Goal: Task Accomplishment & Management: Use online tool/utility

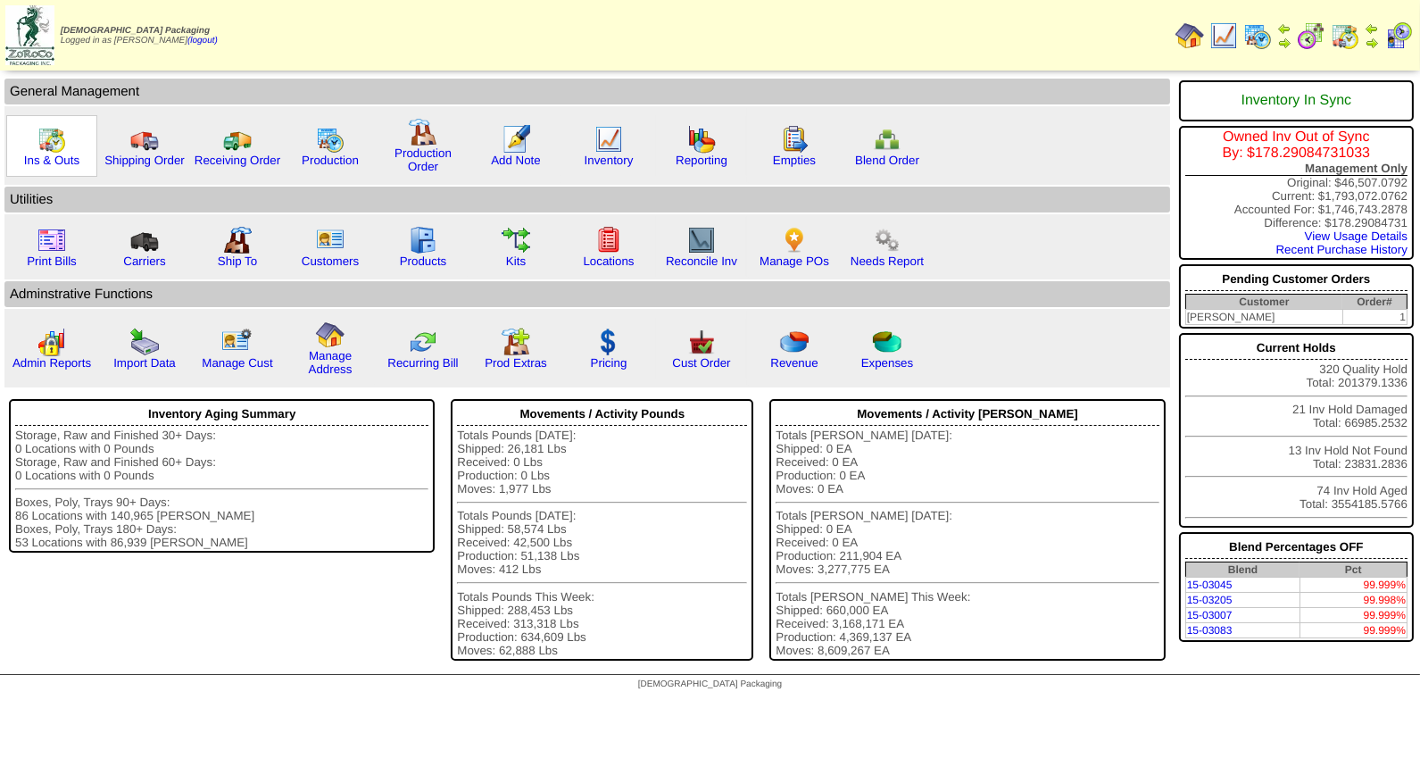
click at [51, 140] on img at bounding box center [51, 139] width 29 height 29
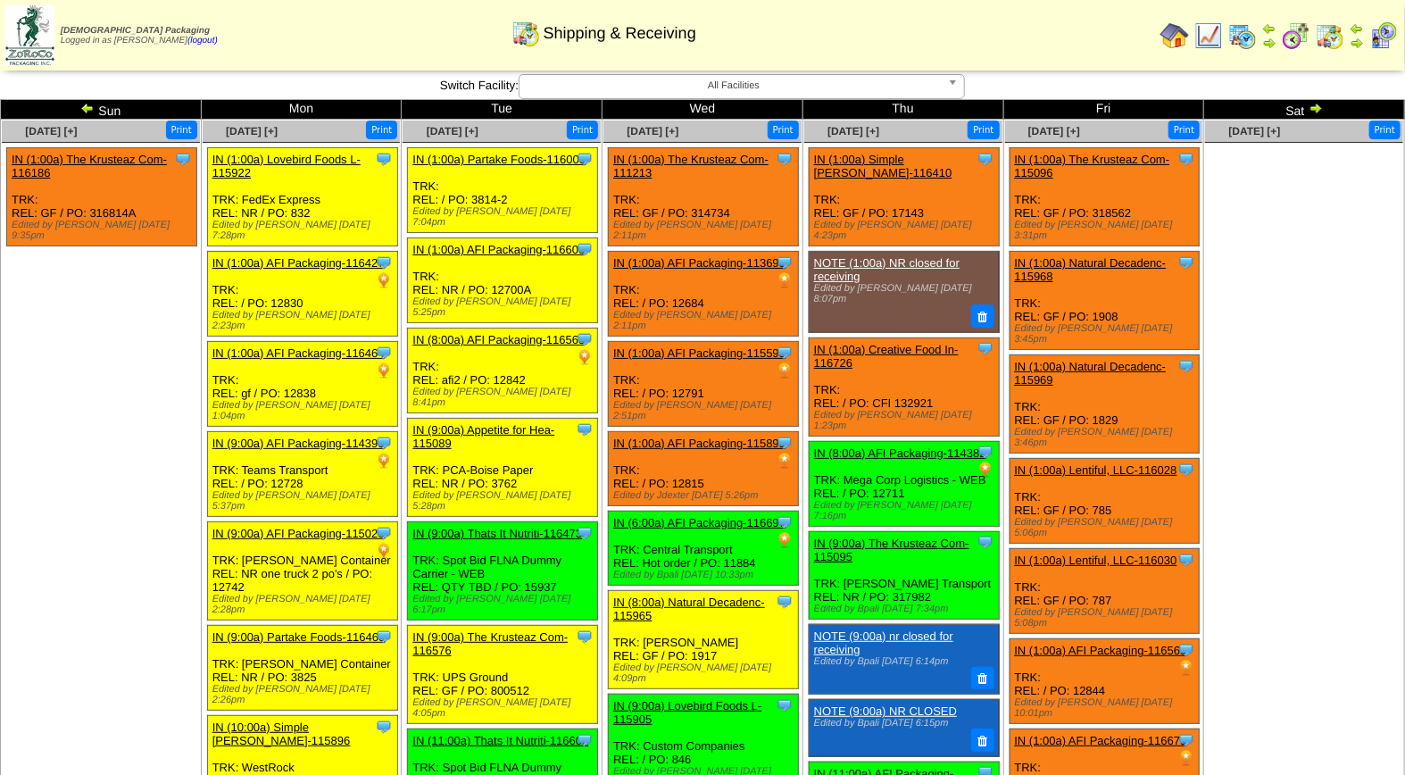
click at [1380, 36] on img at bounding box center [1383, 35] width 29 height 29
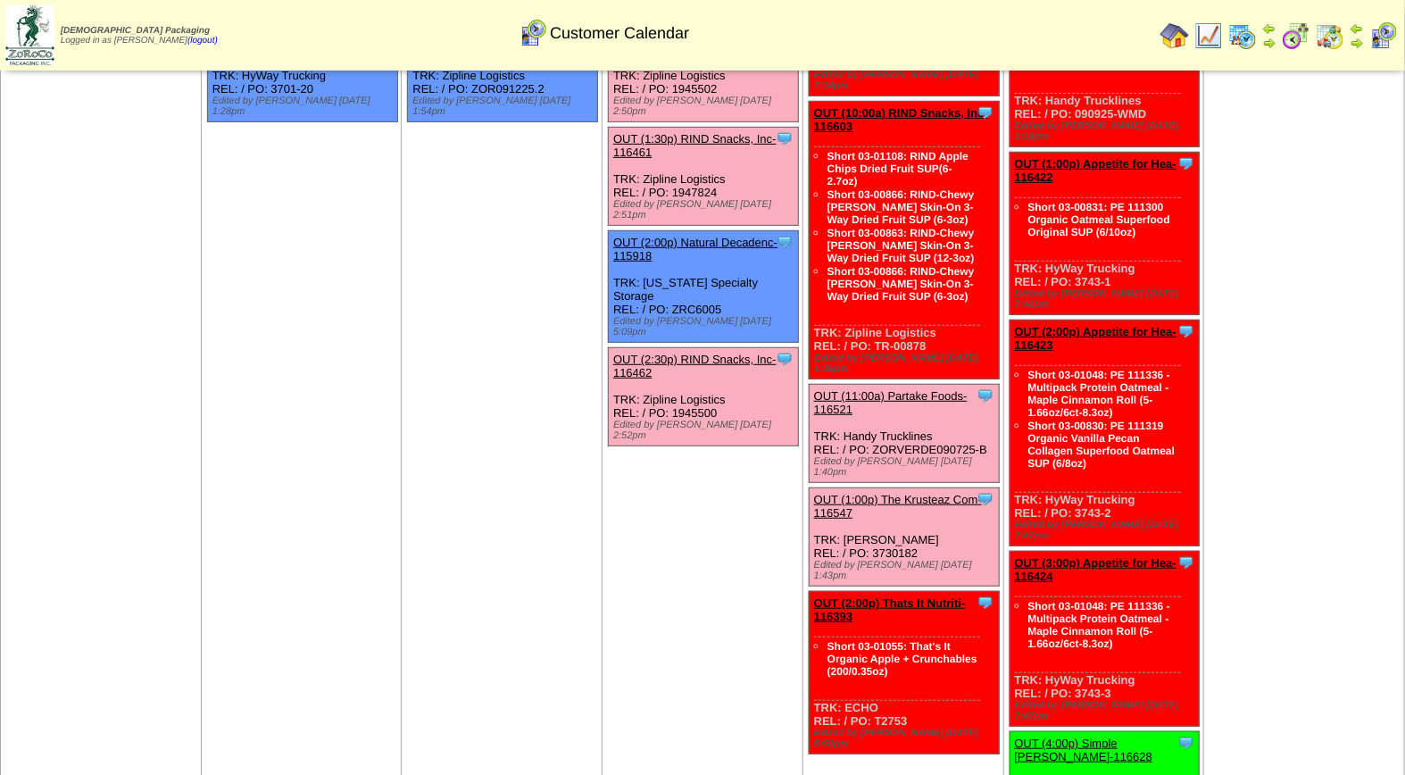
scroll to position [375, 0]
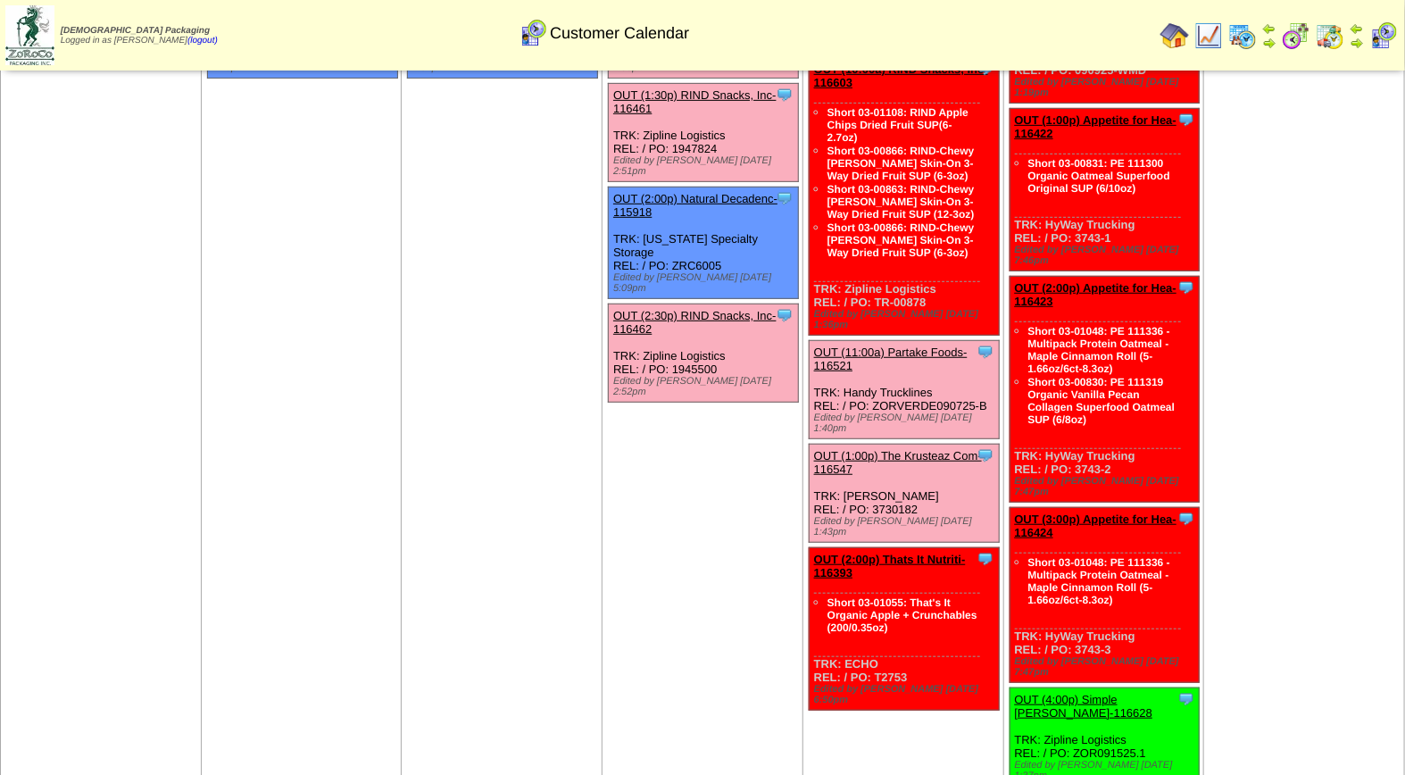
click at [916, 449] on link "OUT (1:00p) The Krusteaz Com-116547" at bounding box center [898, 462] width 168 height 27
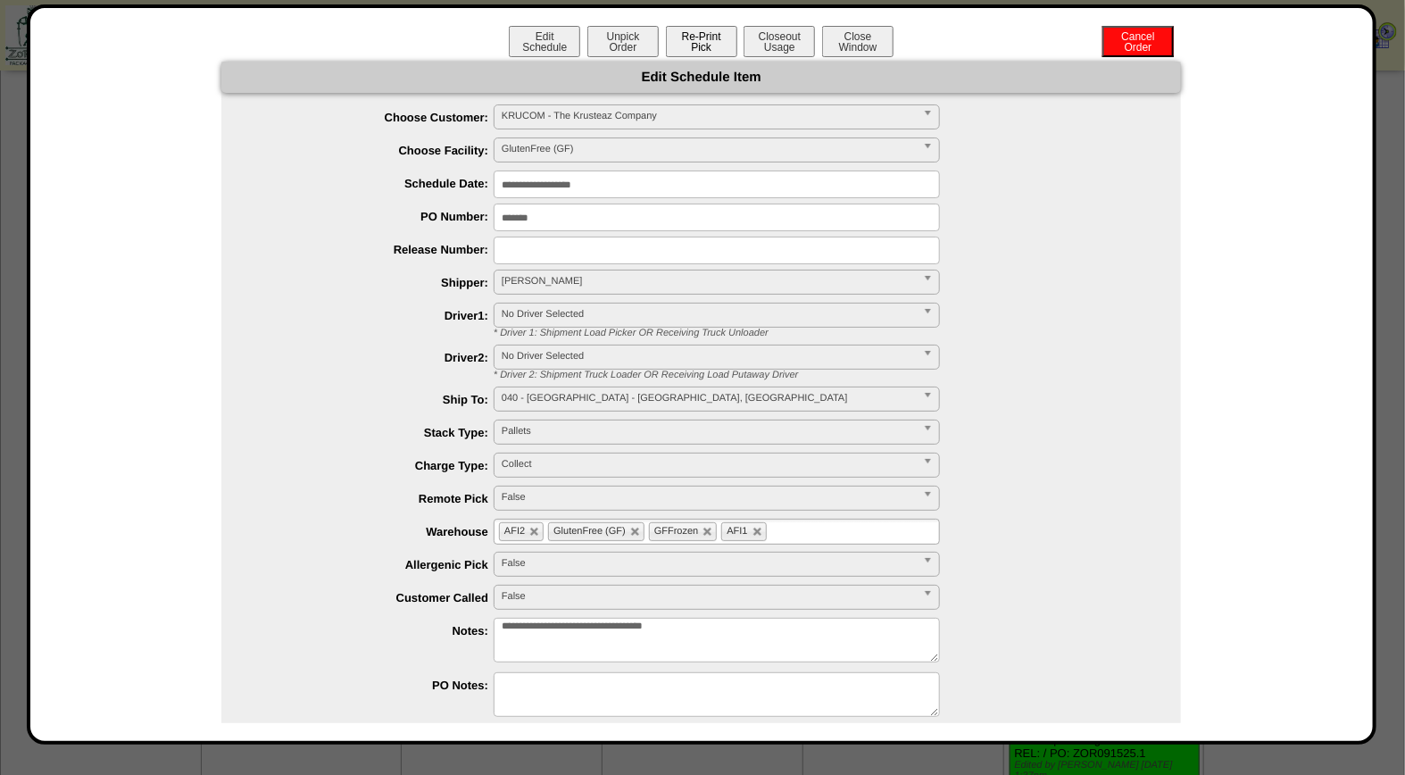
click at [710, 40] on button "Re-Print Pick" at bounding box center [701, 41] width 71 height 31
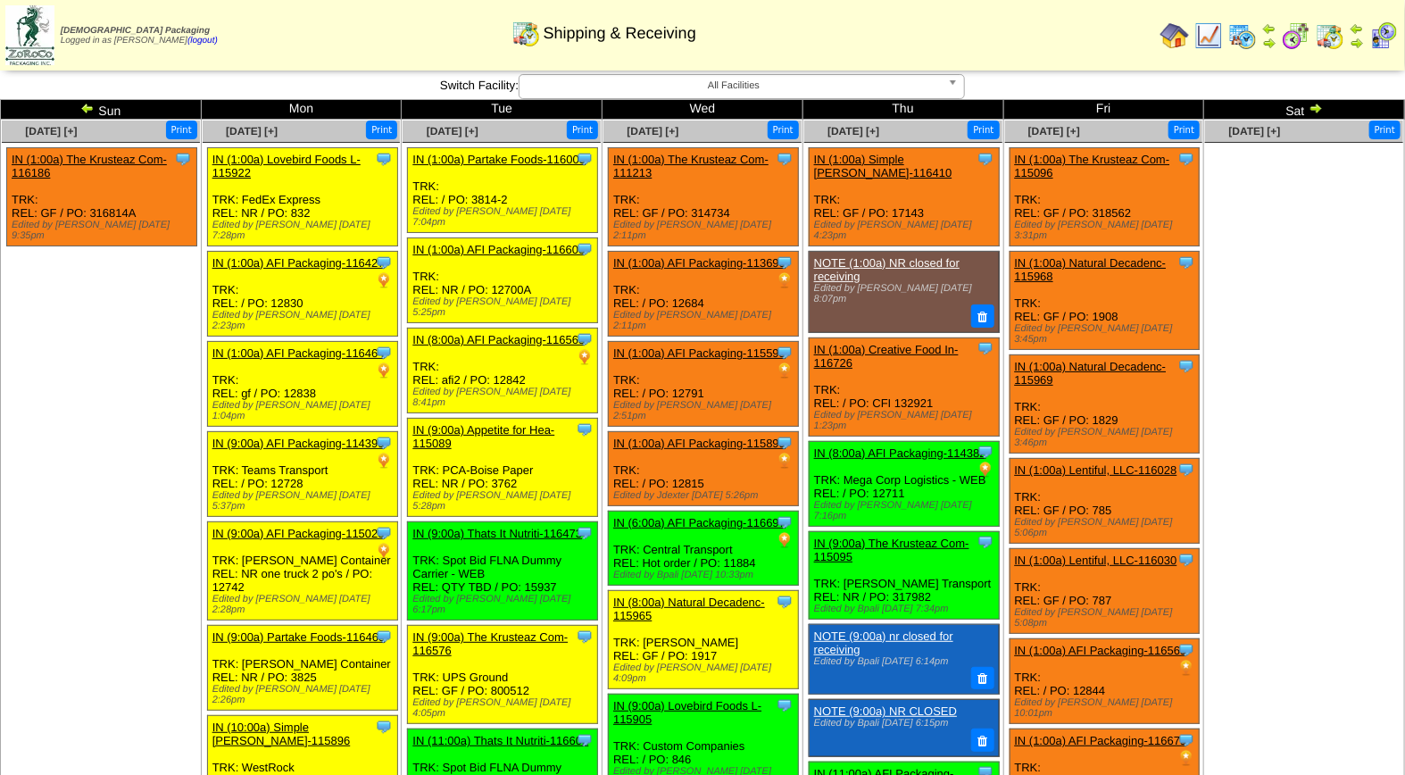
click at [1389, 33] on img at bounding box center [1383, 35] width 29 height 29
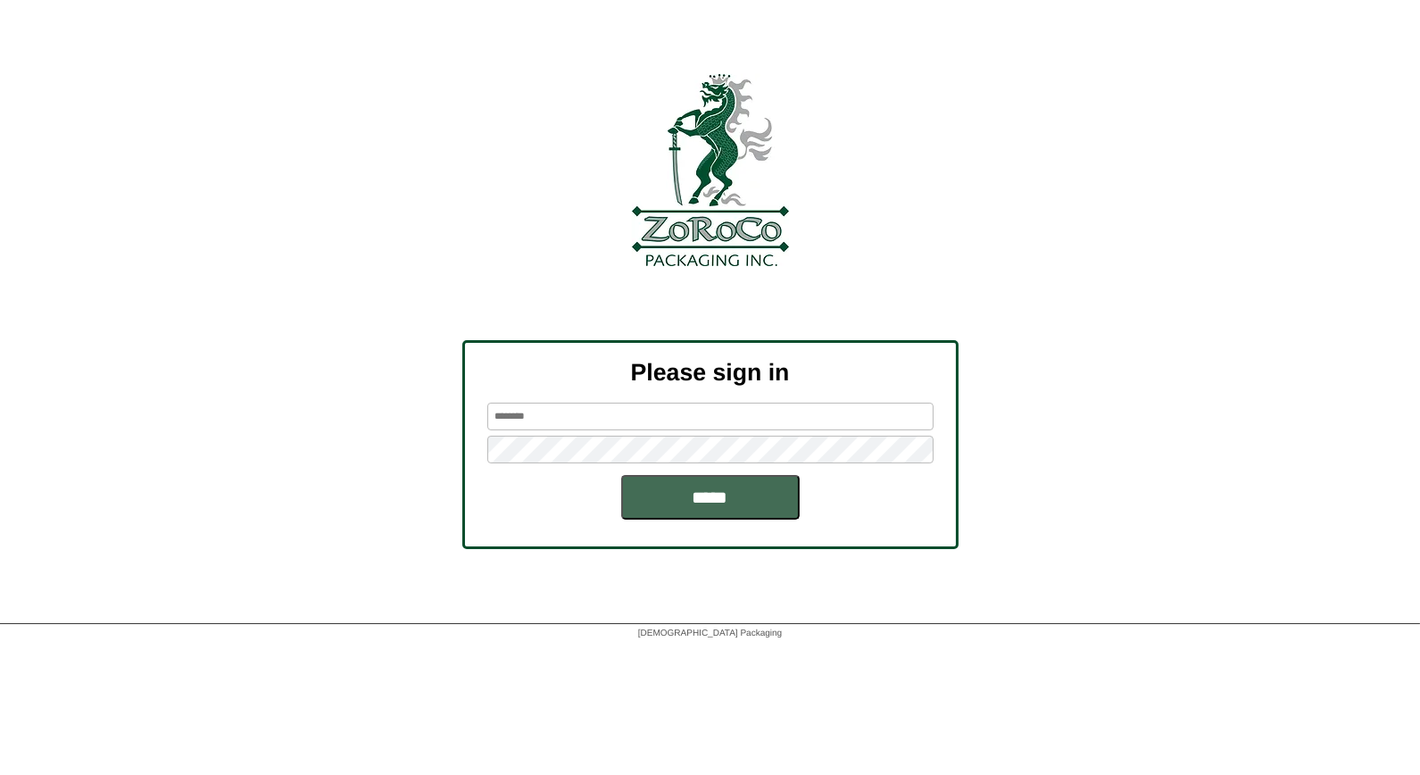
type input "*****"
click at [710, 496] on input "*****" at bounding box center [710, 497] width 178 height 45
type input "*****"
click at [714, 486] on input "*****" at bounding box center [710, 497] width 178 height 45
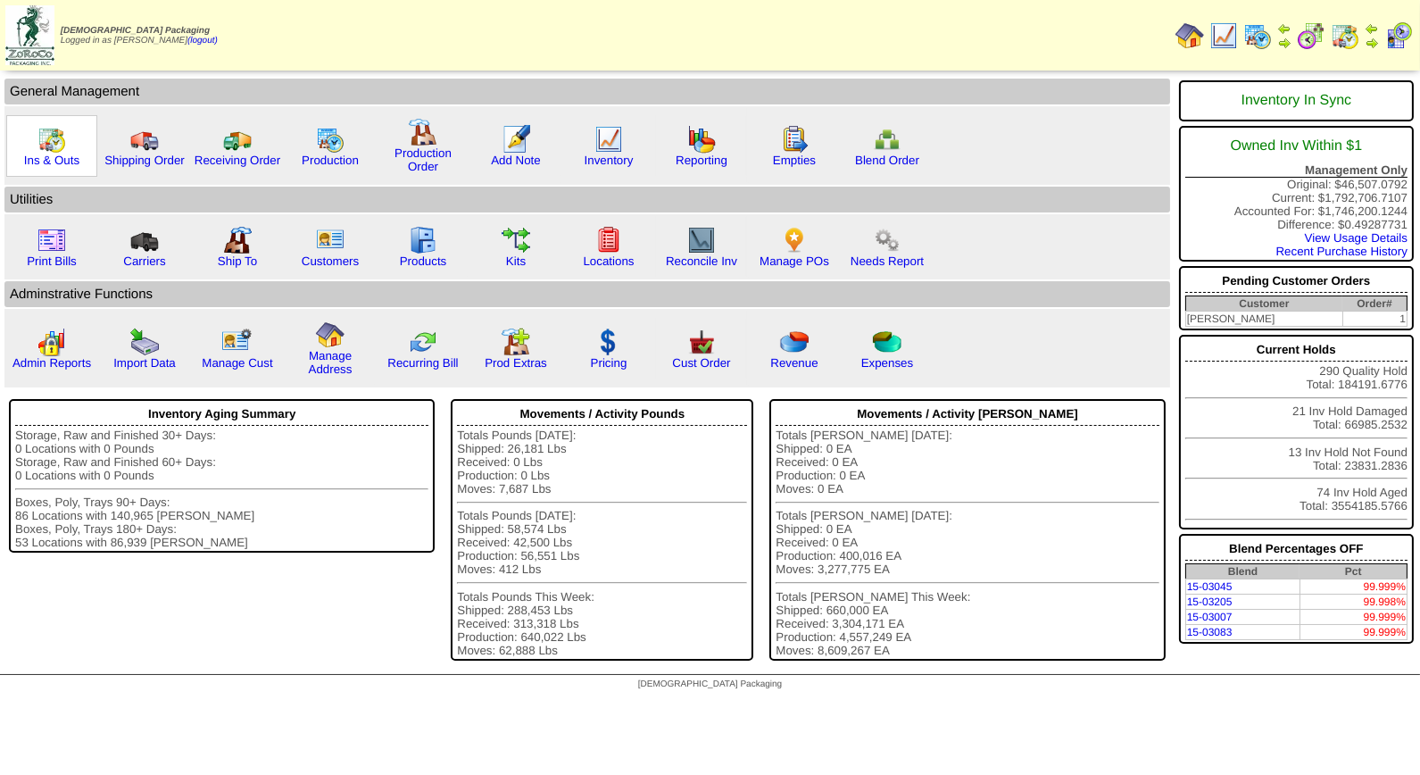
click at [51, 138] on img at bounding box center [51, 139] width 29 height 29
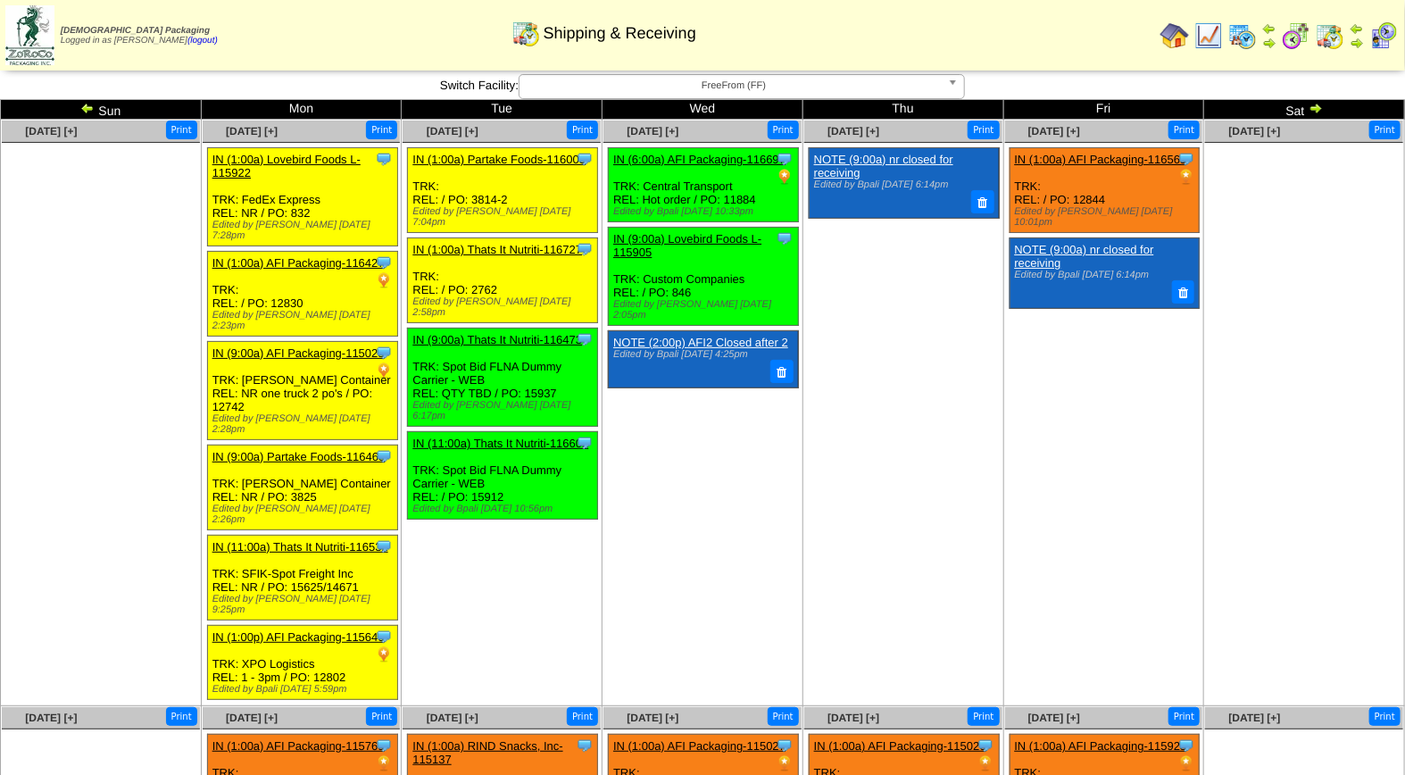
click at [1385, 29] on img at bounding box center [1383, 35] width 29 height 29
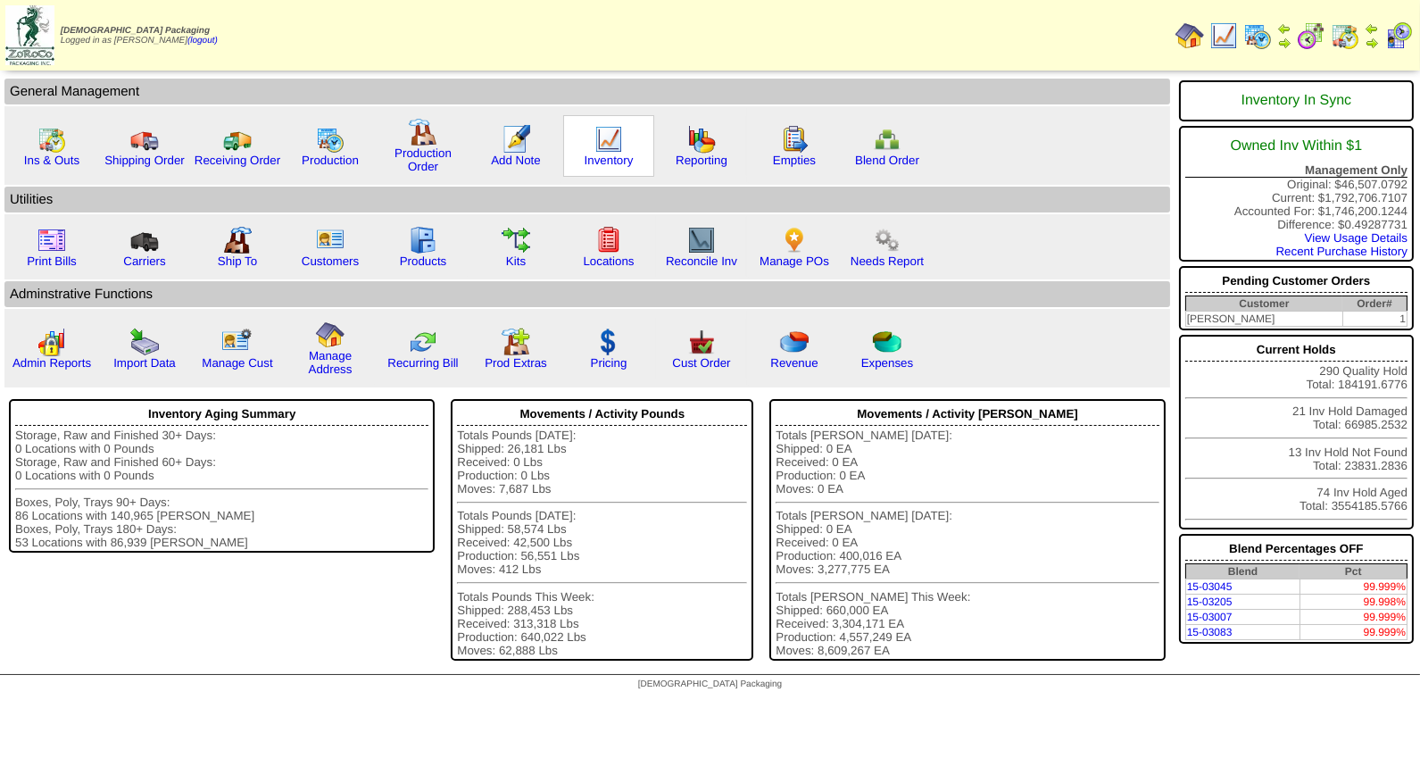
click at [598, 134] on img at bounding box center [608, 139] width 29 height 29
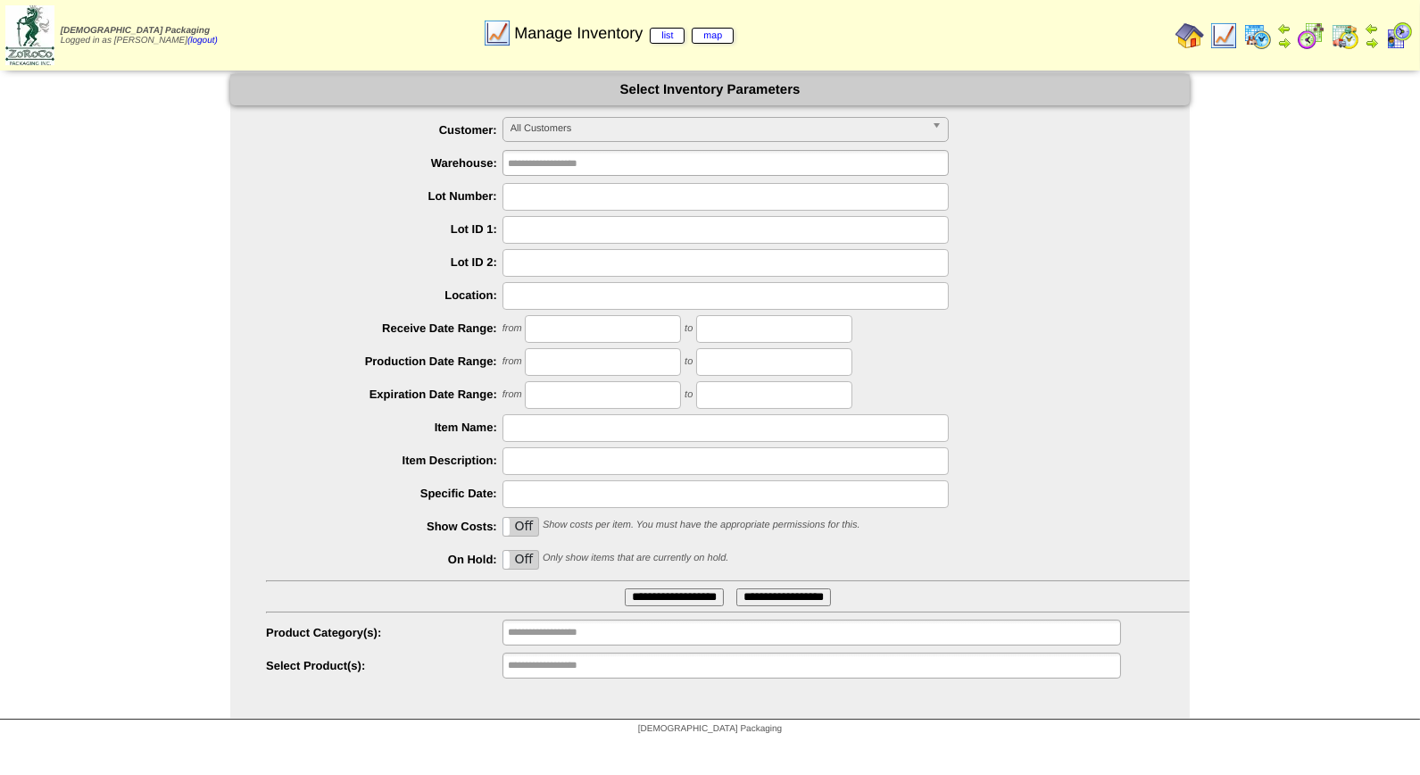
click at [575, 190] on input "text" at bounding box center [725, 197] width 446 height 28
type input "*******"
click at [625, 588] on input "**********" at bounding box center [674, 597] width 99 height 18
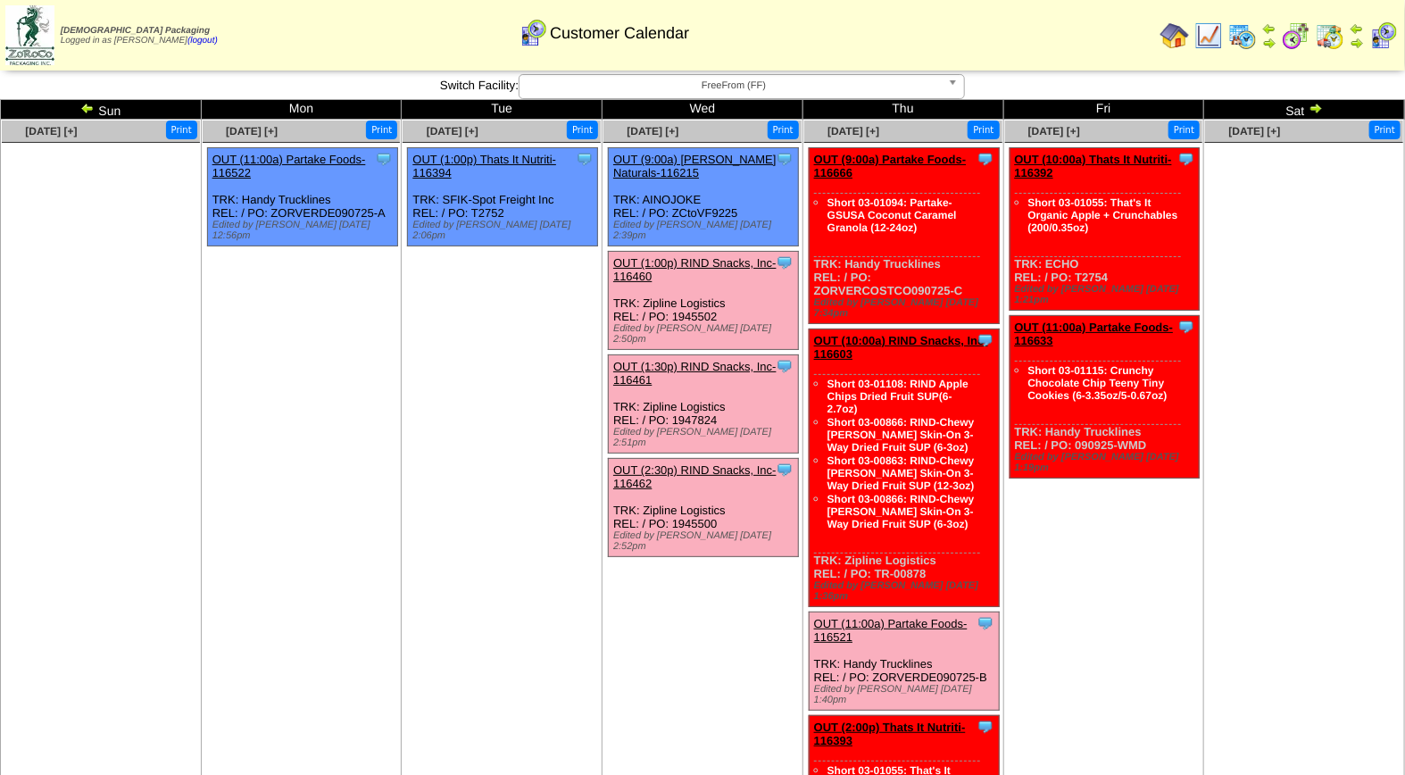
click at [900, 617] on link "OUT (11:00a) Partake Foods-116521" at bounding box center [891, 630] width 154 height 27
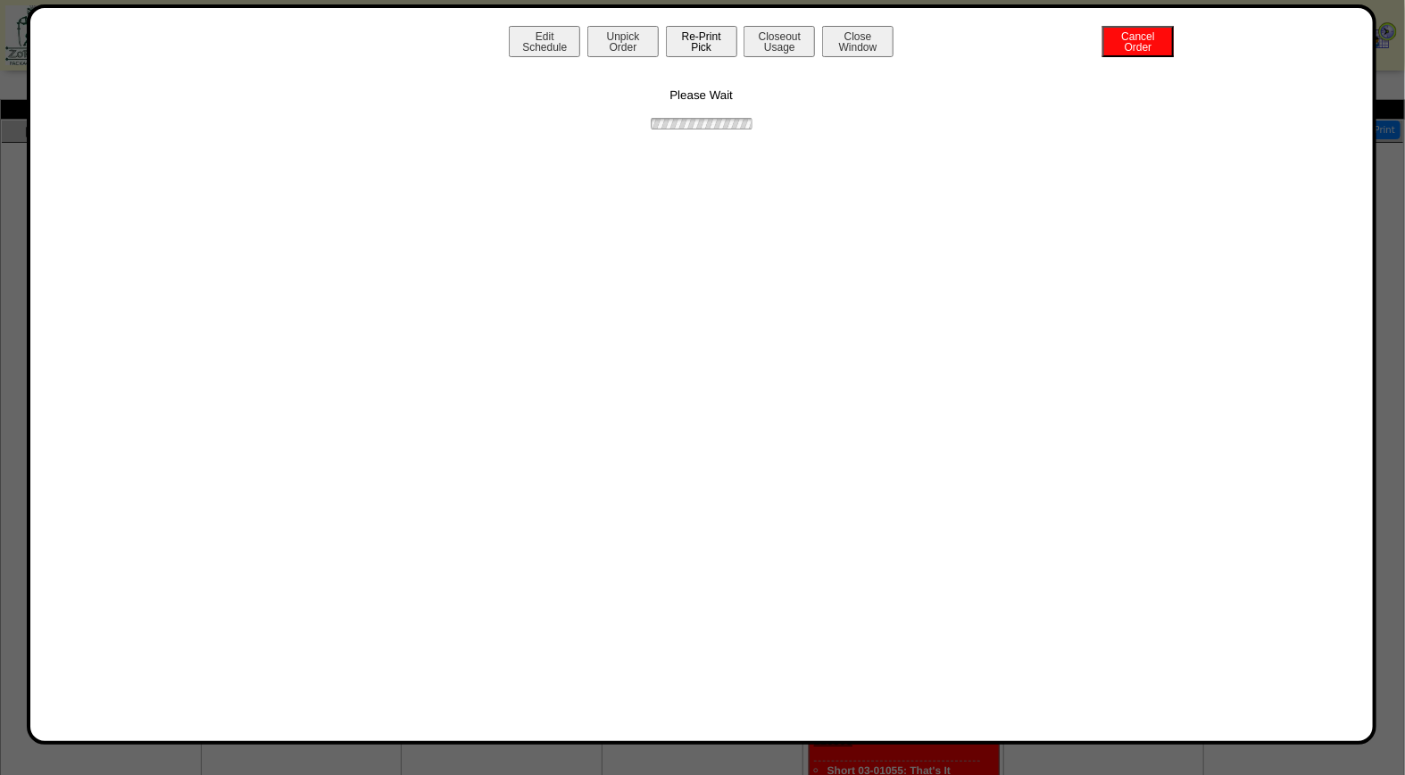
click at [709, 45] on button "Re-Print Pick" at bounding box center [701, 41] width 71 height 31
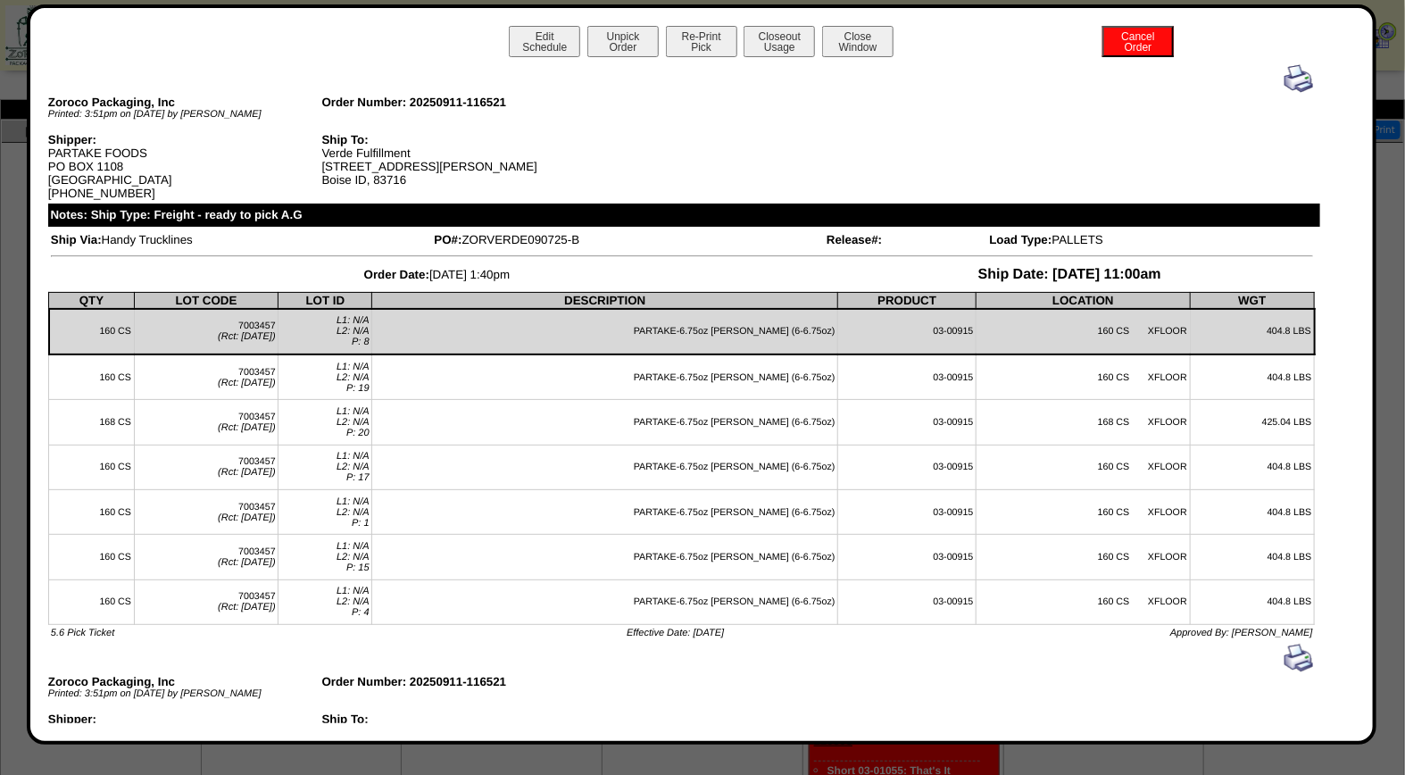
click at [1284, 80] on img at bounding box center [1298, 78] width 29 height 29
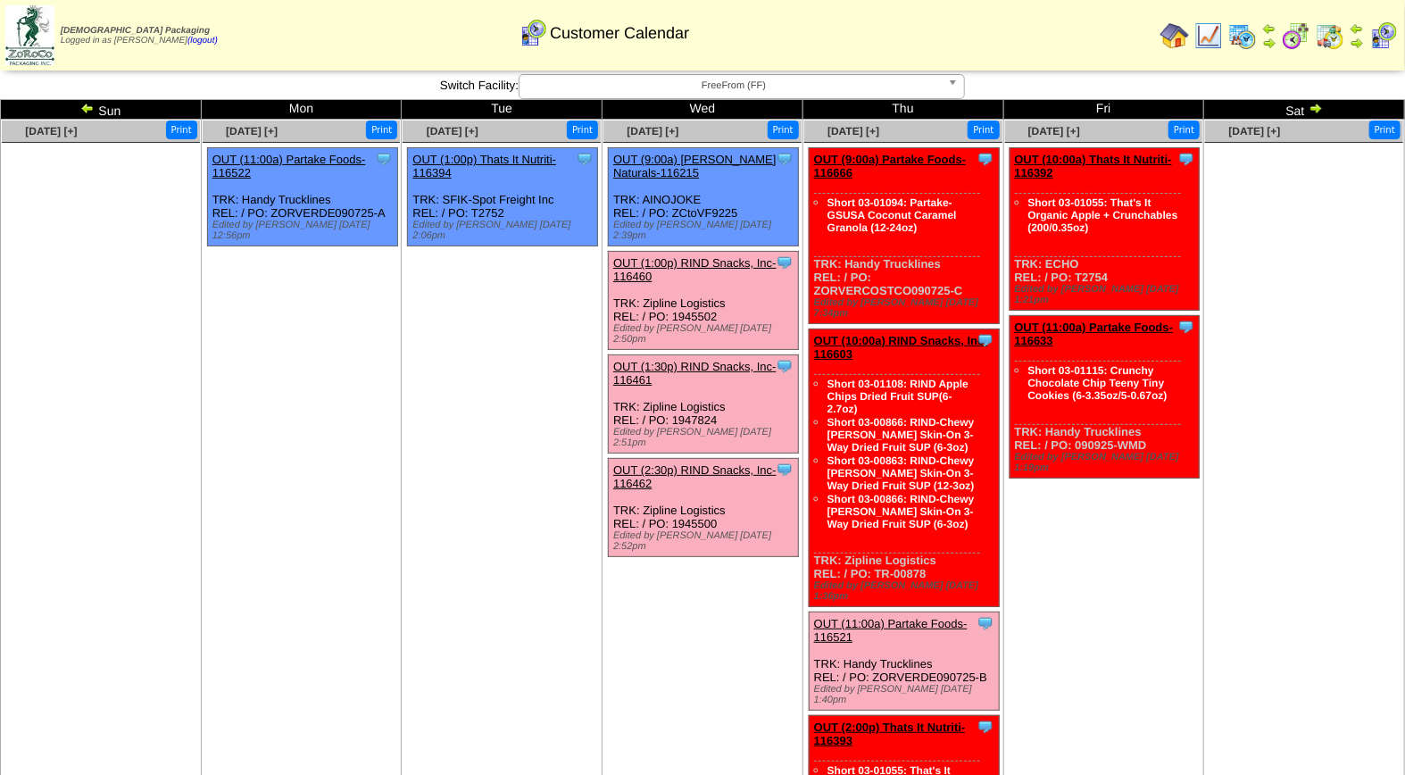
click at [911, 617] on link "OUT (11:00a) Partake Foods-116521" at bounding box center [891, 630] width 154 height 27
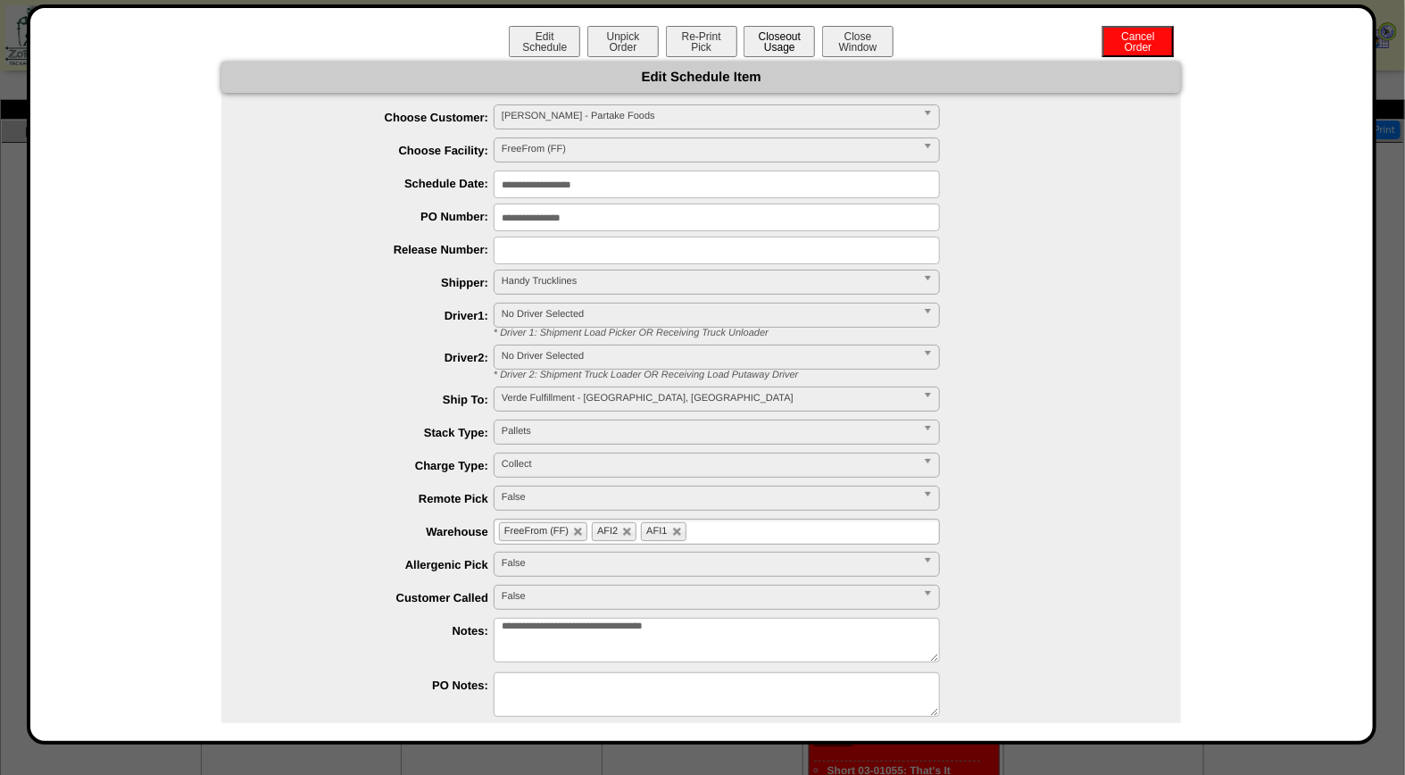
click at [781, 42] on button "Closeout Usage" at bounding box center [778, 41] width 71 height 31
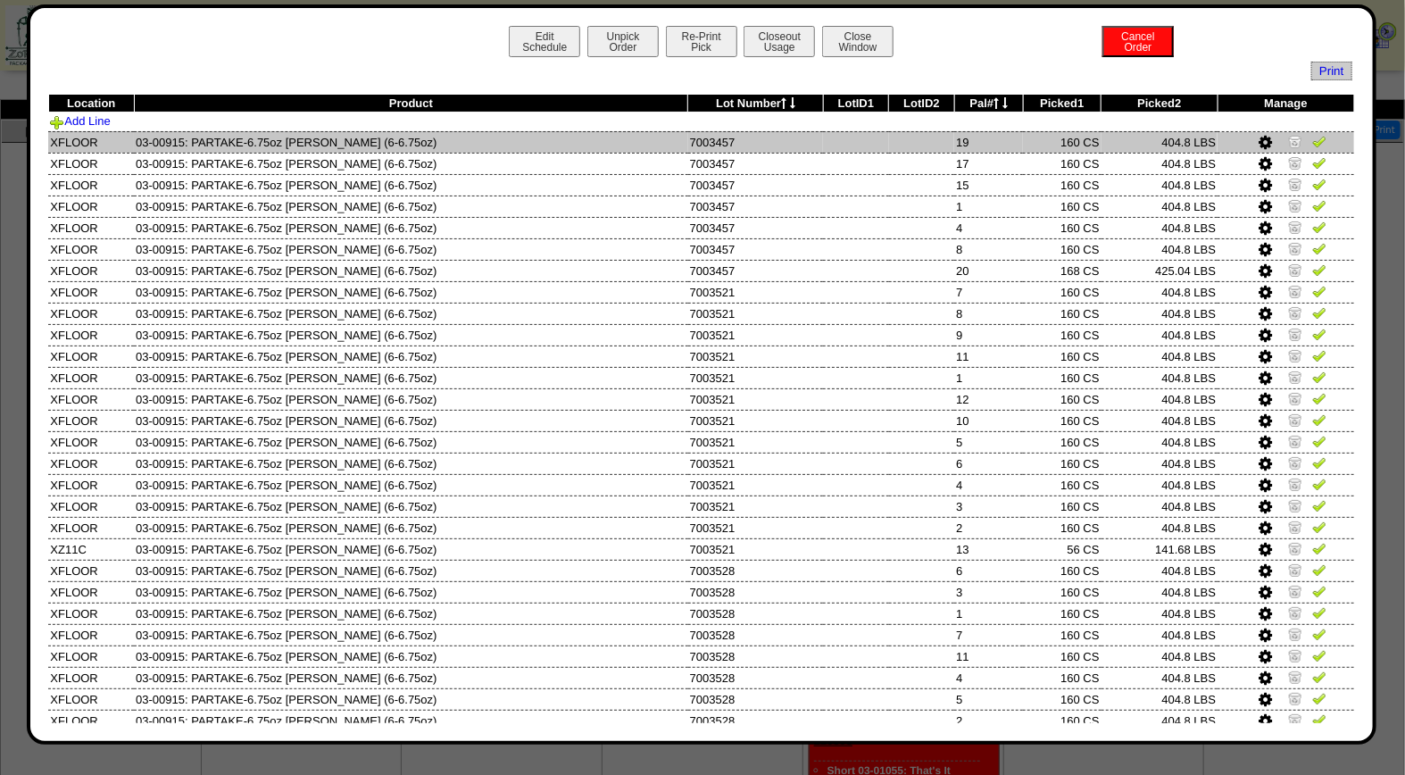
click at [1312, 139] on img at bounding box center [1319, 141] width 14 height 14
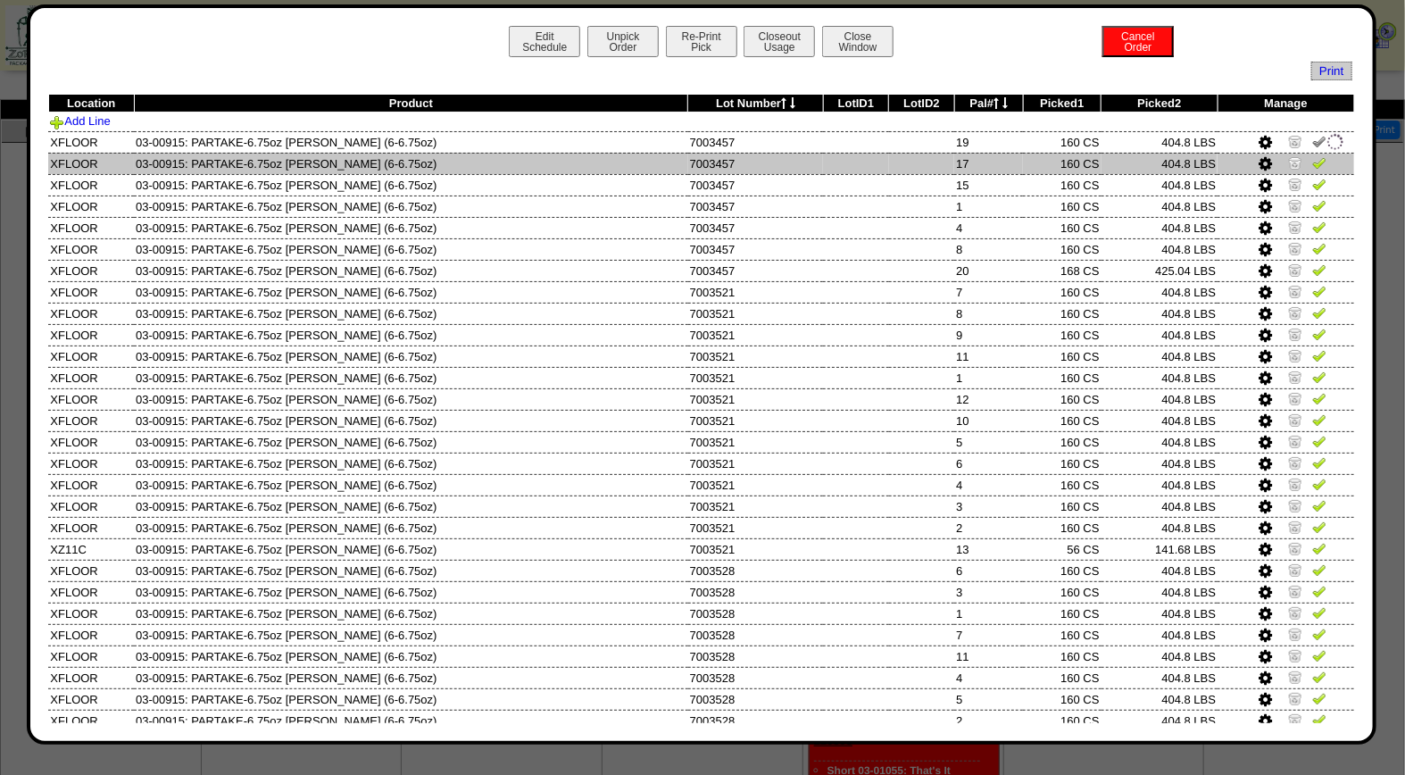
click at [1312, 162] on img at bounding box center [1319, 162] width 14 height 14
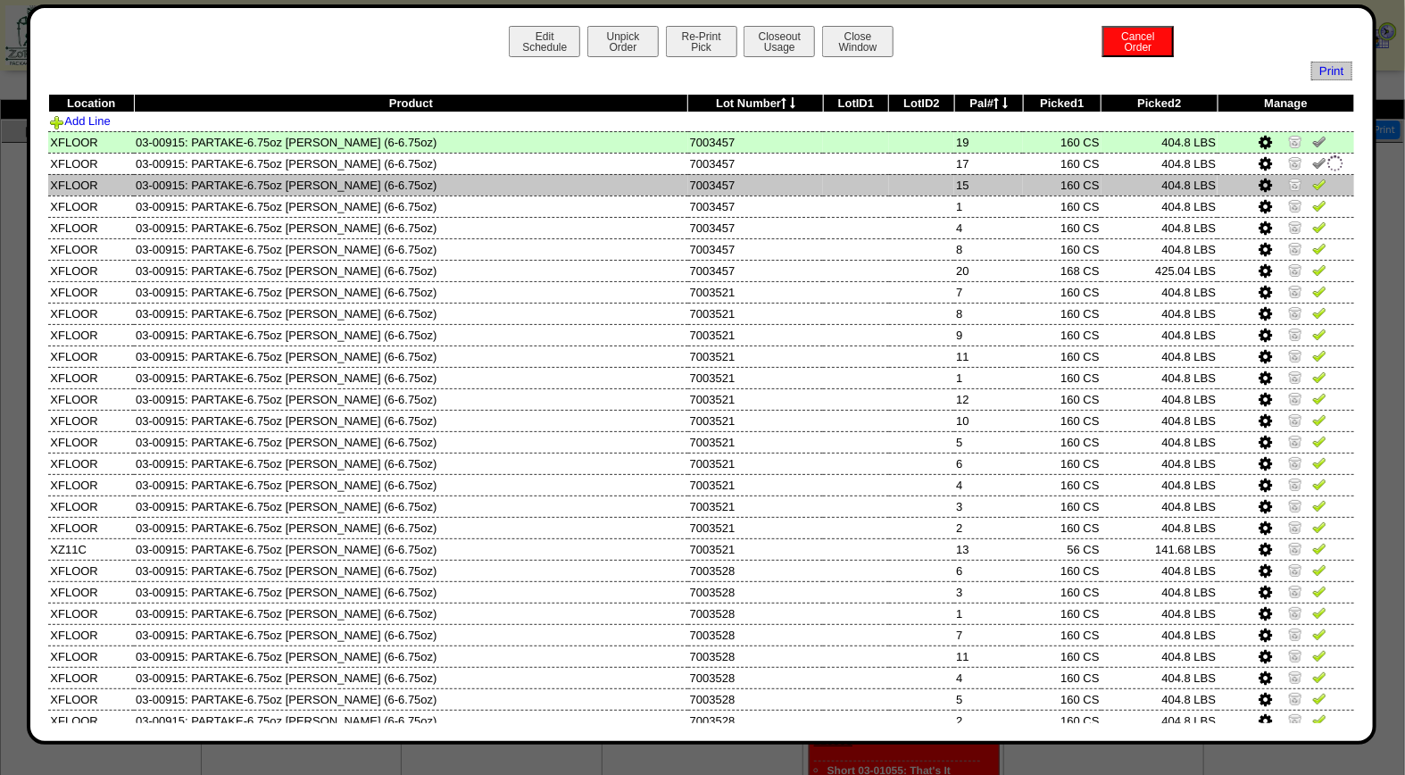
click at [1312, 181] on img at bounding box center [1319, 184] width 14 height 14
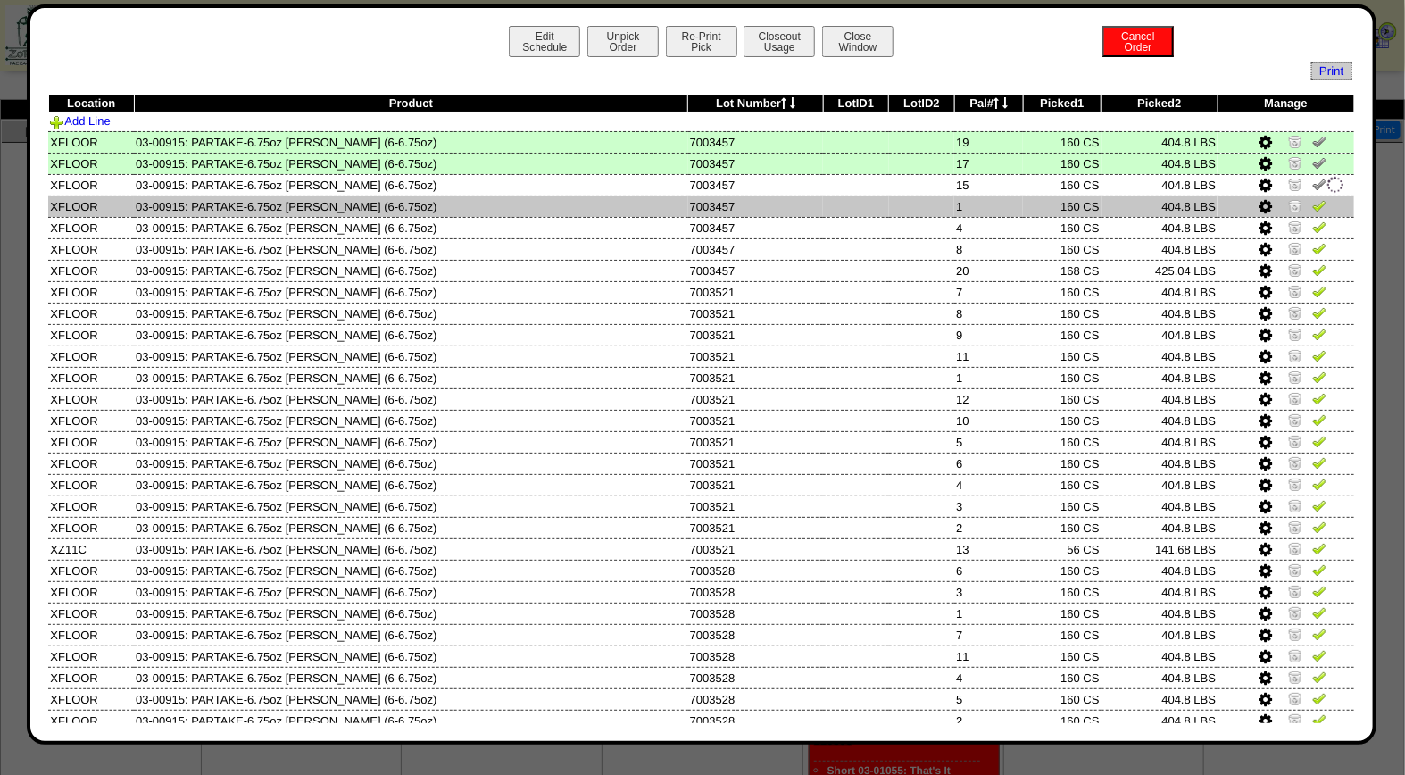
click at [1312, 209] on img at bounding box center [1319, 205] width 14 height 14
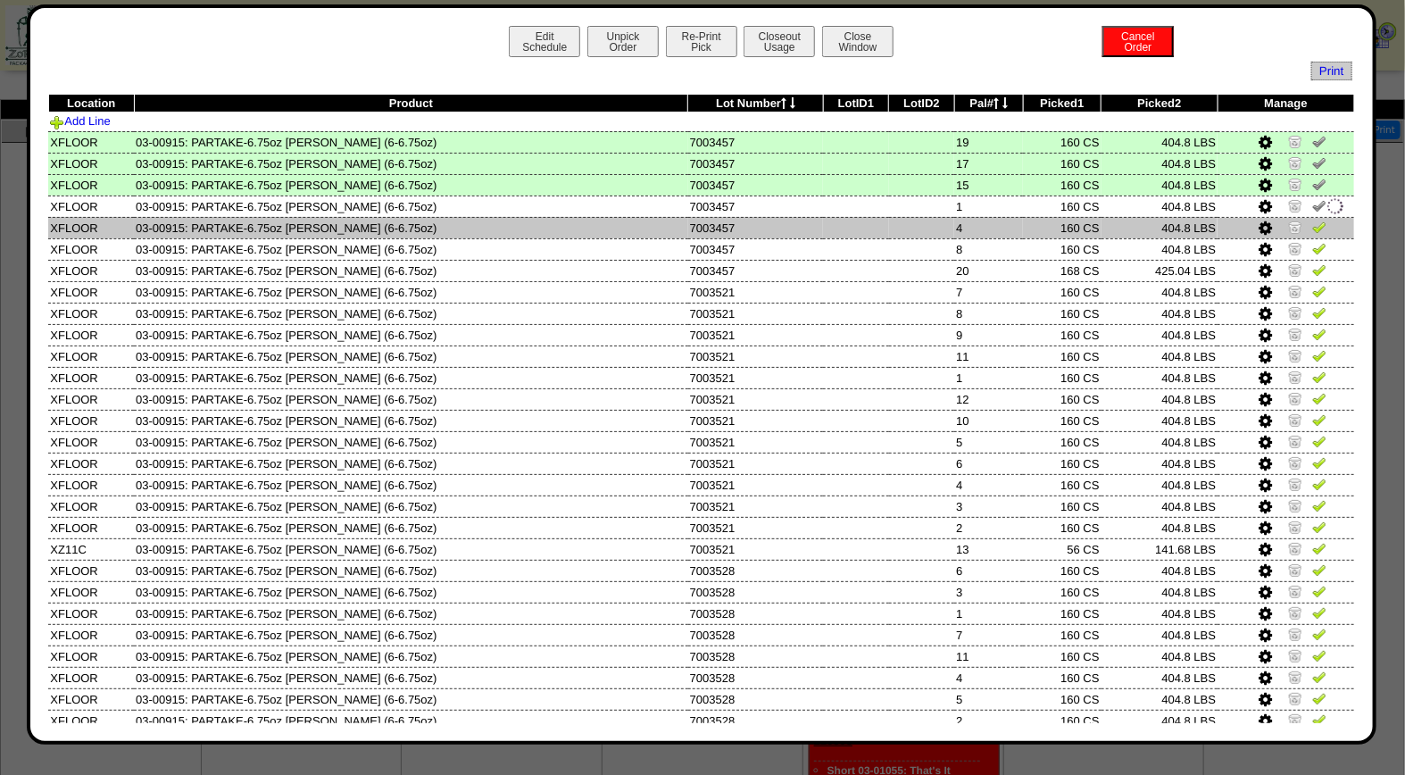
click at [1312, 229] on img at bounding box center [1319, 227] width 14 height 14
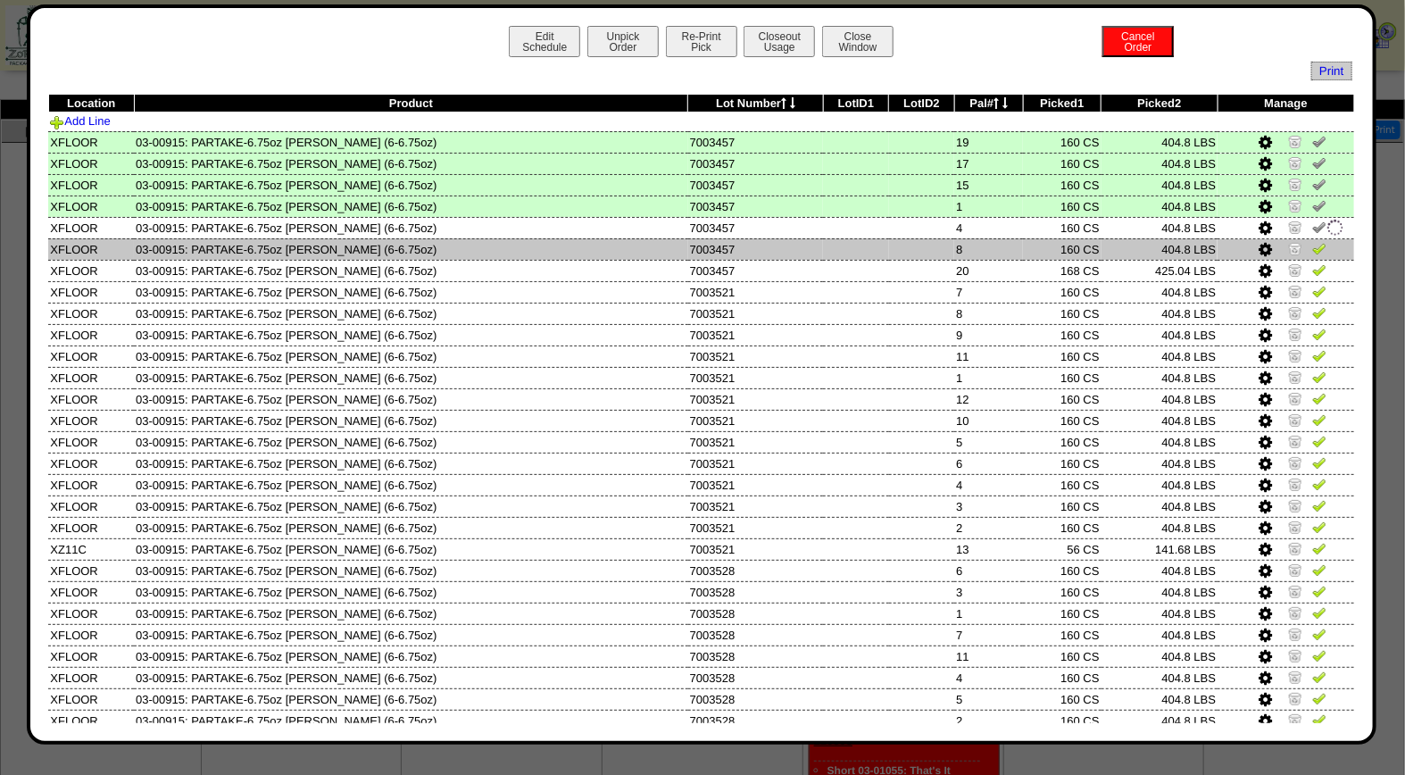
click at [1312, 247] on img at bounding box center [1319, 248] width 14 height 14
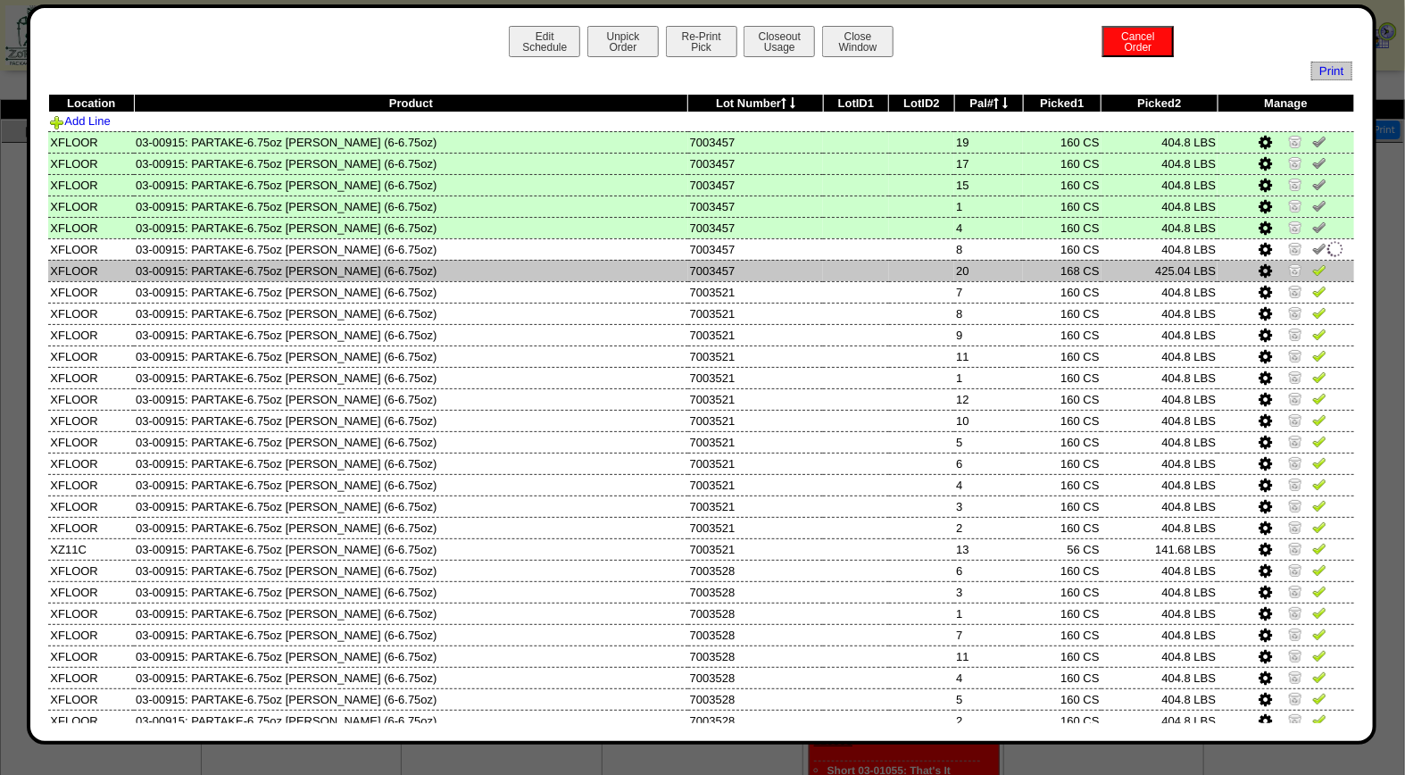
click at [1312, 272] on img at bounding box center [1319, 269] width 14 height 14
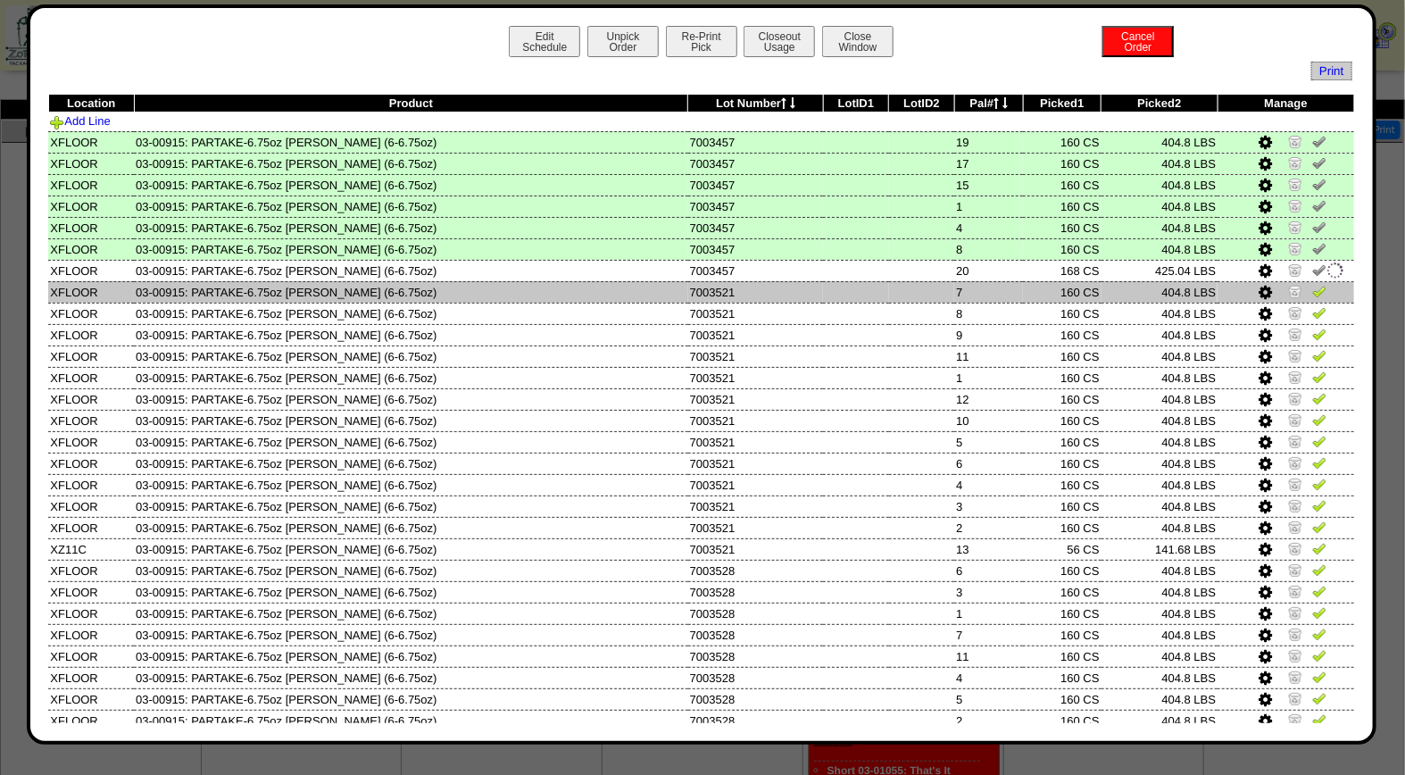
click at [1312, 292] on img at bounding box center [1319, 291] width 14 height 14
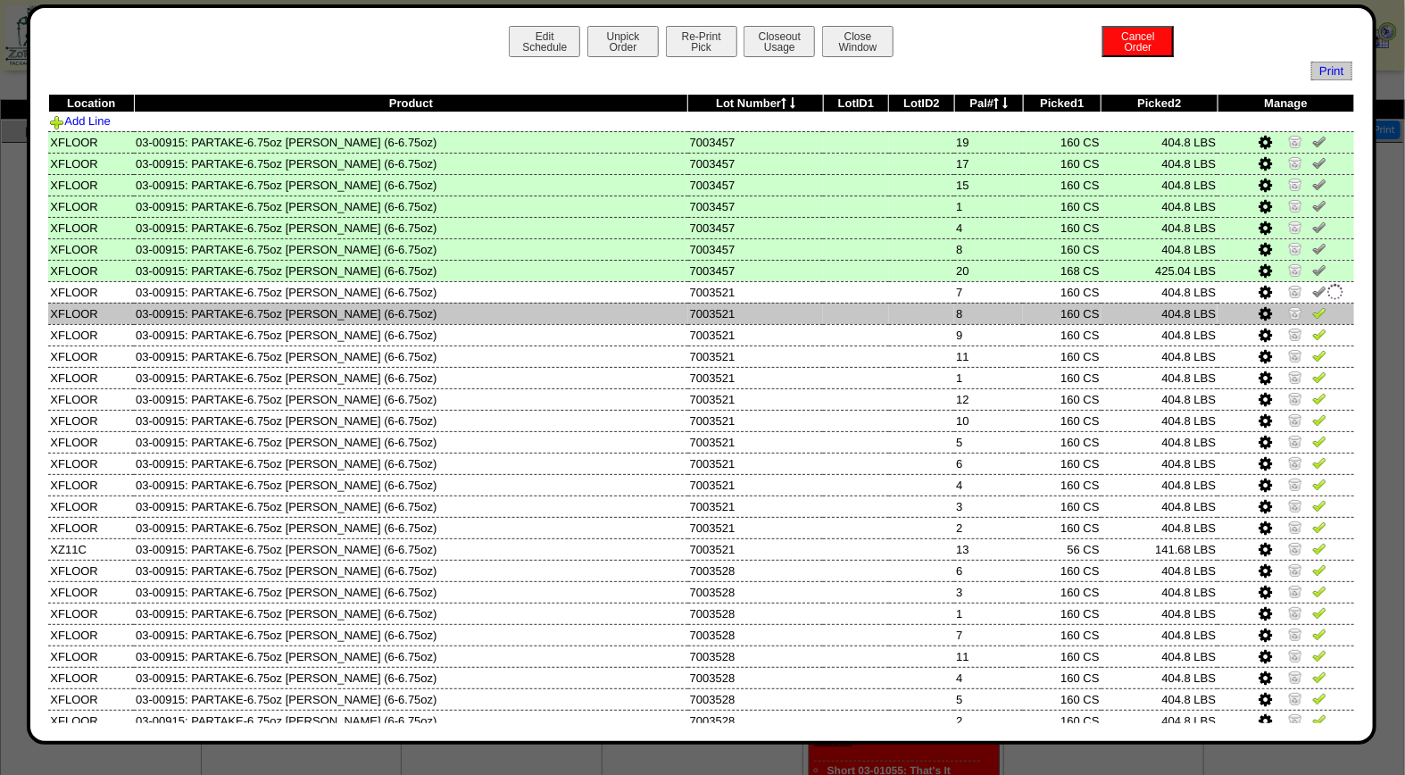
click at [1312, 309] on img at bounding box center [1319, 312] width 14 height 14
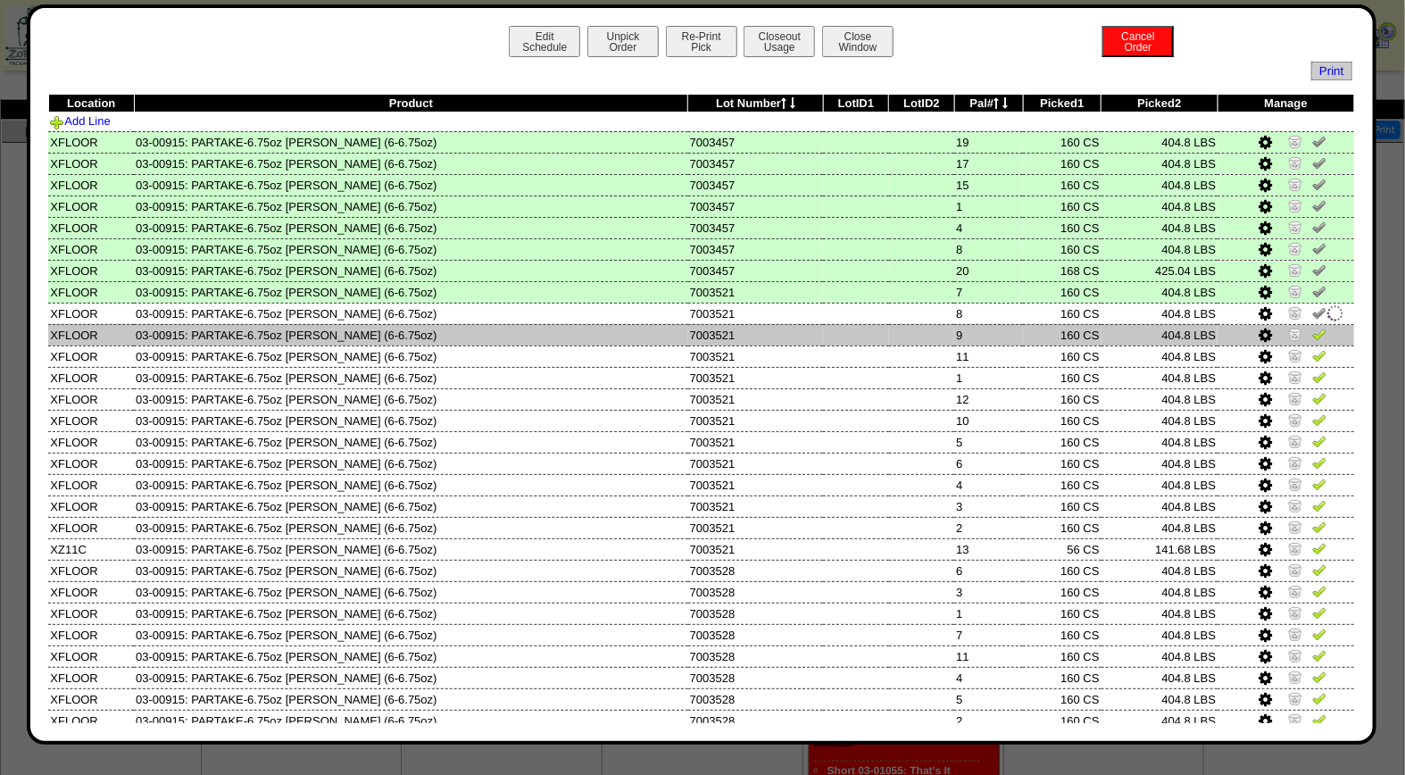
click at [1312, 328] on img at bounding box center [1319, 334] width 14 height 14
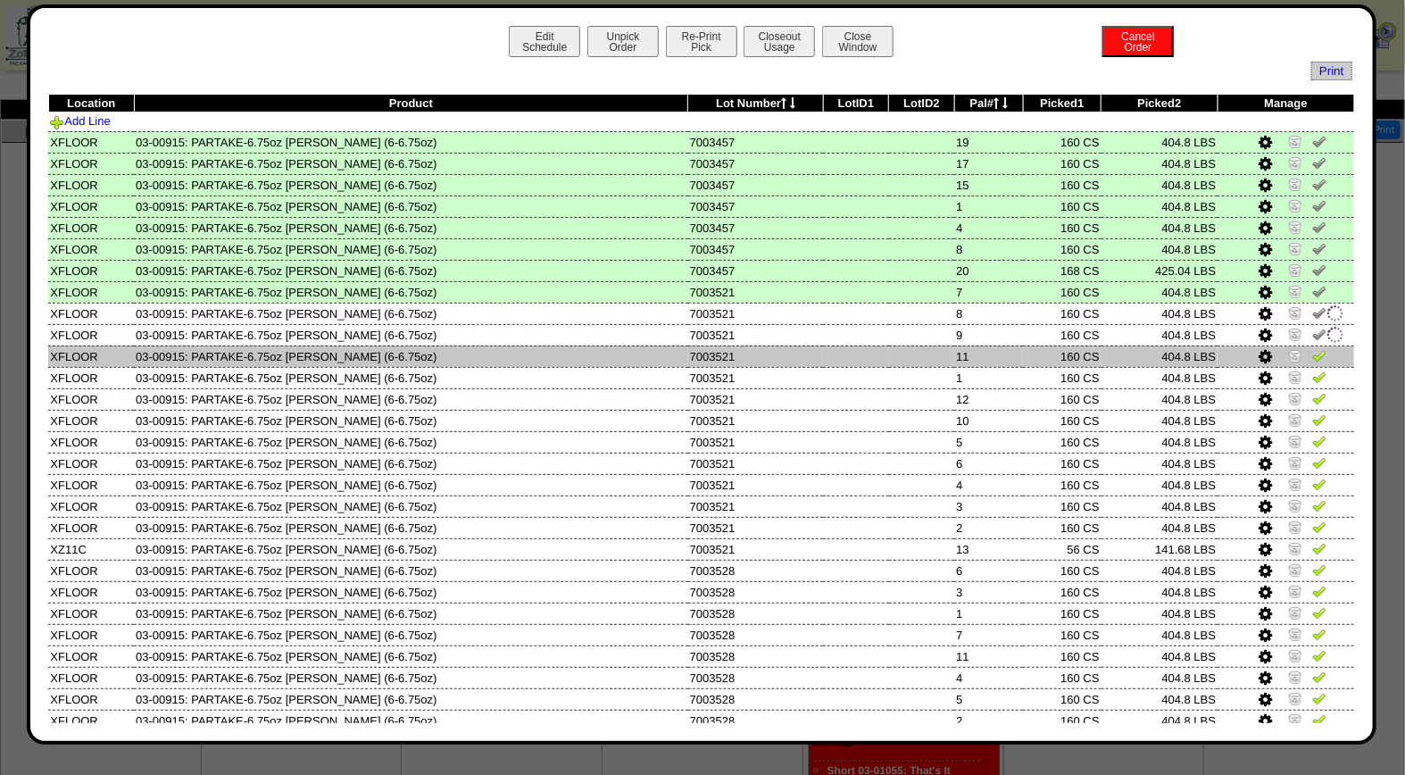
click at [1312, 348] on img at bounding box center [1319, 355] width 14 height 14
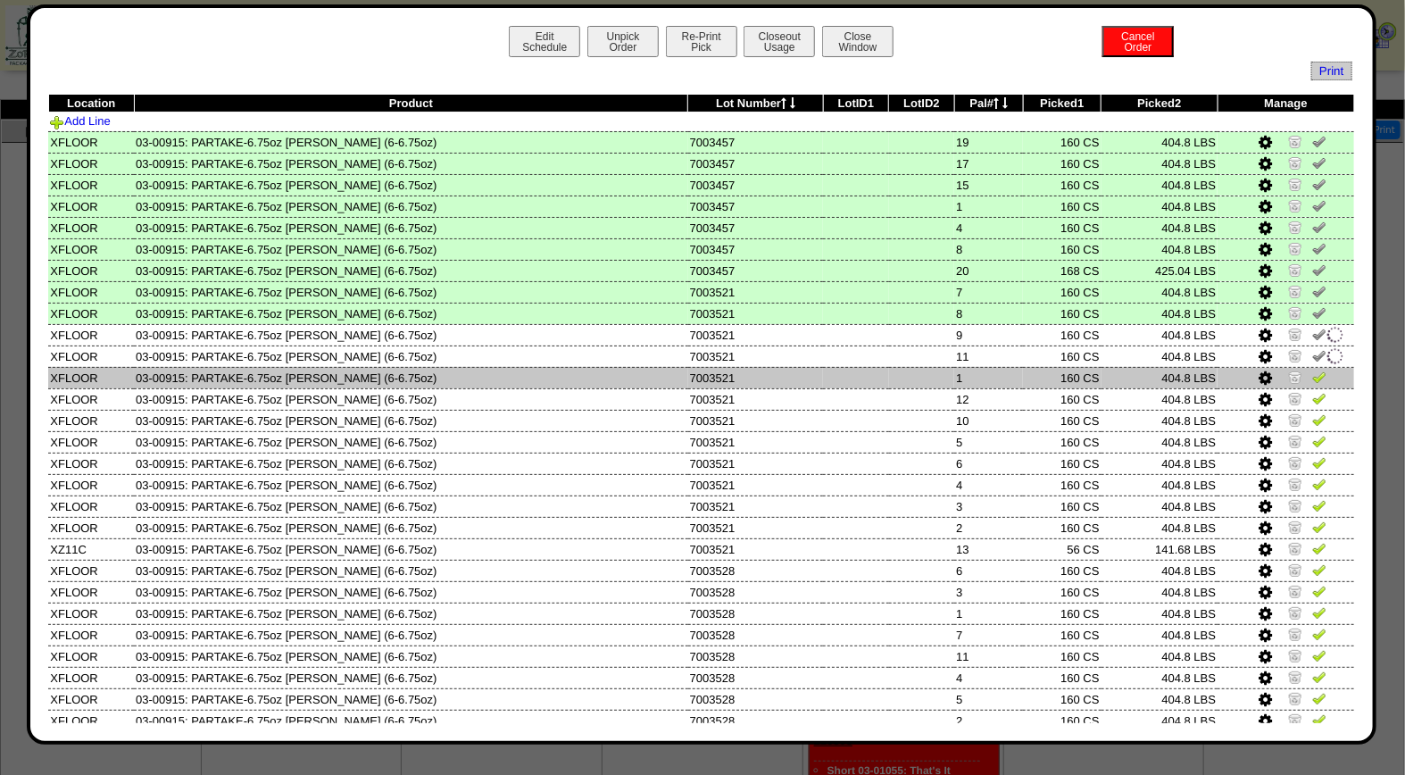
click at [1312, 370] on img at bounding box center [1319, 376] width 14 height 14
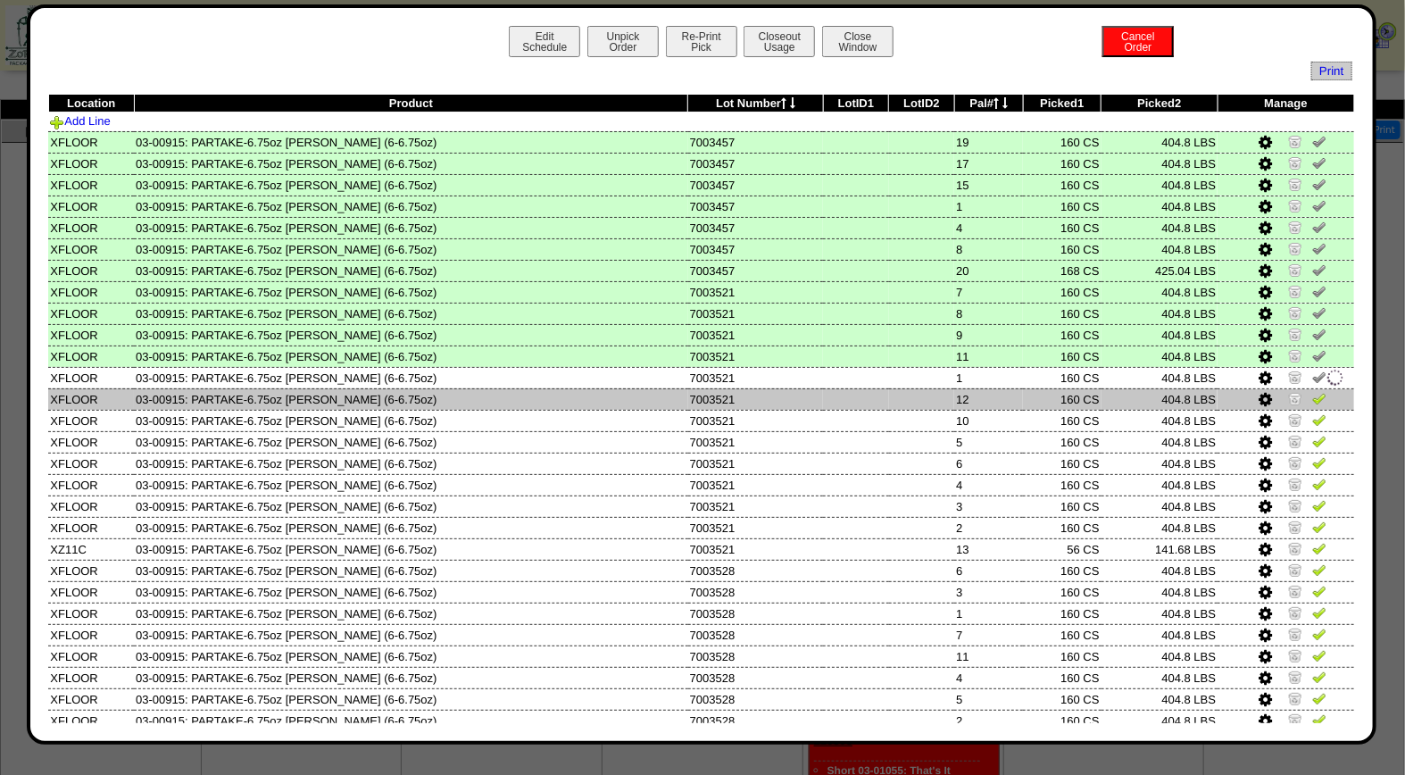
click at [1312, 394] on img at bounding box center [1319, 398] width 14 height 14
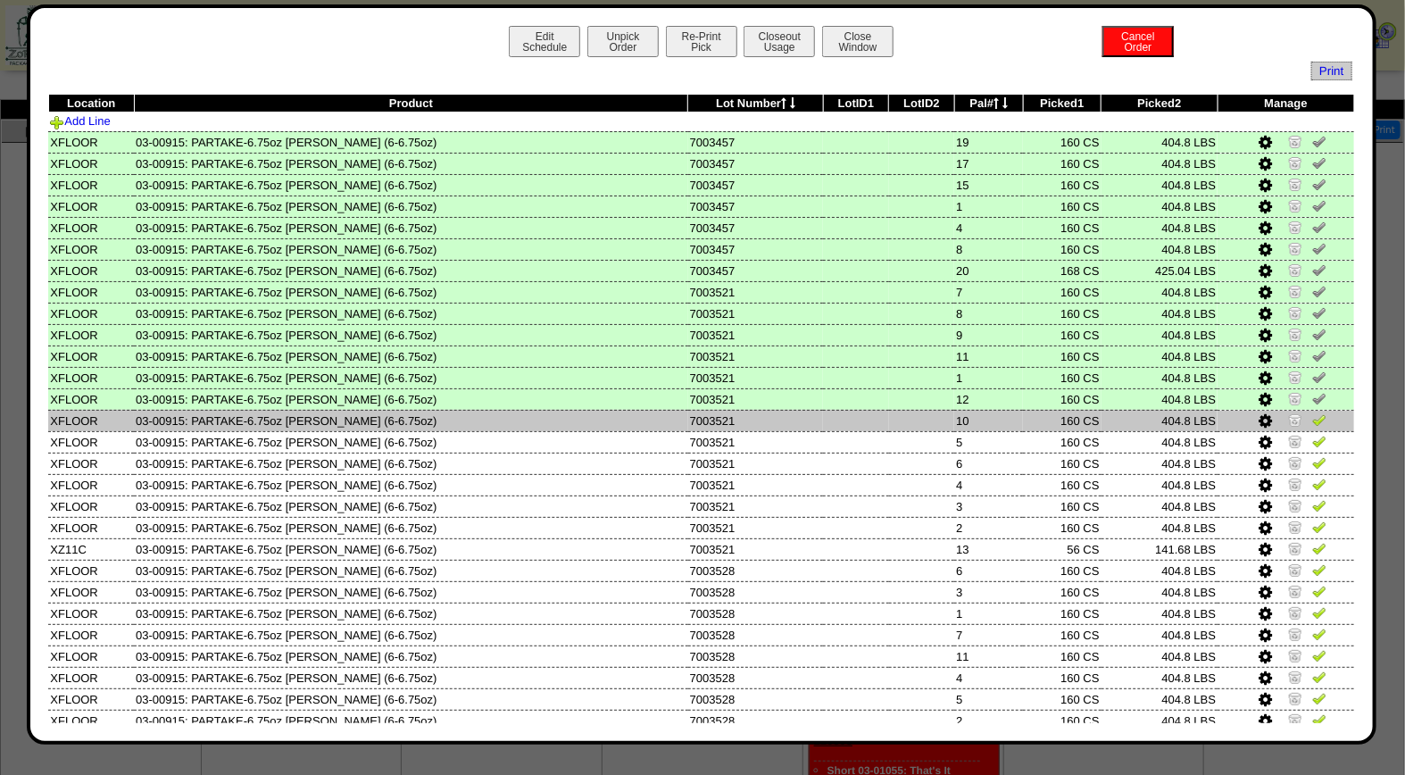
click at [1312, 413] on img at bounding box center [1319, 419] width 14 height 14
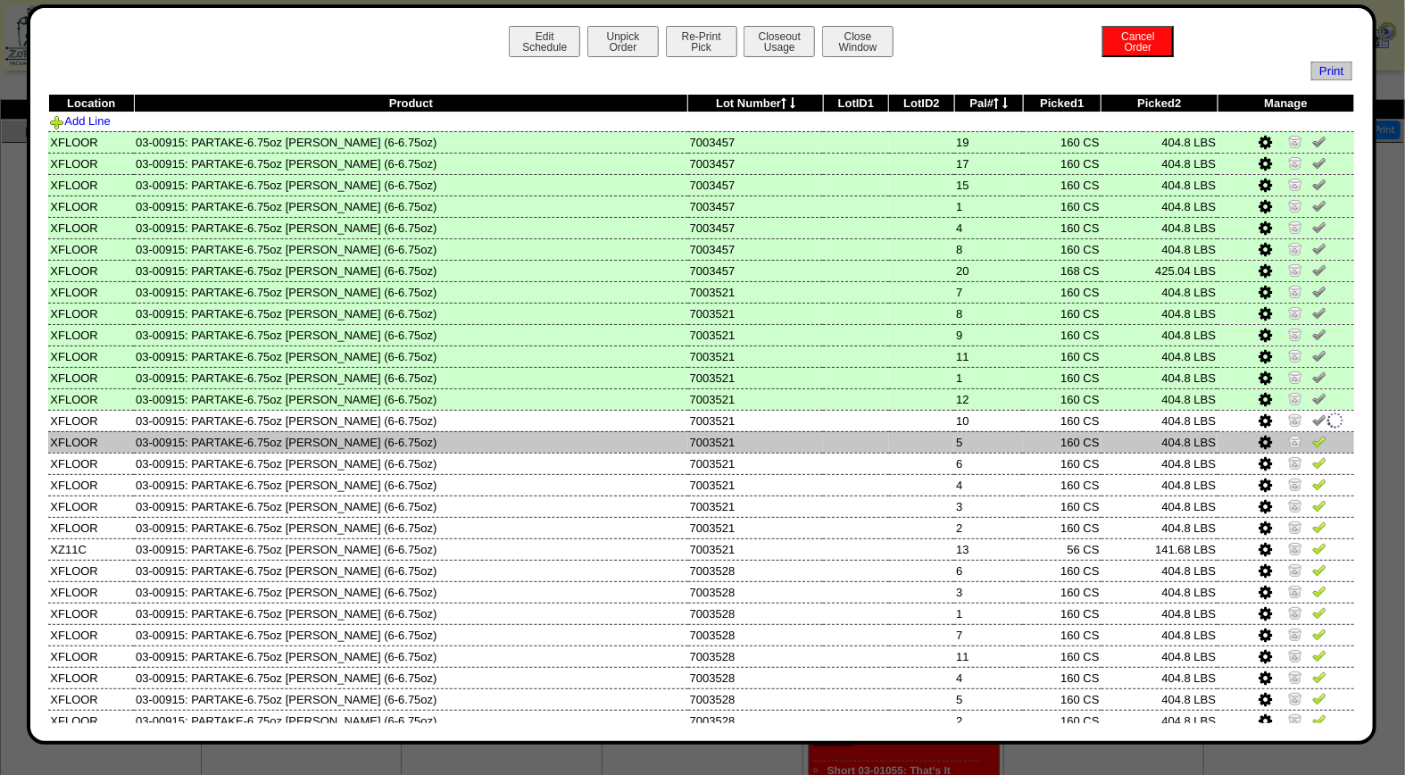
click at [1312, 434] on img at bounding box center [1319, 441] width 14 height 14
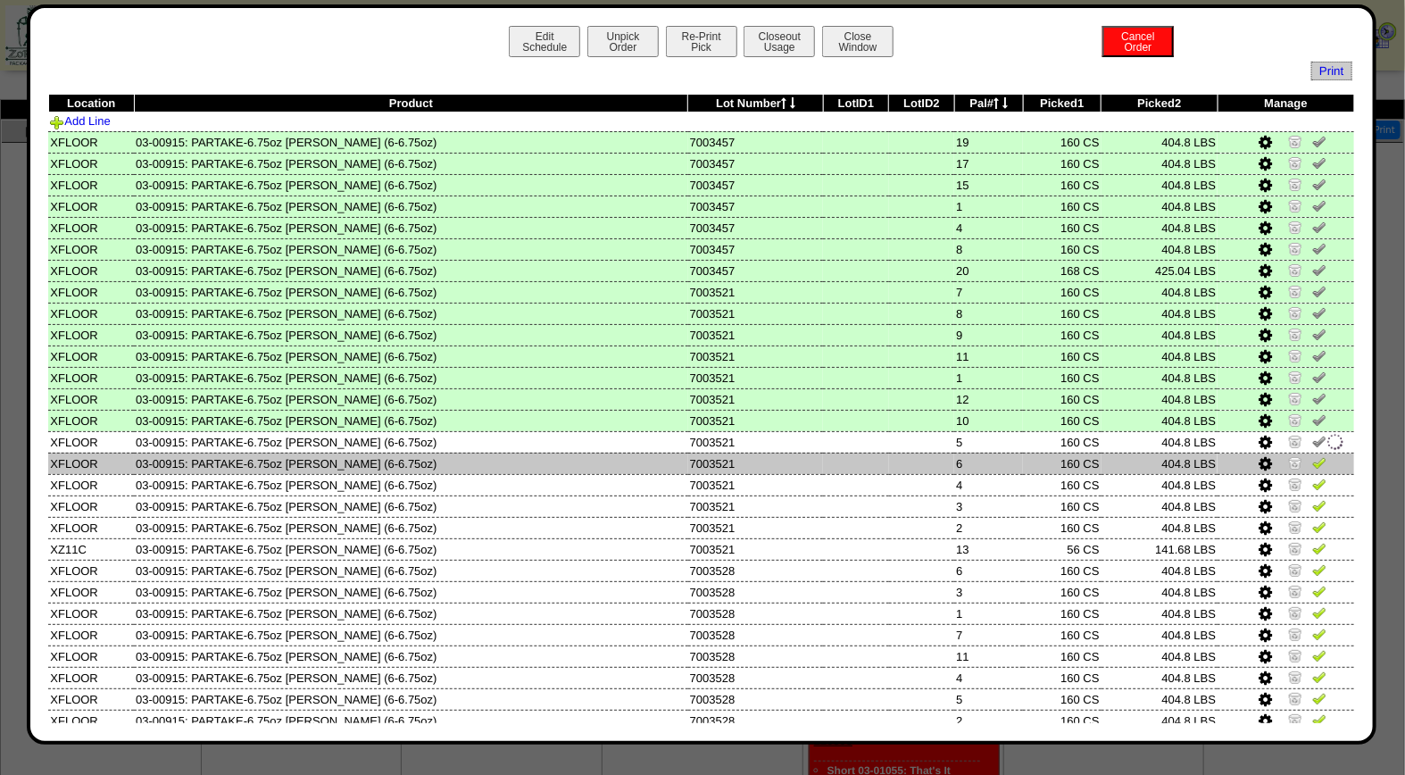
click at [1312, 458] on img at bounding box center [1319, 462] width 14 height 14
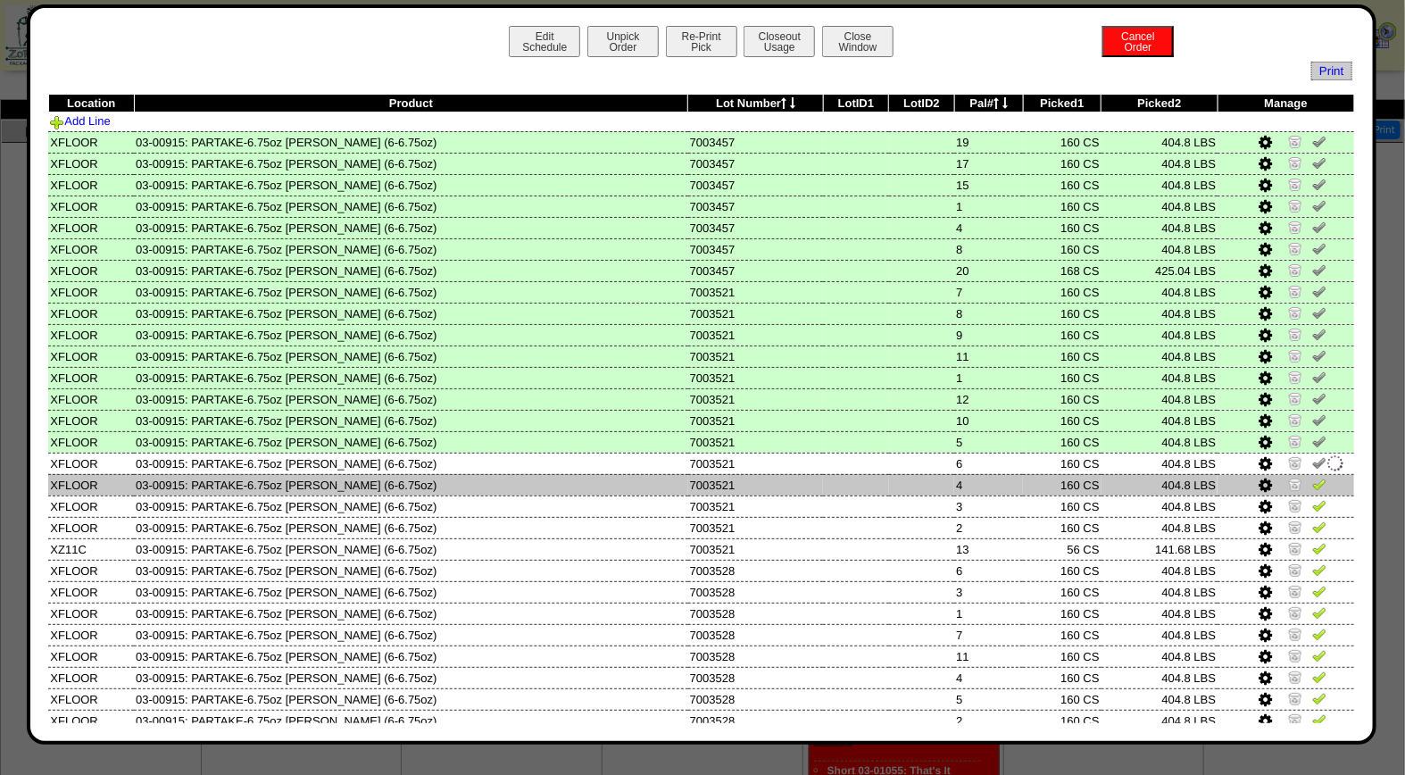
click at [1312, 479] on img at bounding box center [1319, 484] width 14 height 14
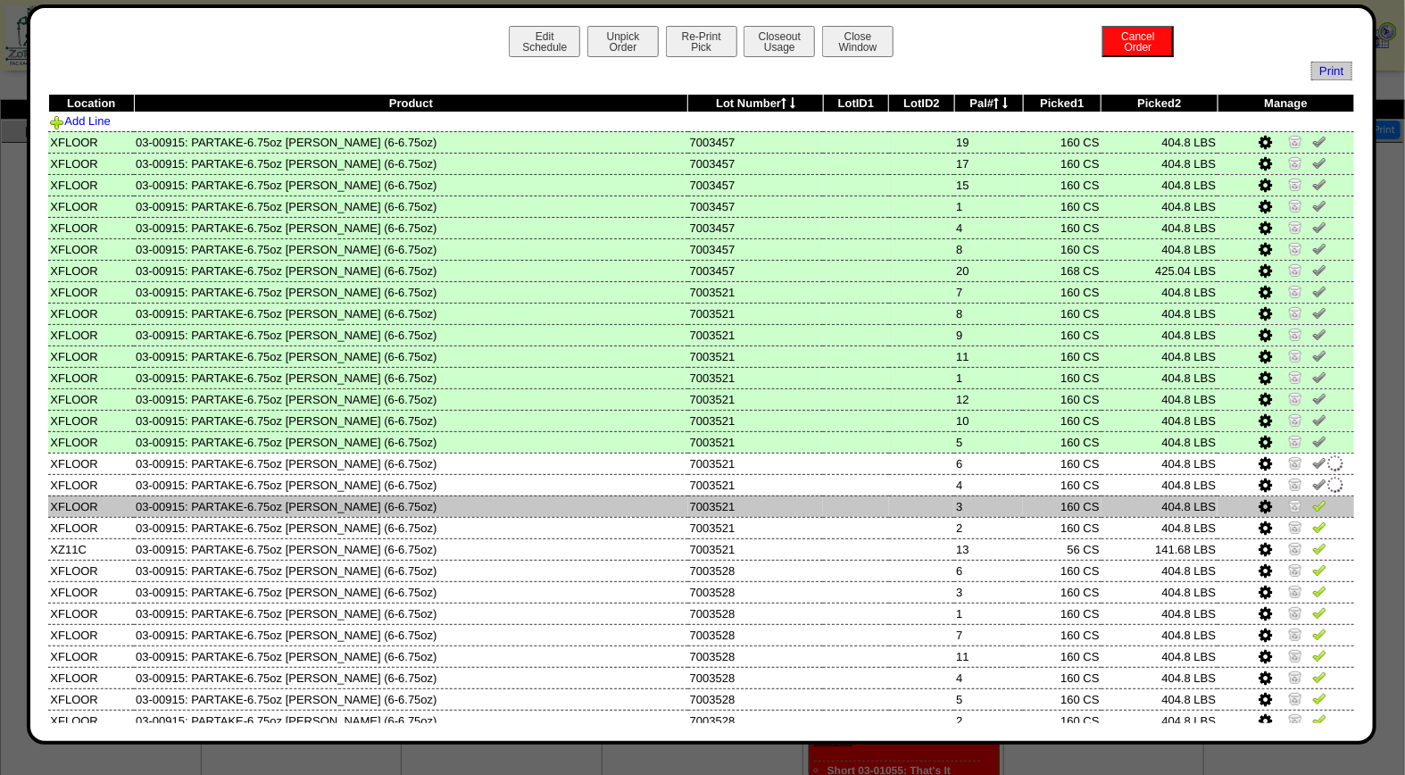
click at [1312, 498] on img at bounding box center [1319, 505] width 14 height 14
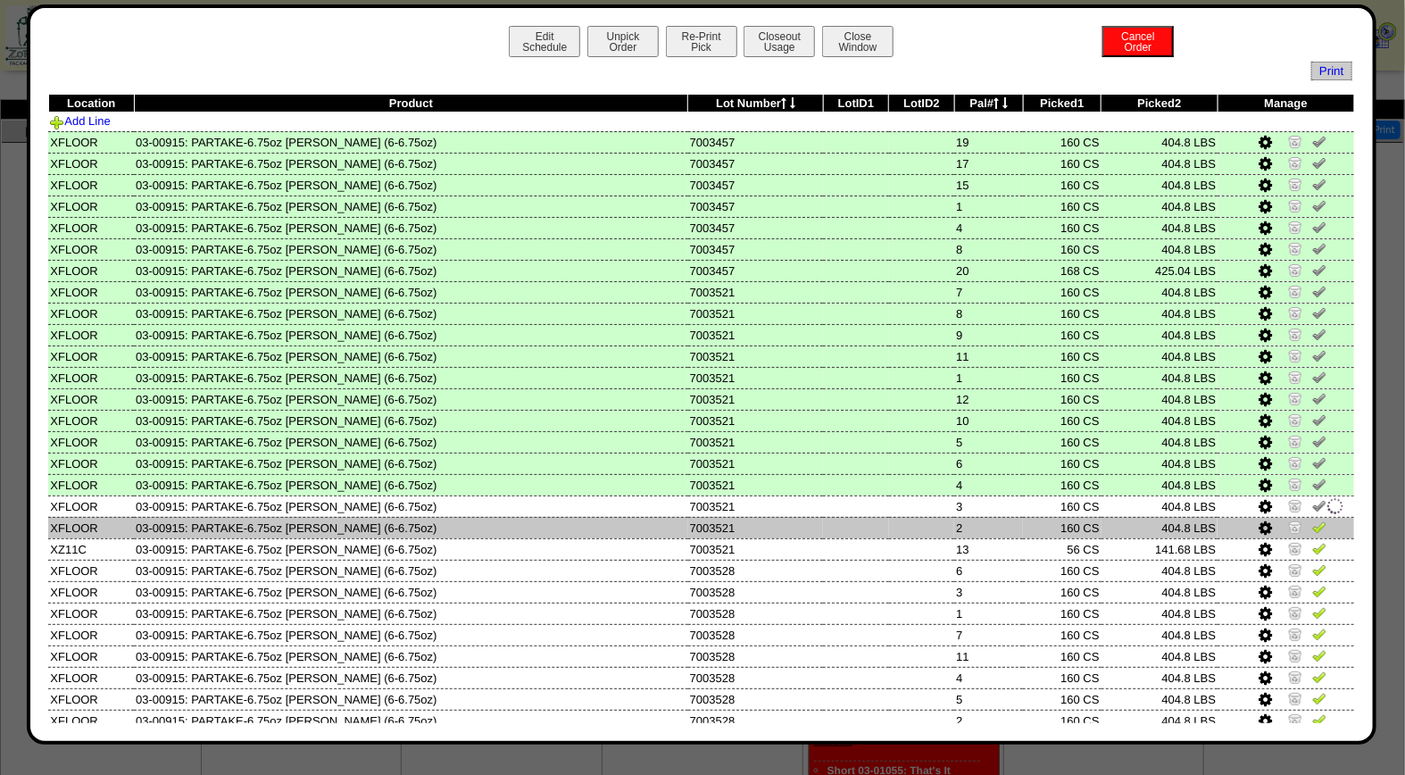
click at [1312, 520] on img at bounding box center [1319, 526] width 14 height 14
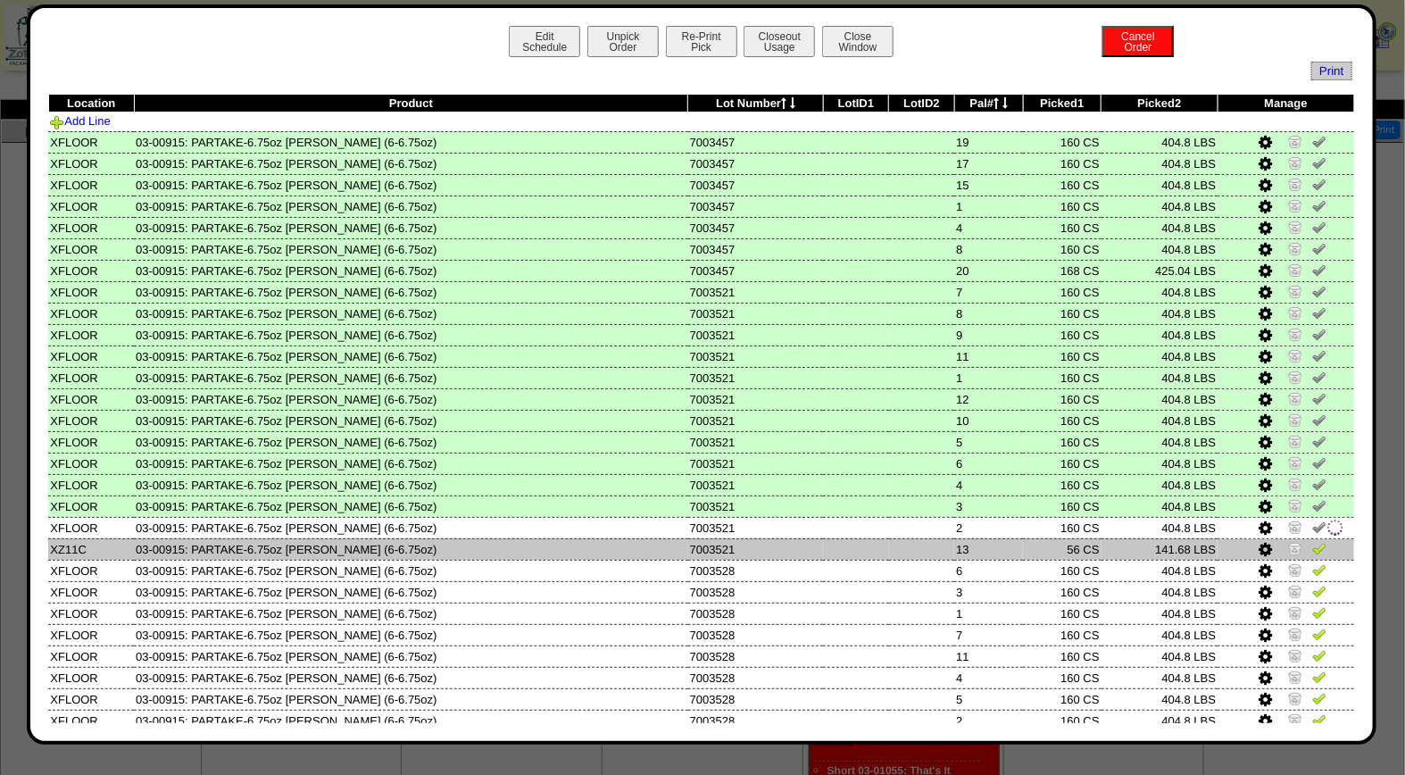
click at [1312, 541] on img at bounding box center [1319, 548] width 14 height 14
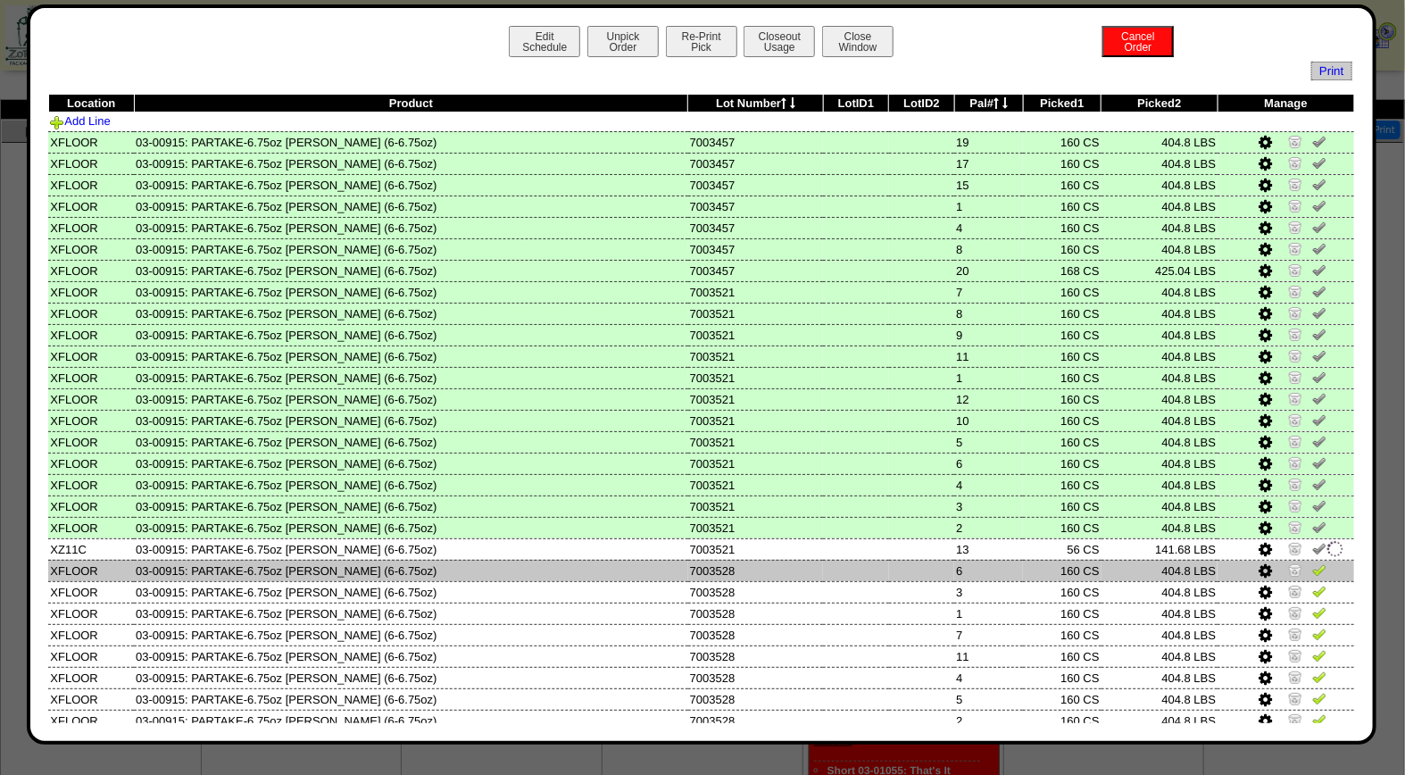
click at [1312, 562] on img at bounding box center [1319, 569] width 14 height 14
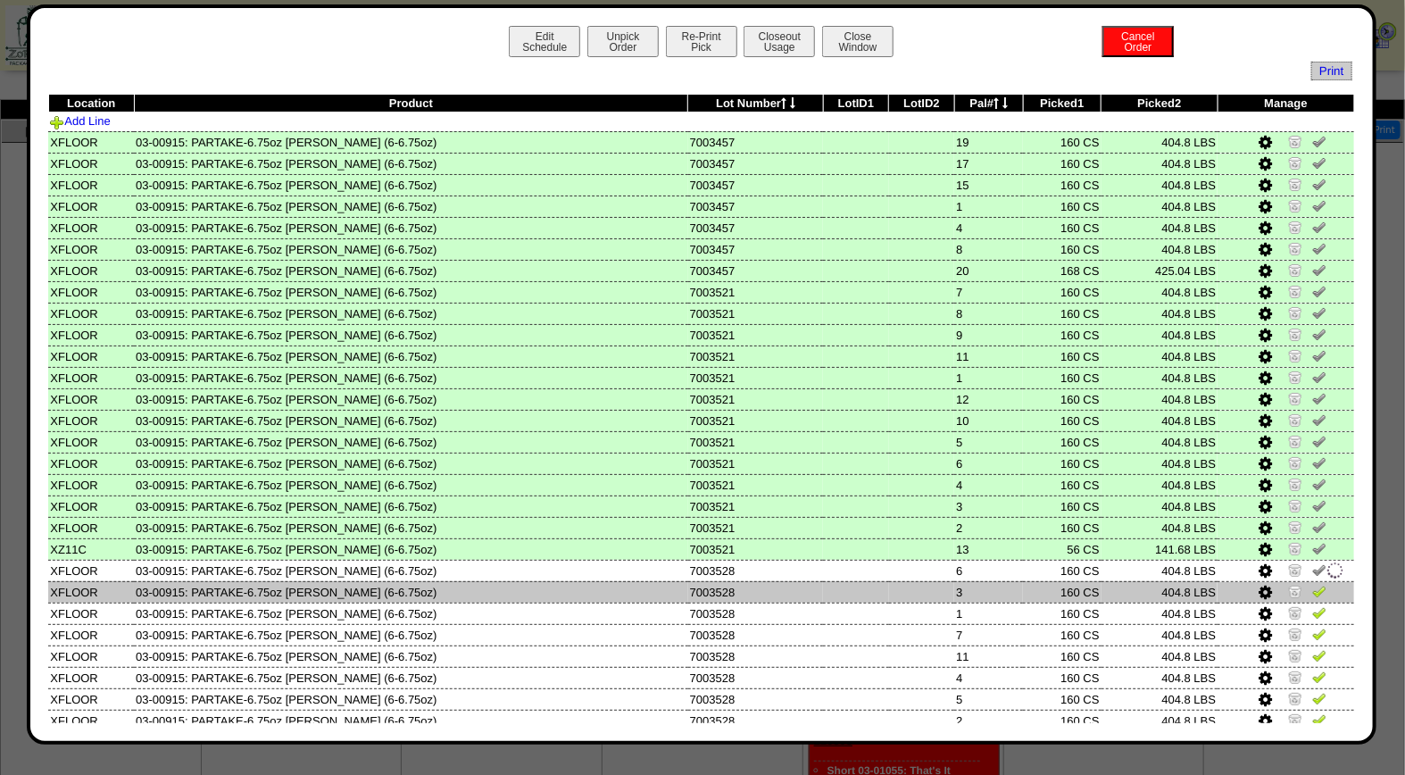
click at [1312, 584] on img at bounding box center [1319, 591] width 14 height 14
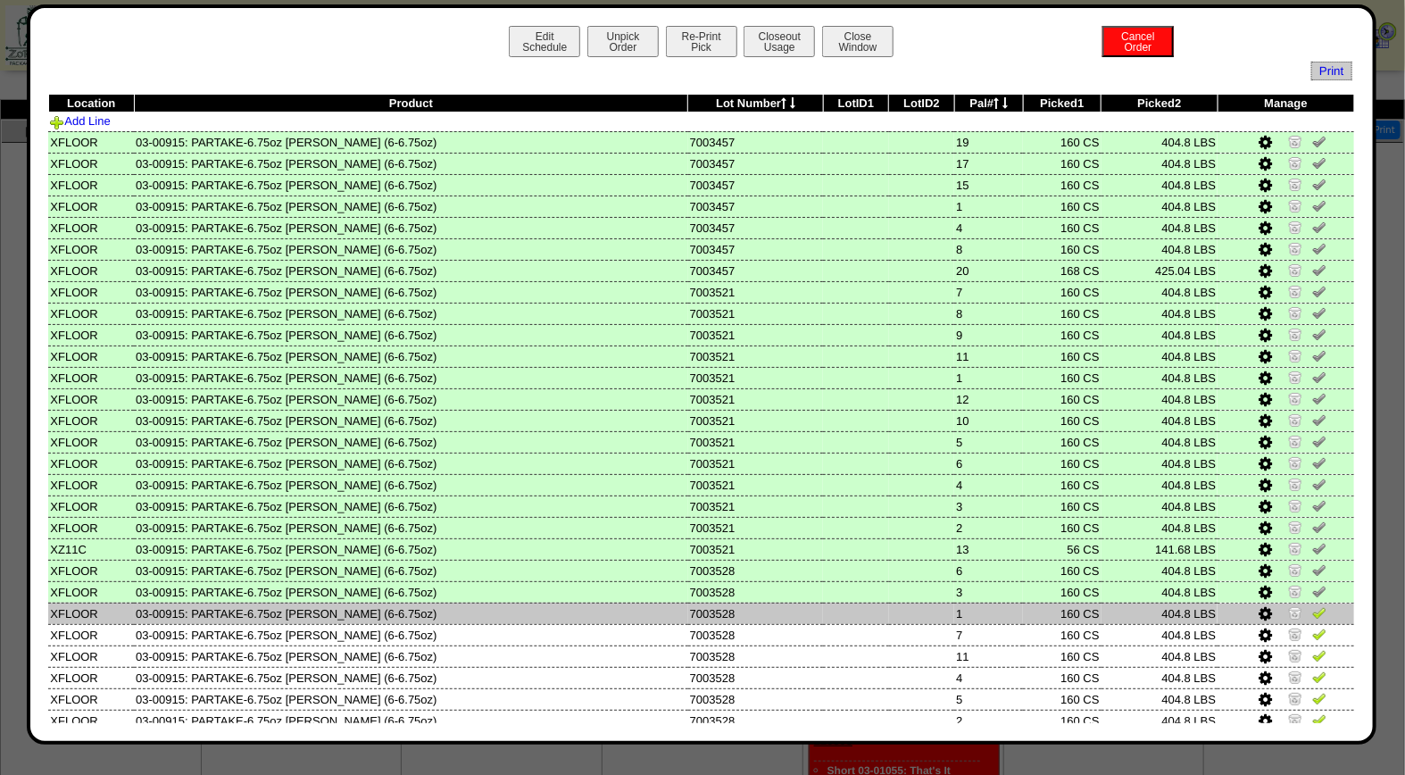
click at [1312, 605] on img at bounding box center [1319, 612] width 14 height 14
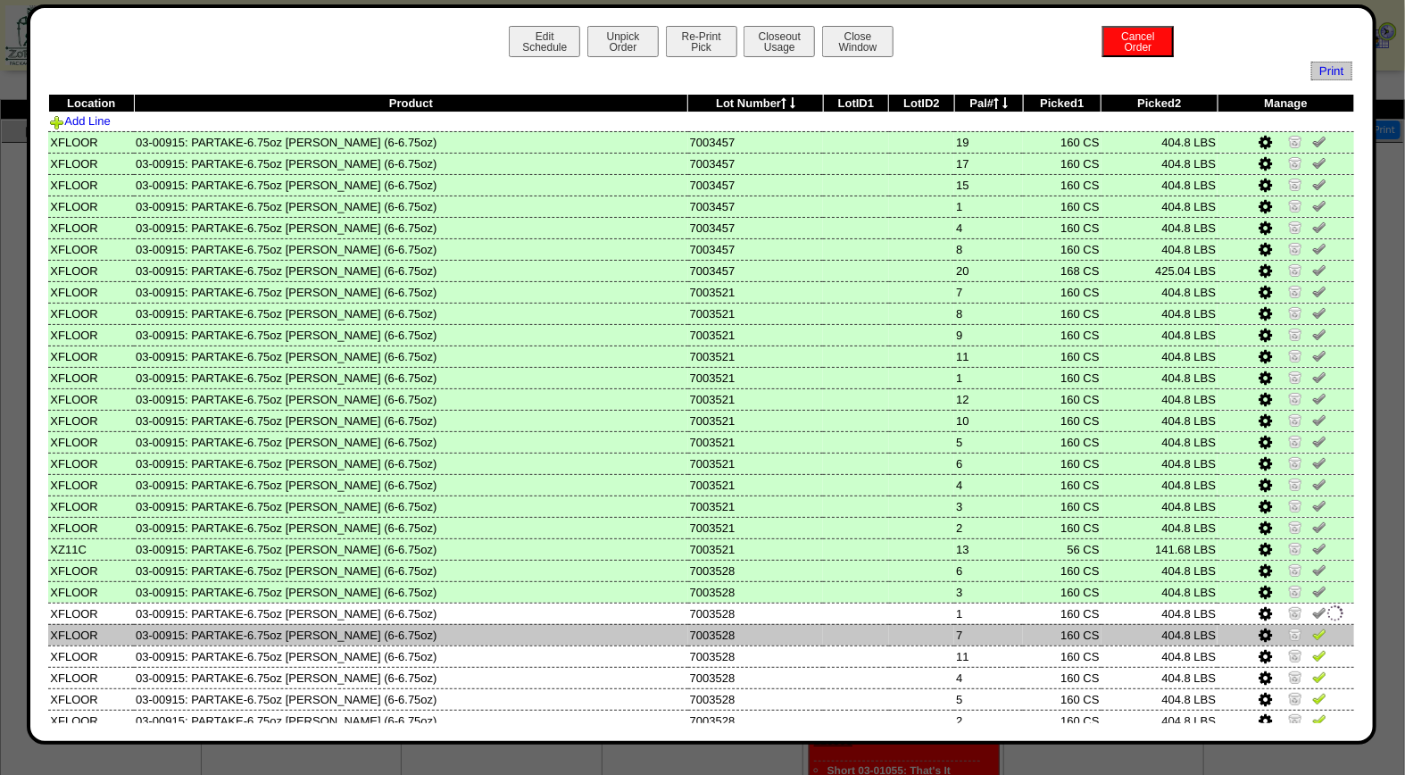
click at [1312, 628] on img at bounding box center [1319, 634] width 14 height 14
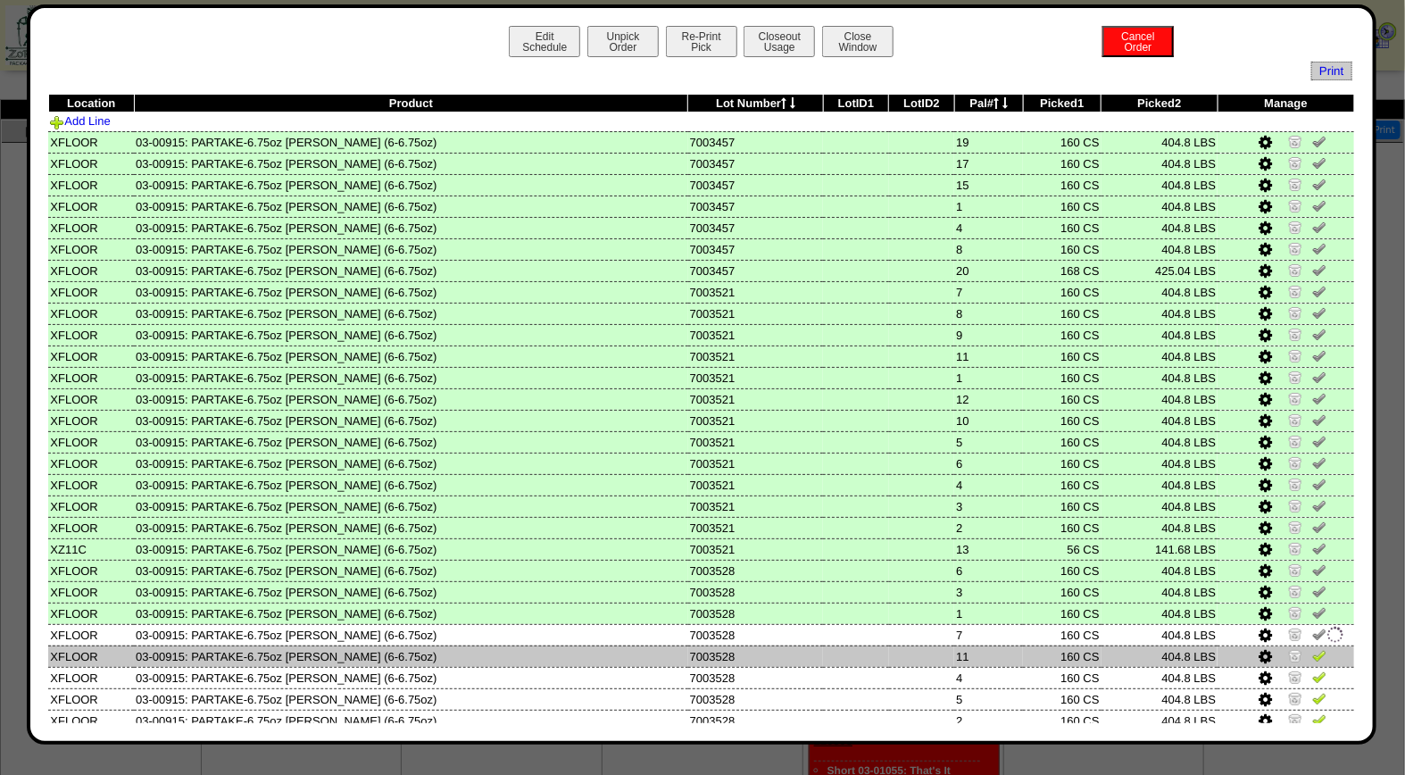
click at [1312, 648] on img at bounding box center [1319, 655] width 14 height 14
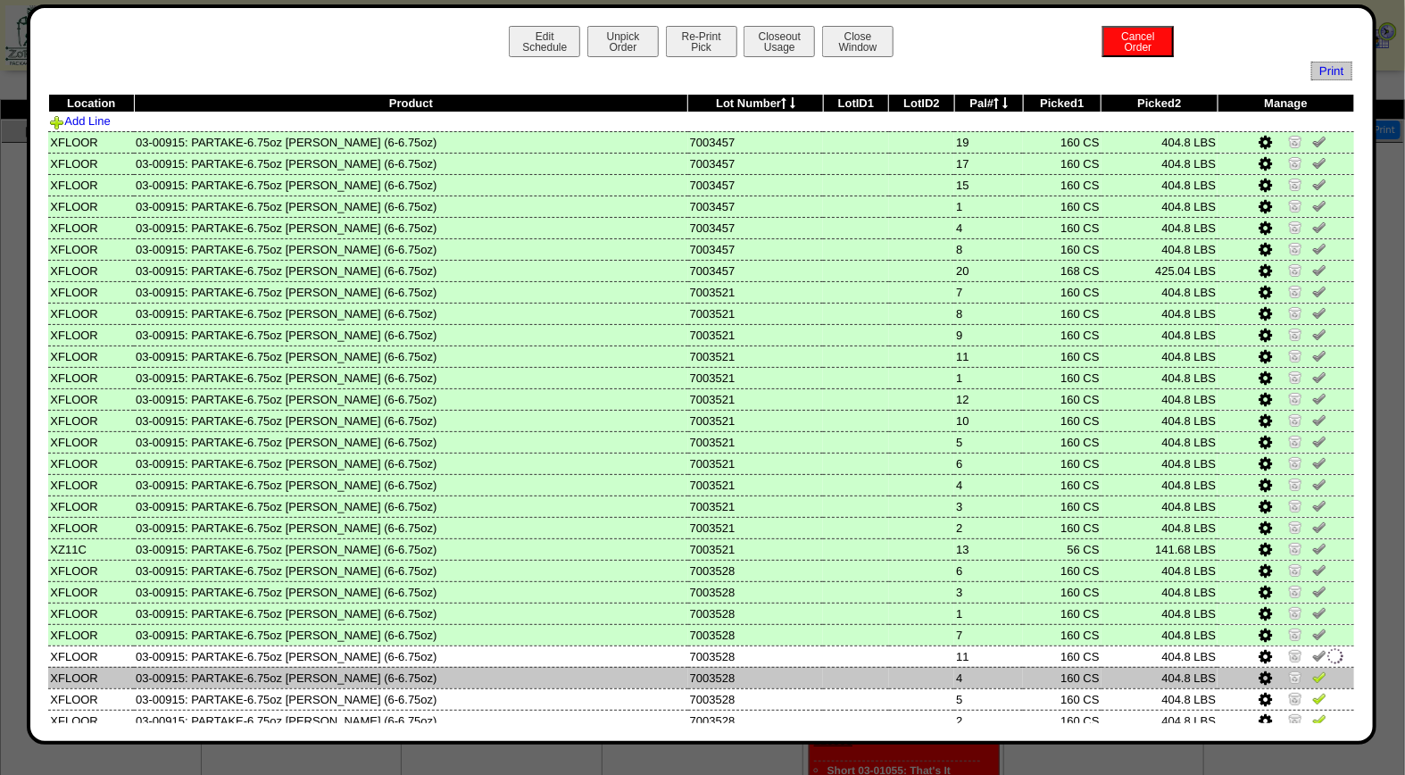
click at [1312, 673] on img at bounding box center [1319, 676] width 14 height 14
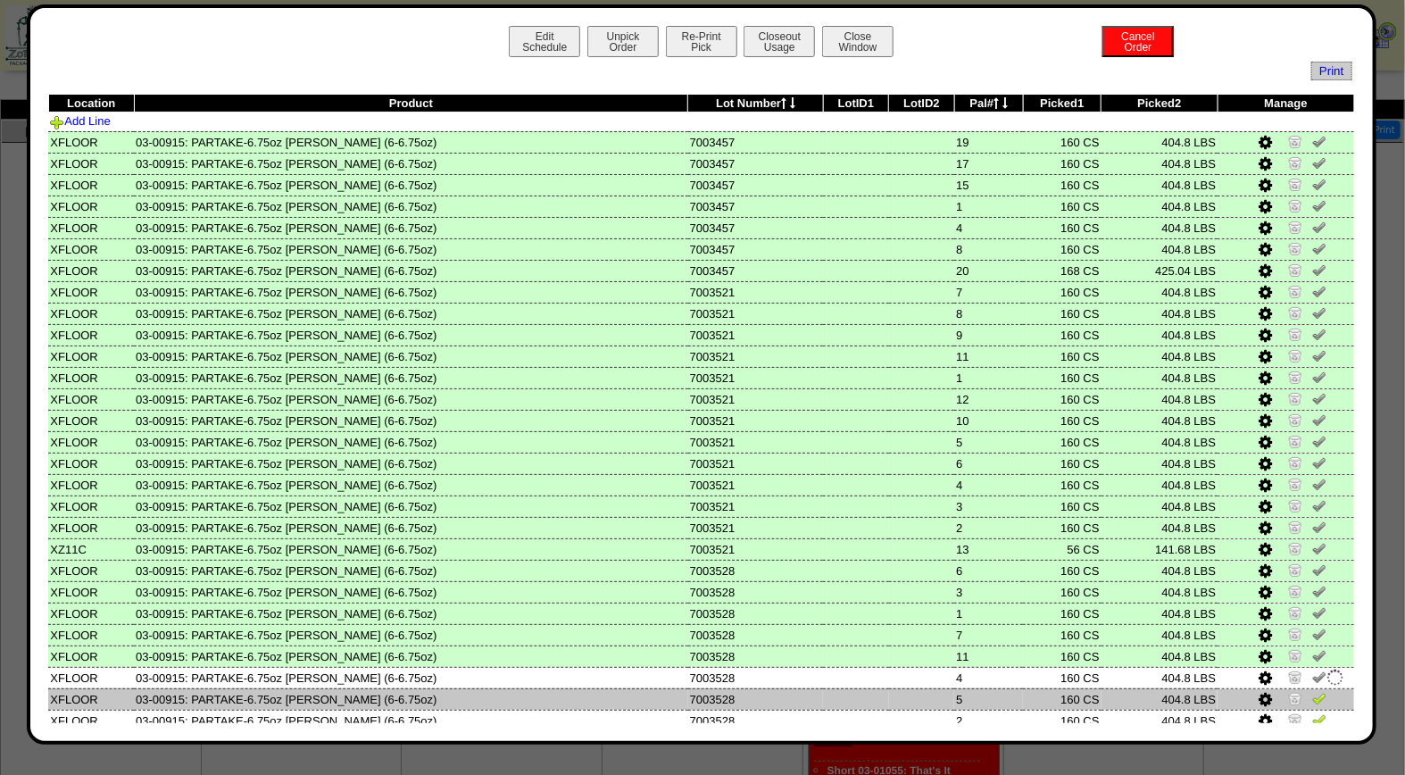
click at [1312, 691] on img at bounding box center [1319, 698] width 14 height 14
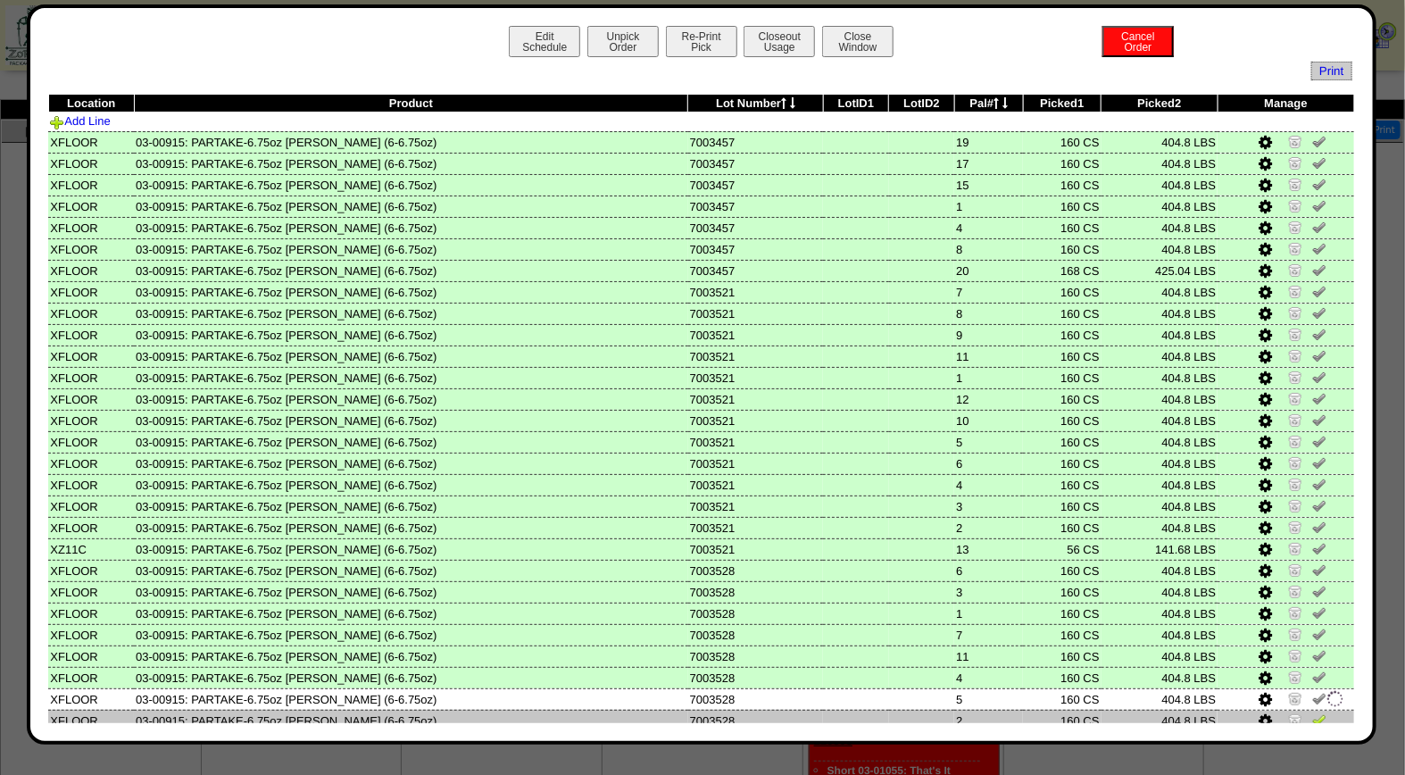
click at [1312, 712] on img at bounding box center [1319, 719] width 14 height 14
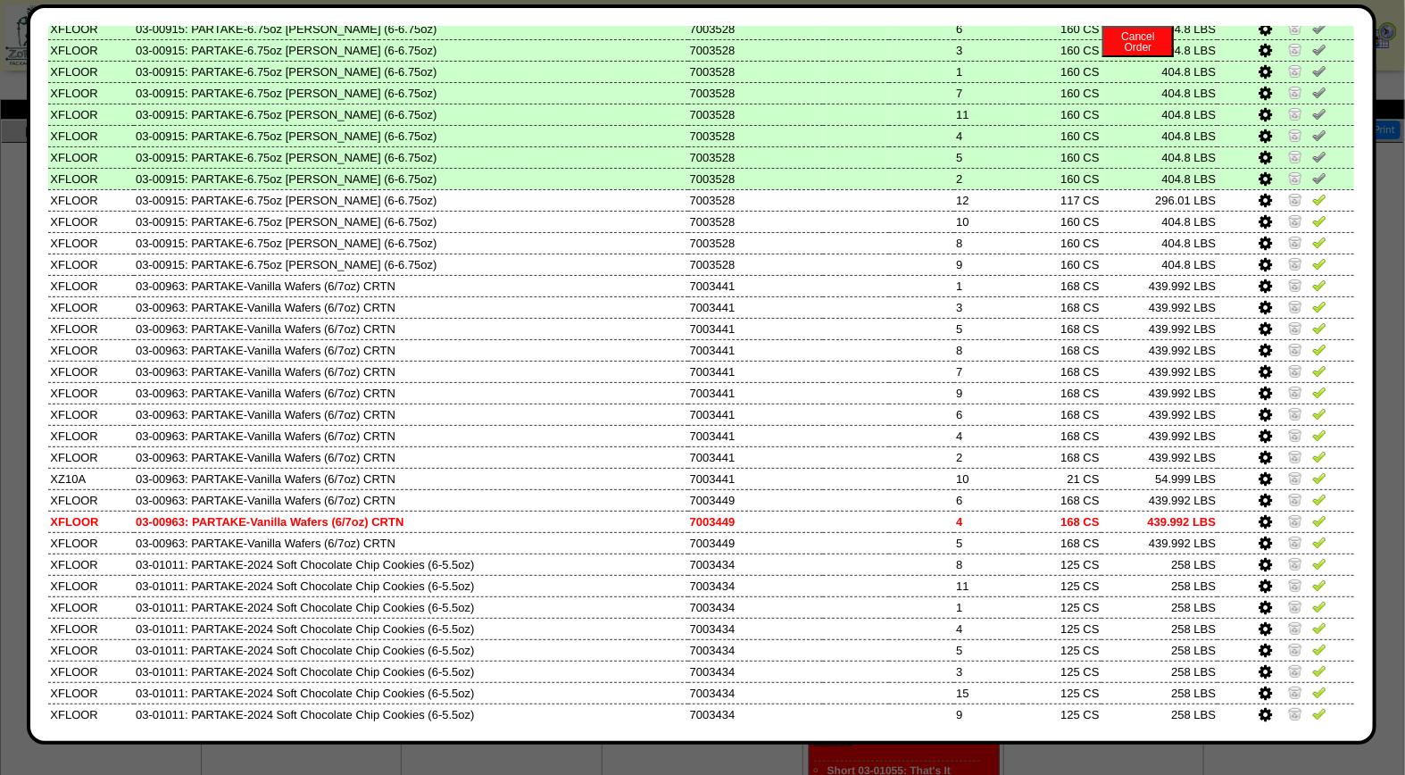
scroll to position [578, 0]
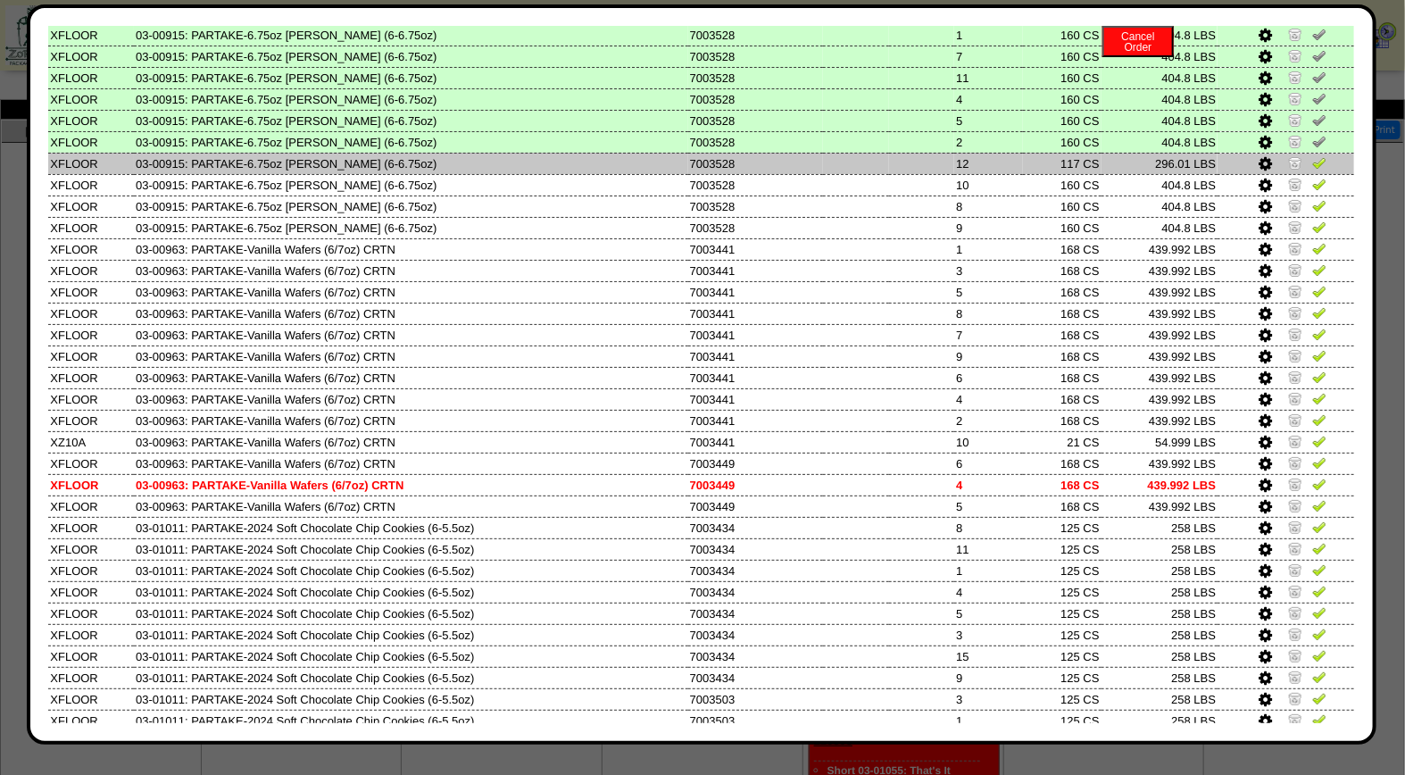
click at [1312, 155] on img at bounding box center [1319, 162] width 14 height 14
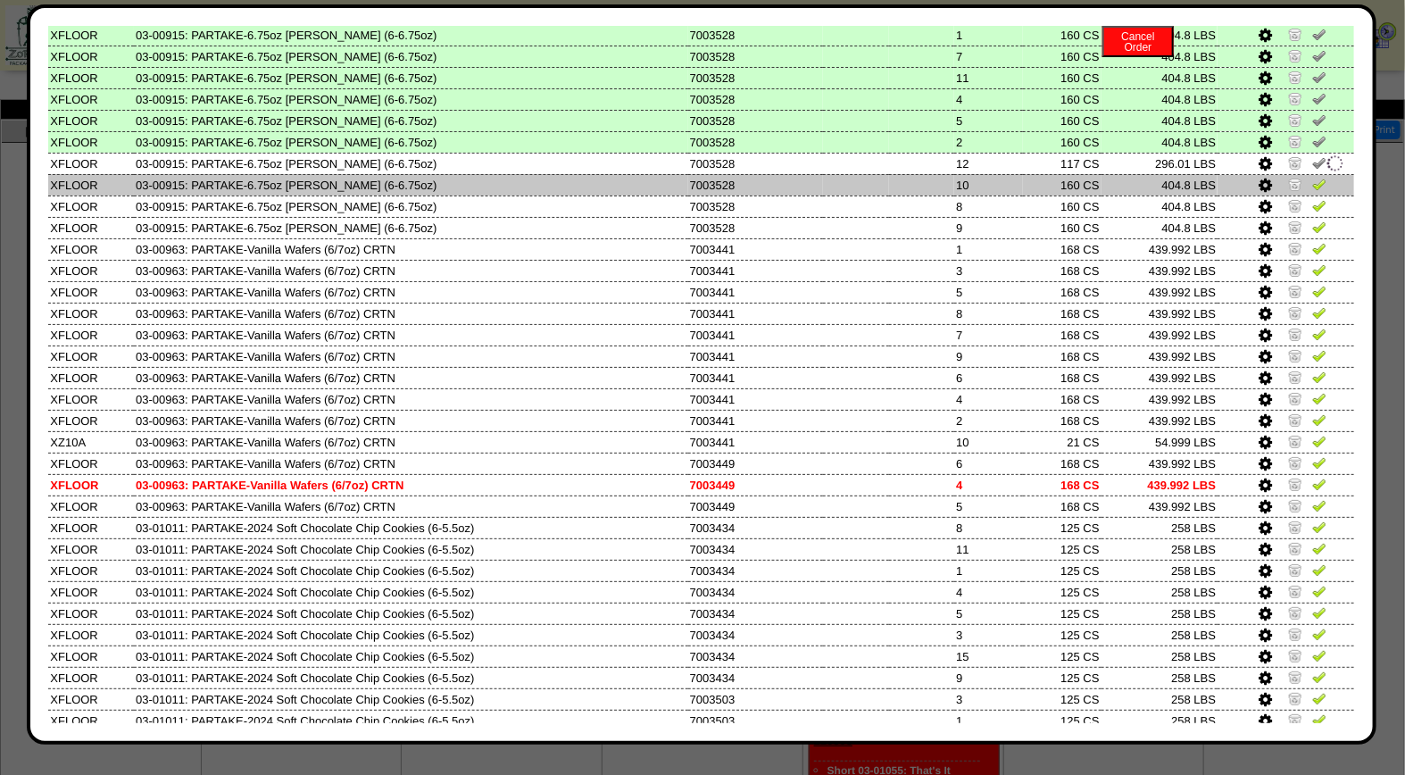
click at [1312, 177] on img at bounding box center [1319, 184] width 14 height 14
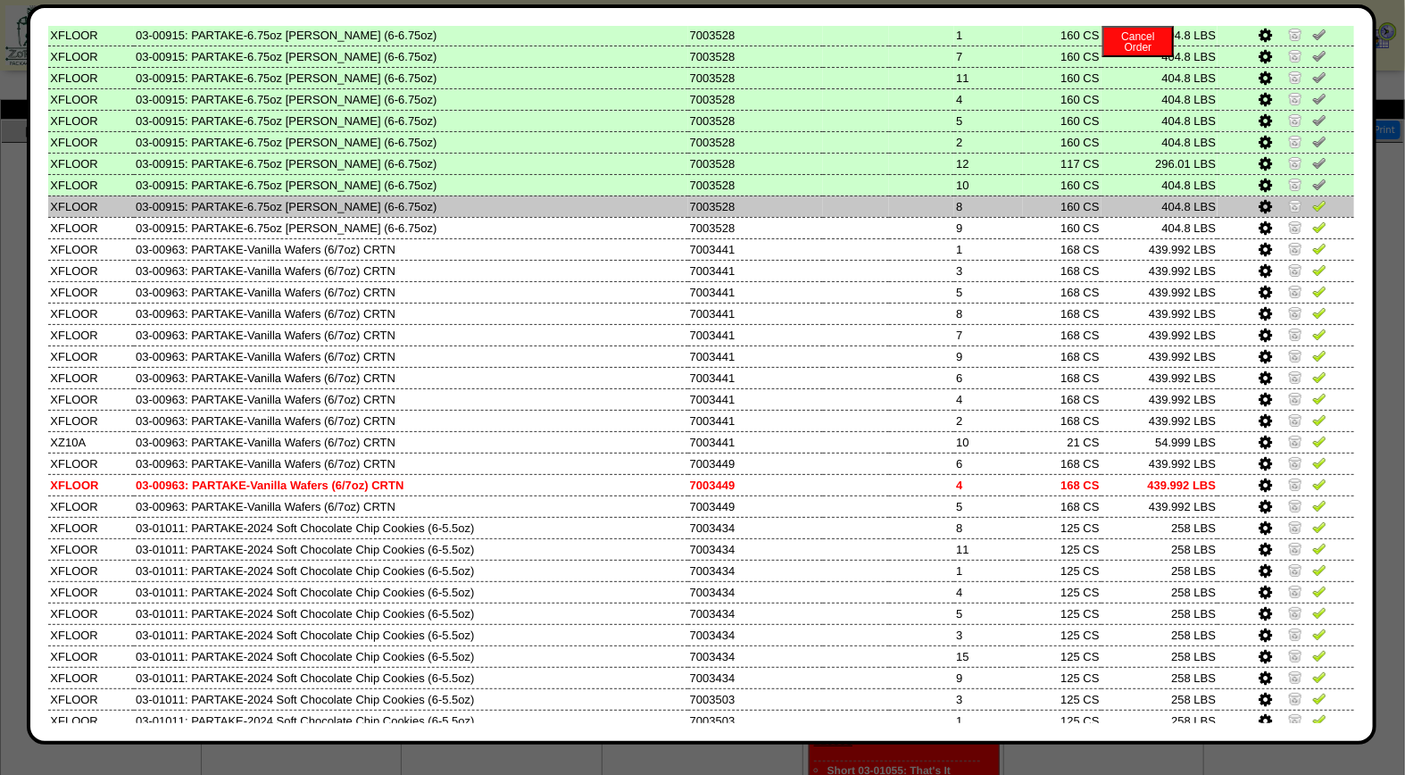
click at [1312, 198] on img at bounding box center [1319, 205] width 14 height 14
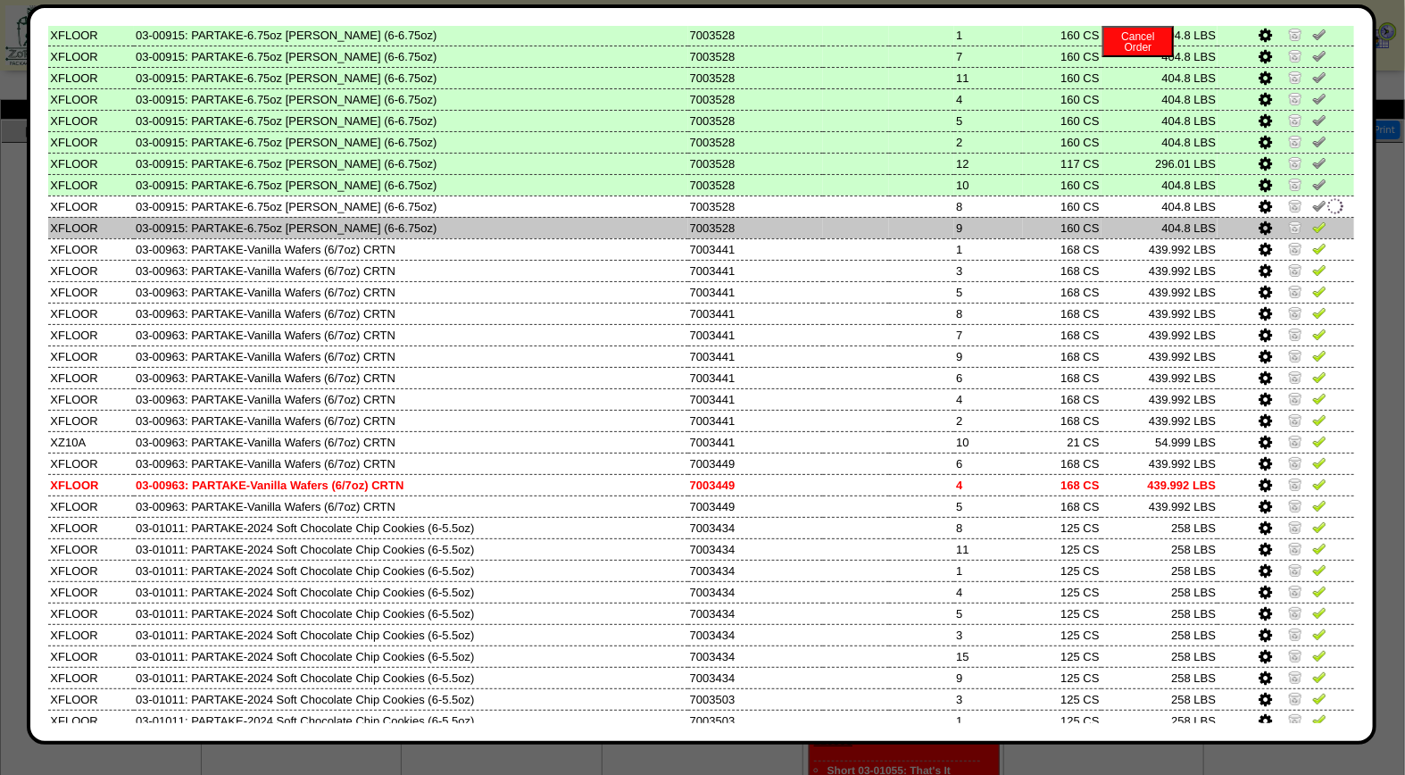
click at [1312, 220] on img at bounding box center [1319, 227] width 14 height 14
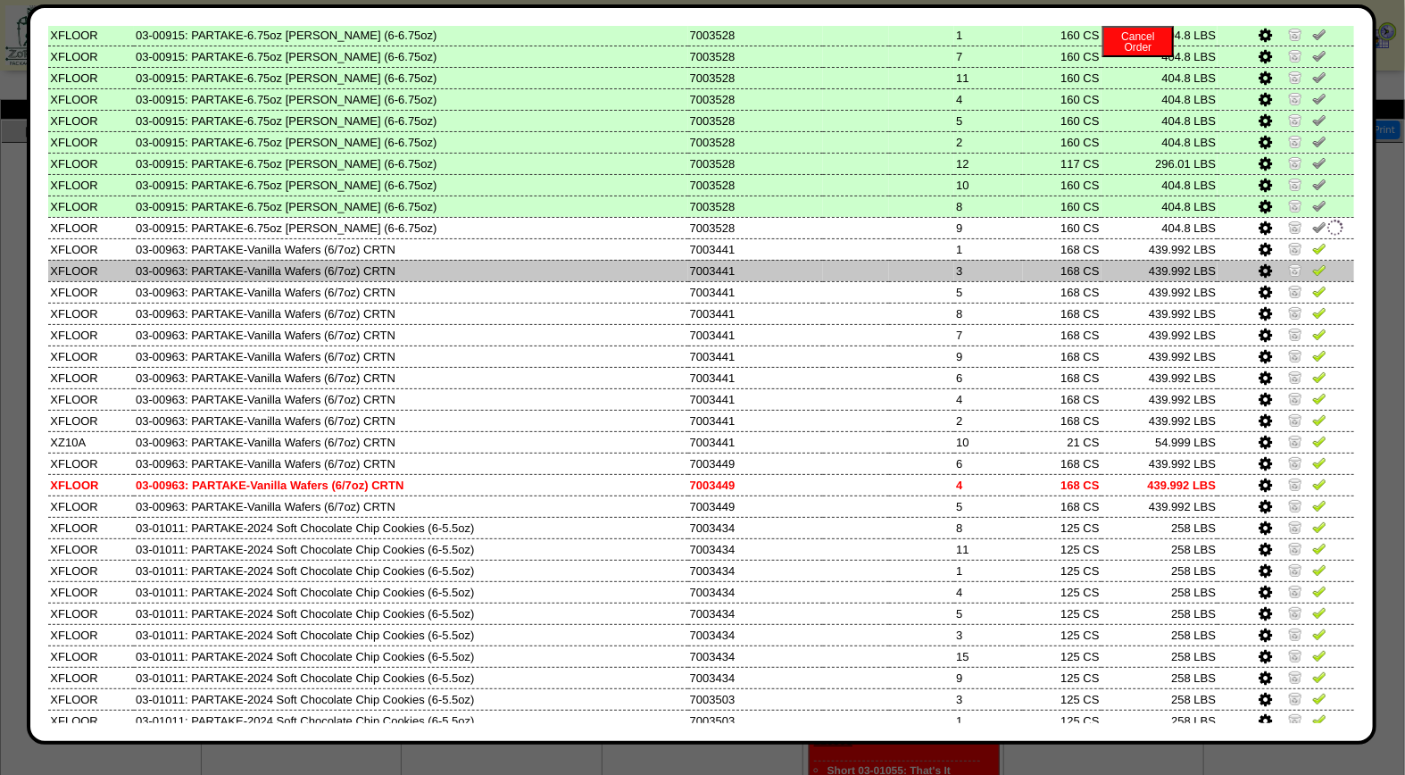
drag, startPoint x: 1305, startPoint y: 234, endPoint x: 1305, endPoint y: 248, distance: 14.3
click at [1312, 241] on img at bounding box center [1319, 248] width 14 height 14
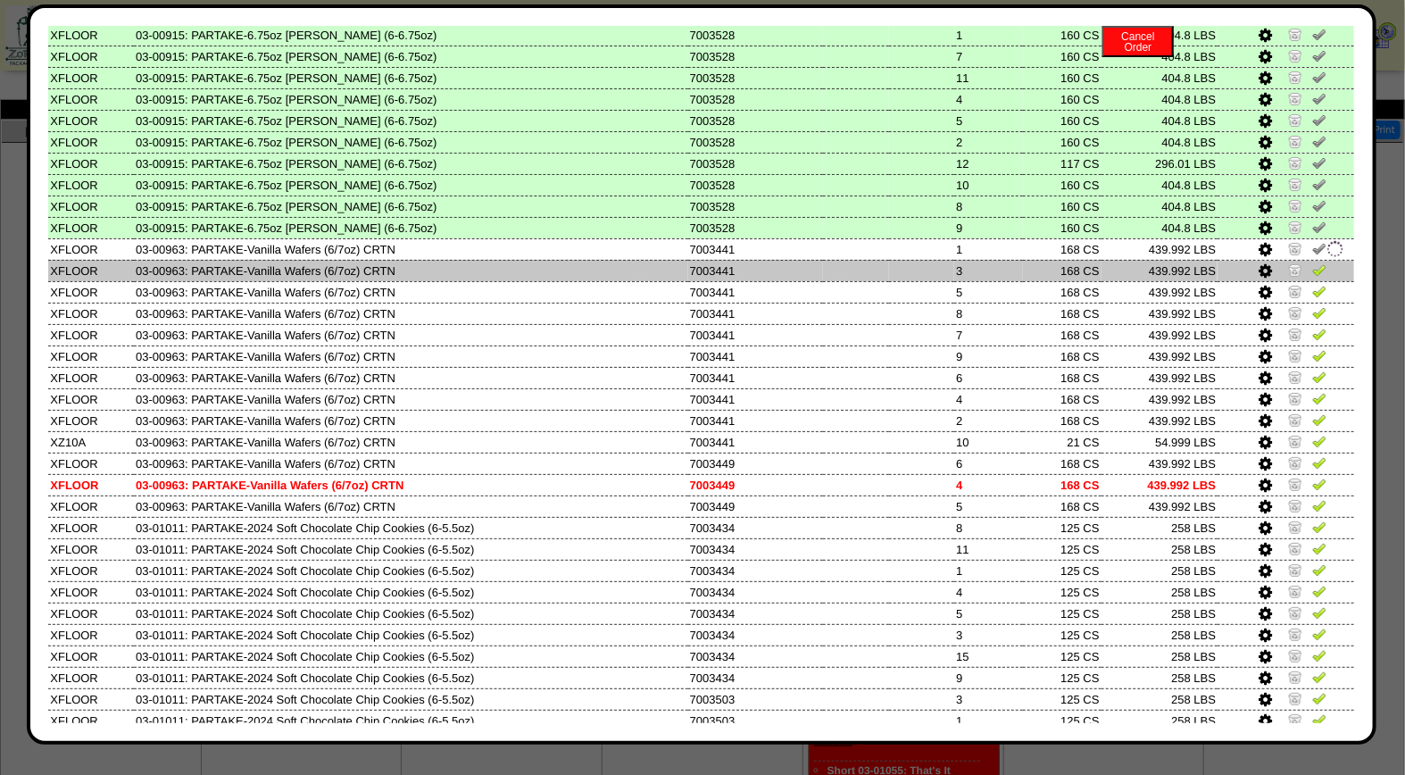
click at [1312, 262] on img at bounding box center [1319, 269] width 14 height 14
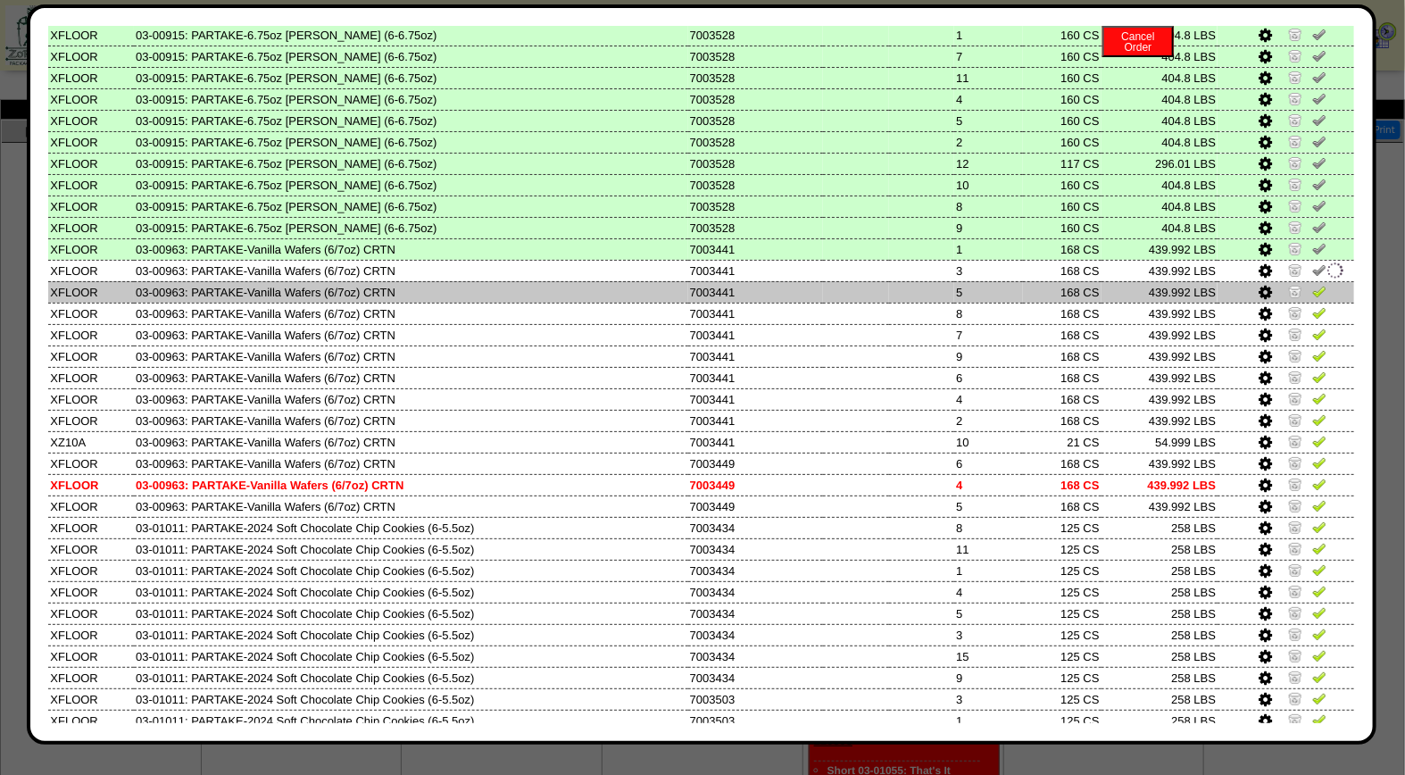
click at [1312, 284] on img at bounding box center [1319, 291] width 14 height 14
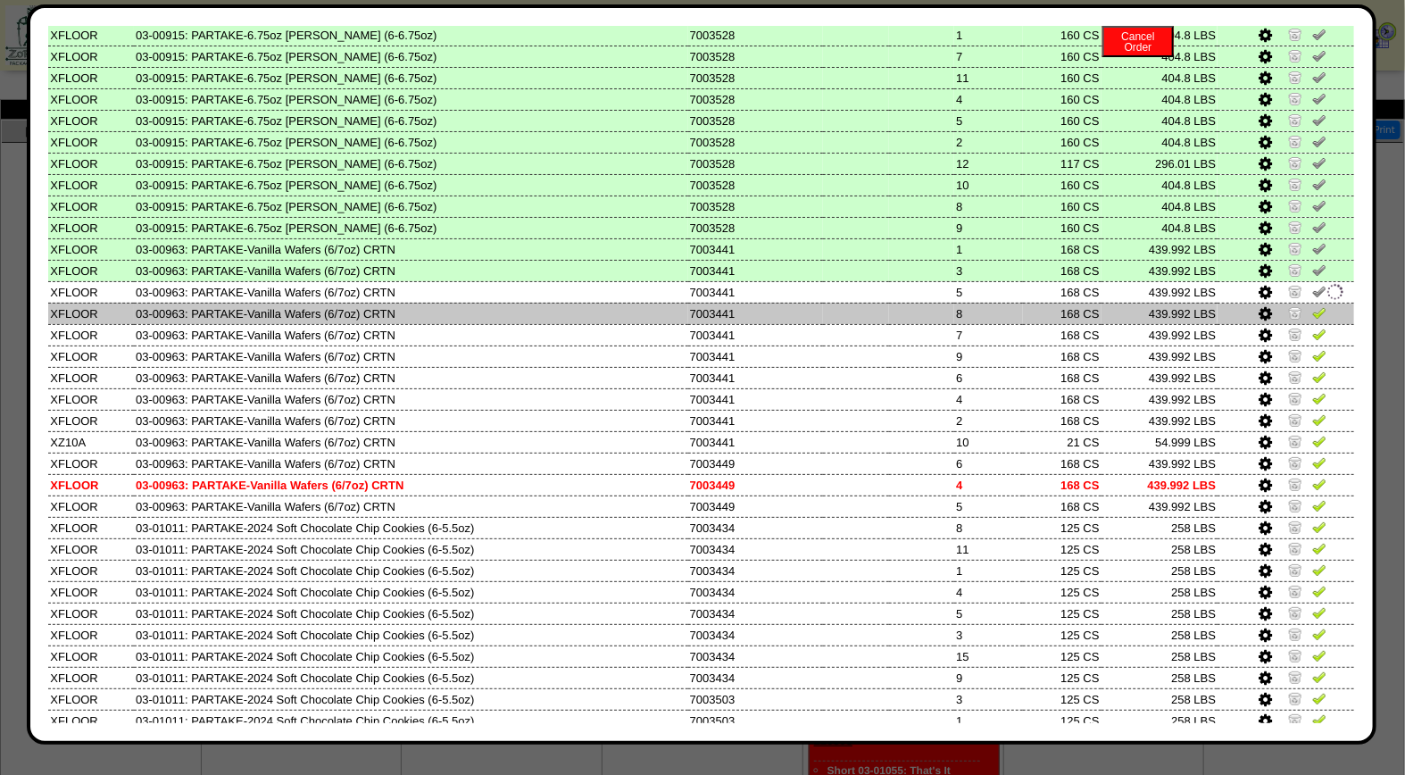
drag, startPoint x: 1303, startPoint y: 293, endPoint x: 1301, endPoint y: 306, distance: 13.5
click at [1312, 305] on img at bounding box center [1319, 312] width 14 height 14
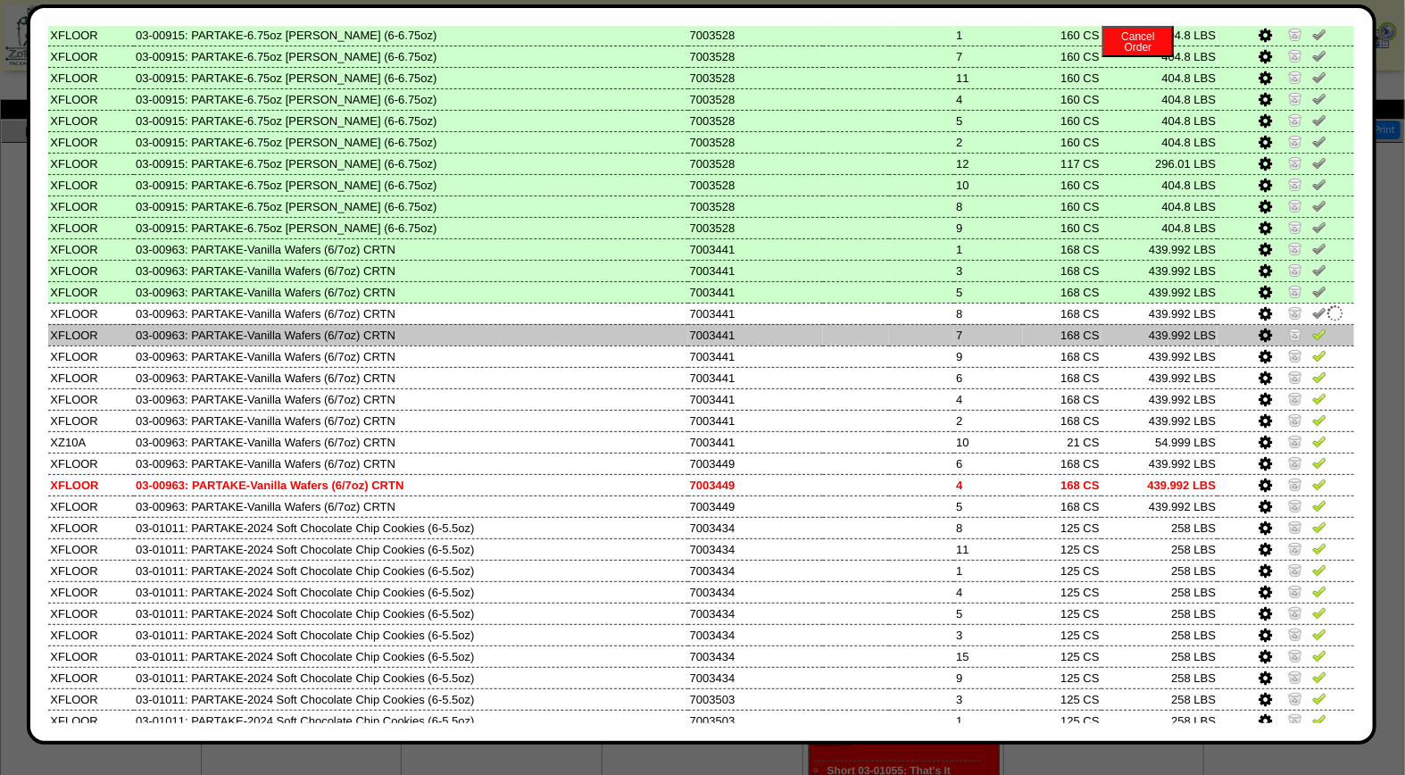
click at [1312, 327] on img at bounding box center [1319, 334] width 14 height 14
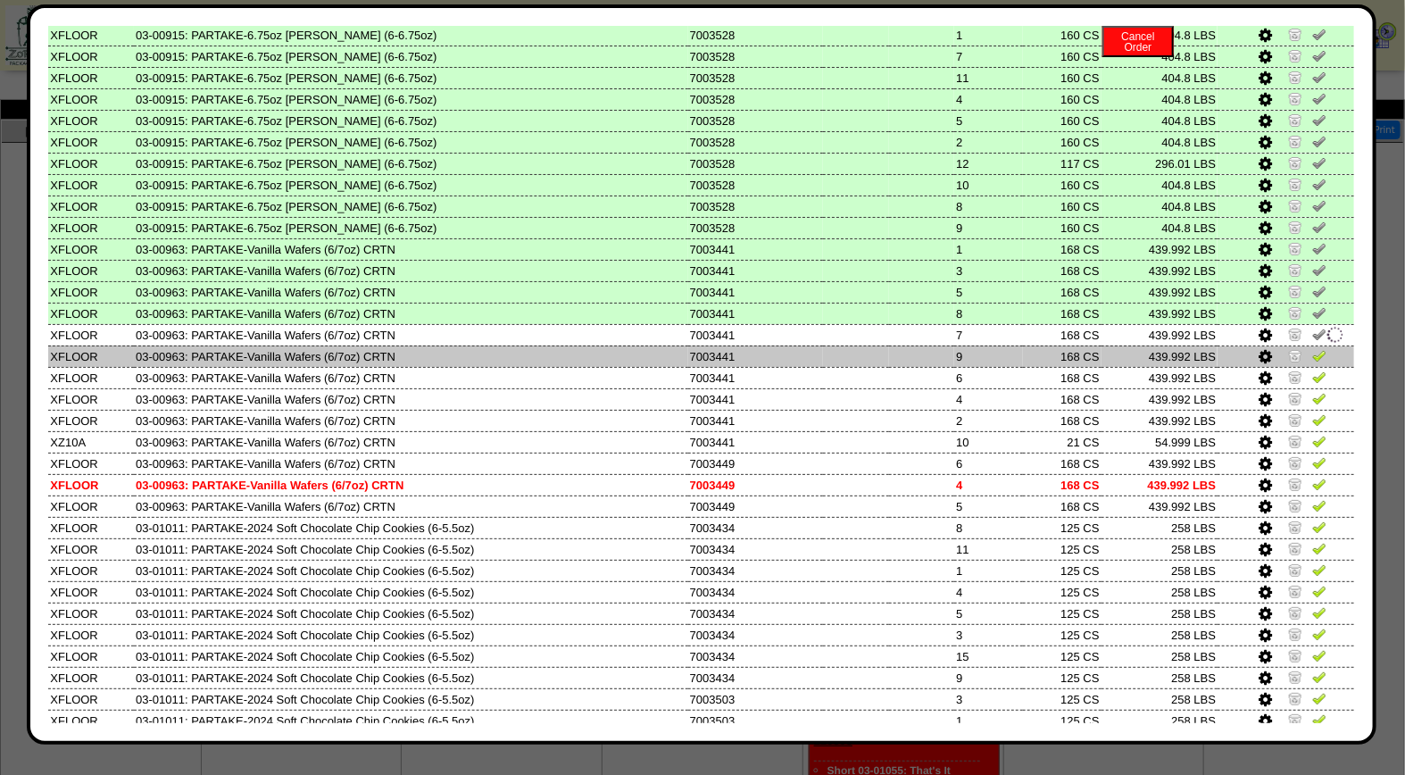
click at [1312, 348] on img at bounding box center [1319, 355] width 14 height 14
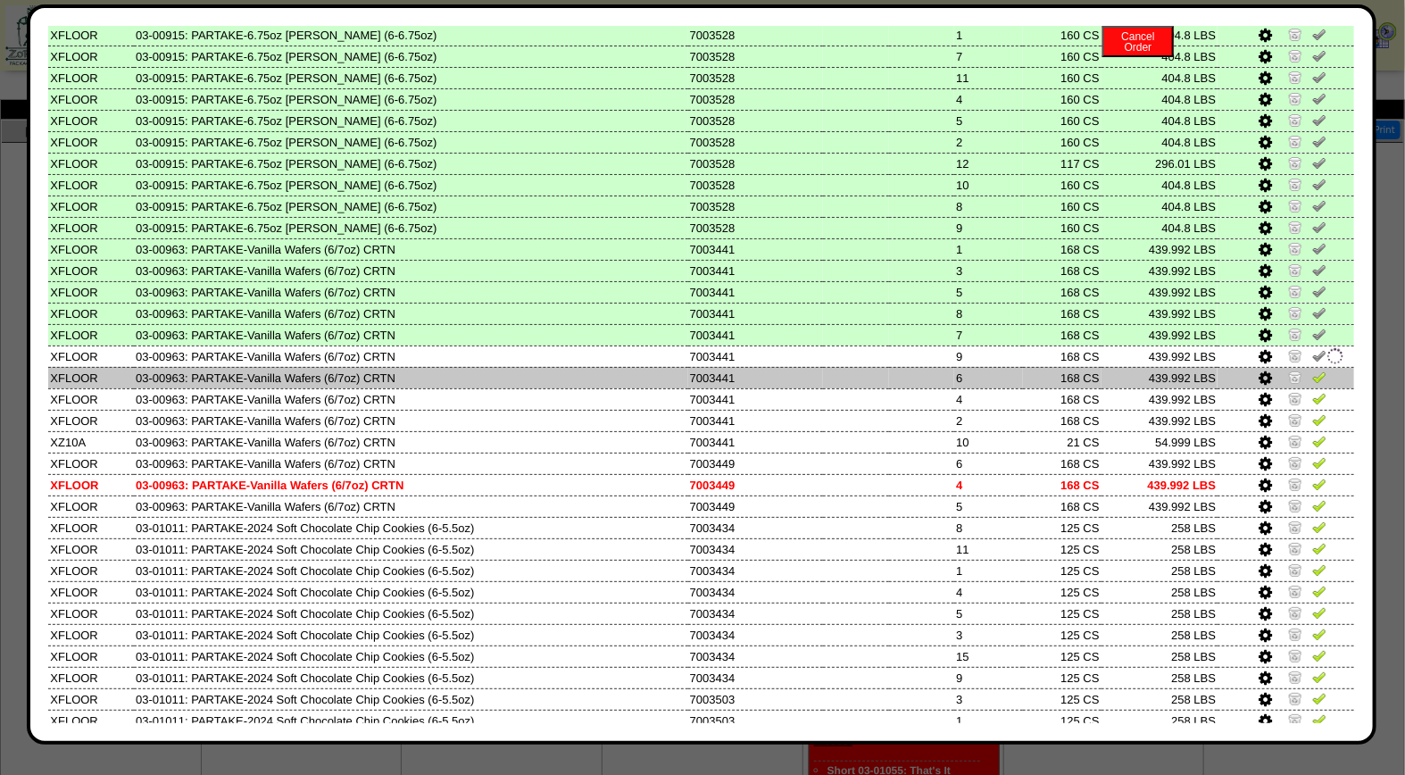
click at [1312, 369] on img at bounding box center [1319, 376] width 14 height 14
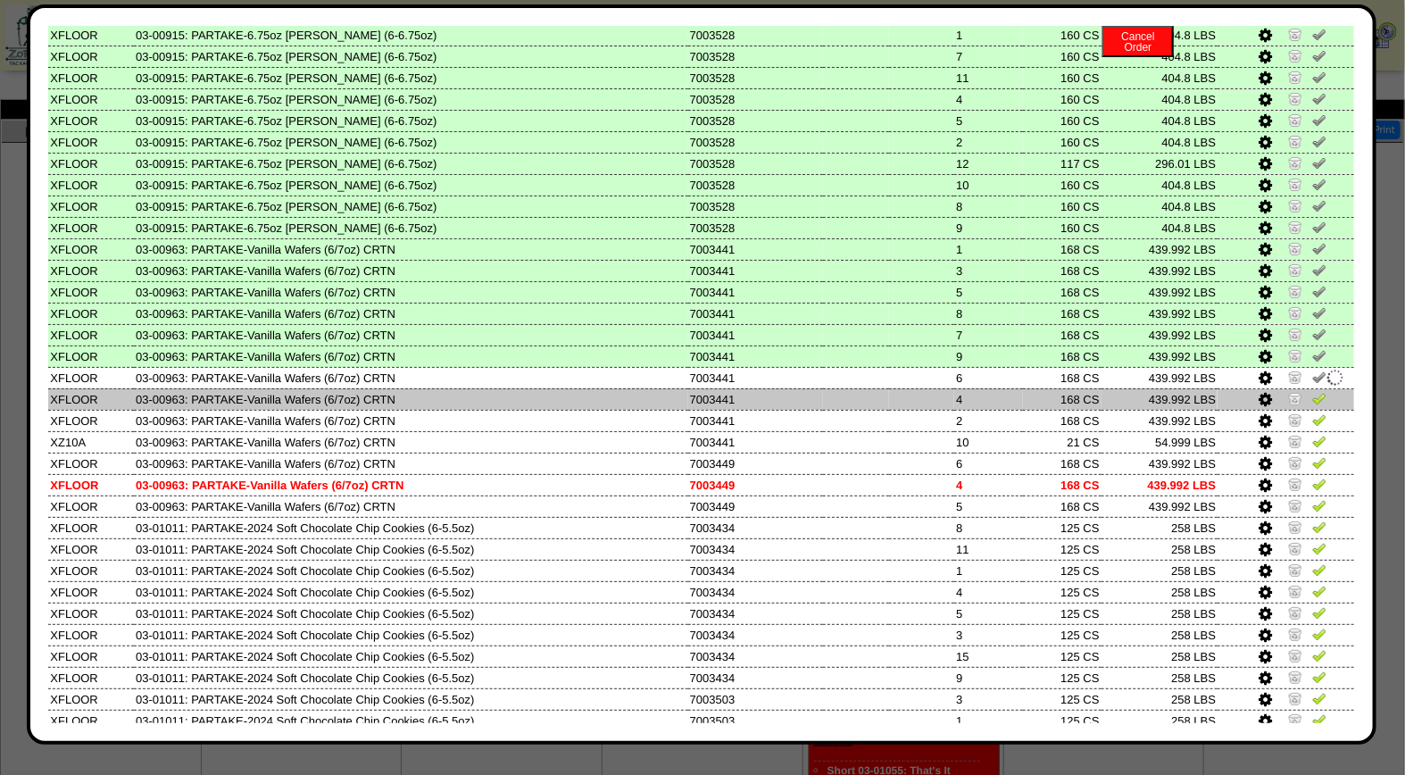
click at [1312, 391] on img at bounding box center [1319, 398] width 14 height 14
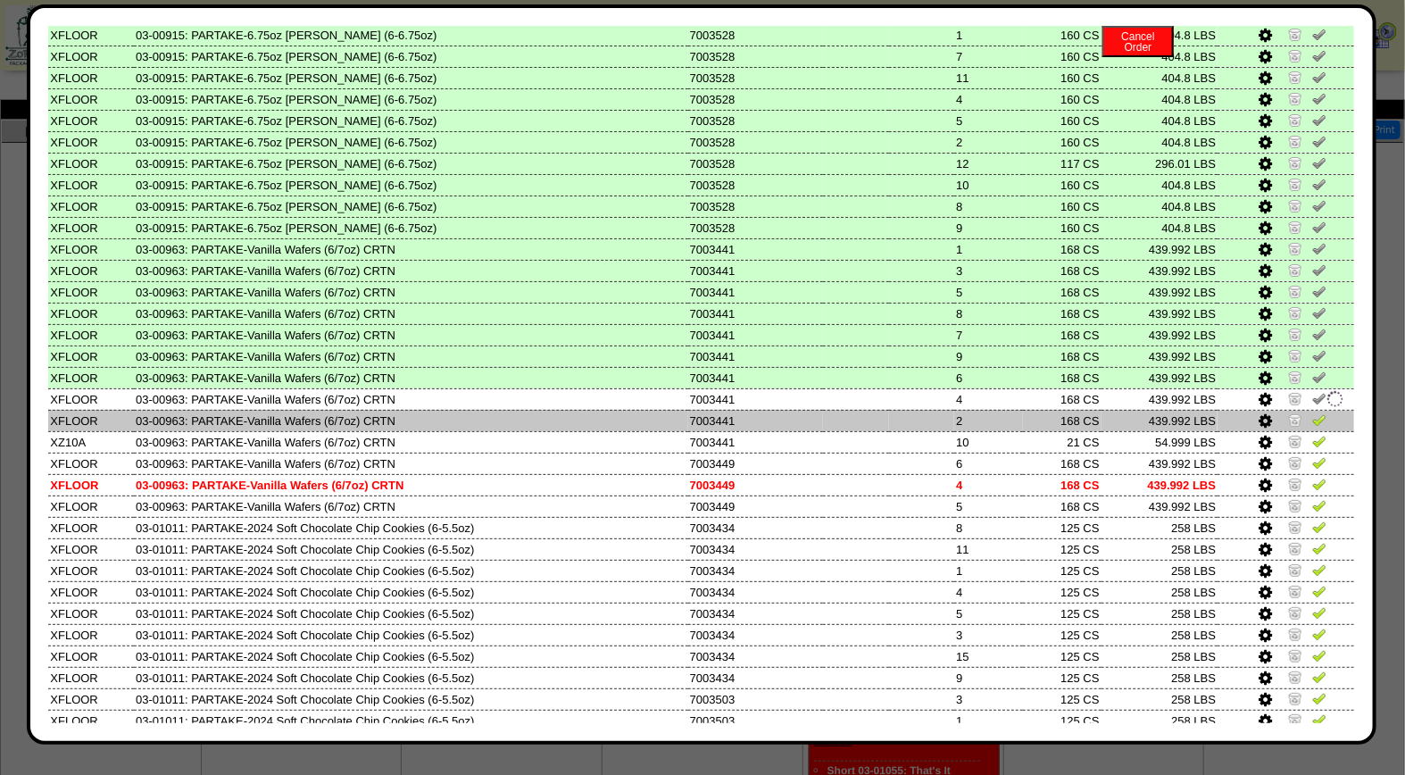
click at [1312, 412] on img at bounding box center [1319, 419] width 14 height 14
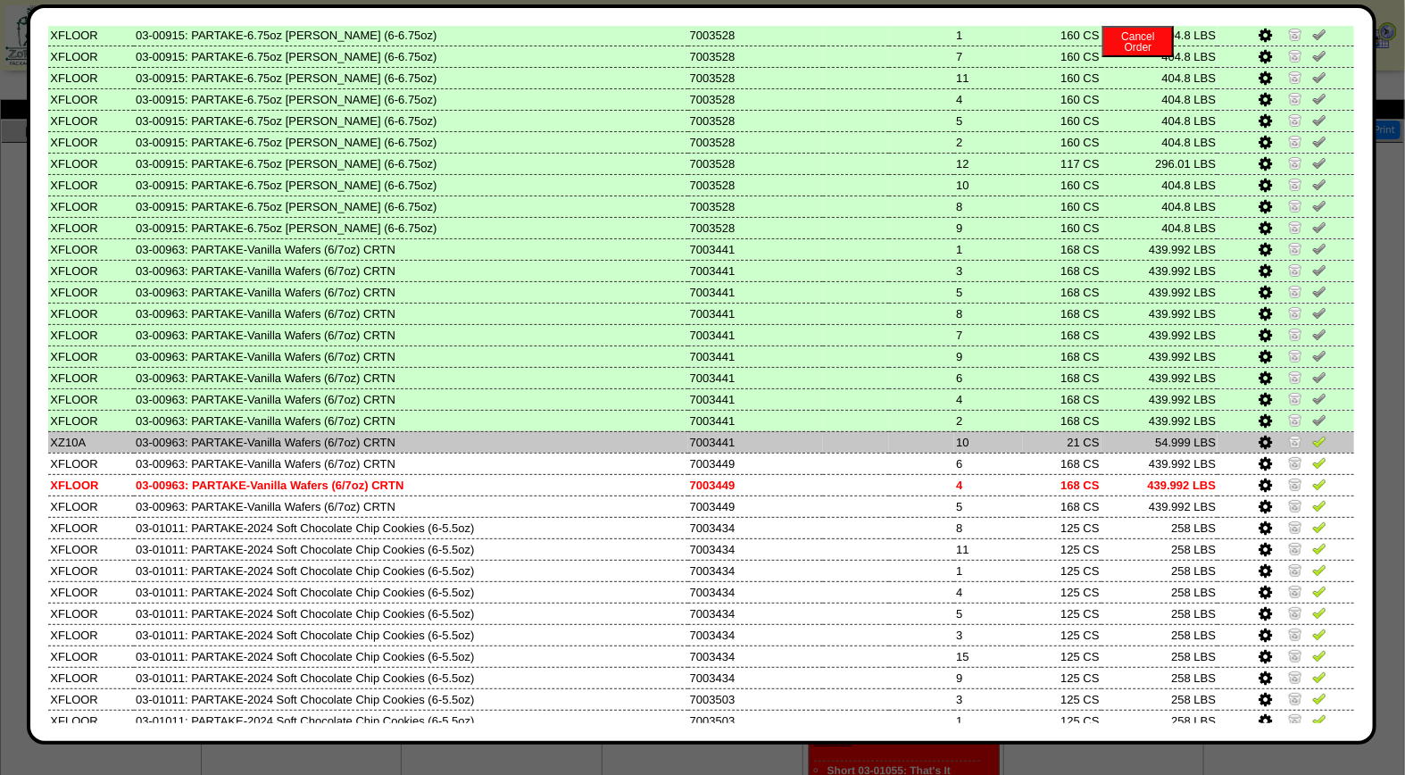
click at [1312, 434] on img at bounding box center [1319, 441] width 14 height 14
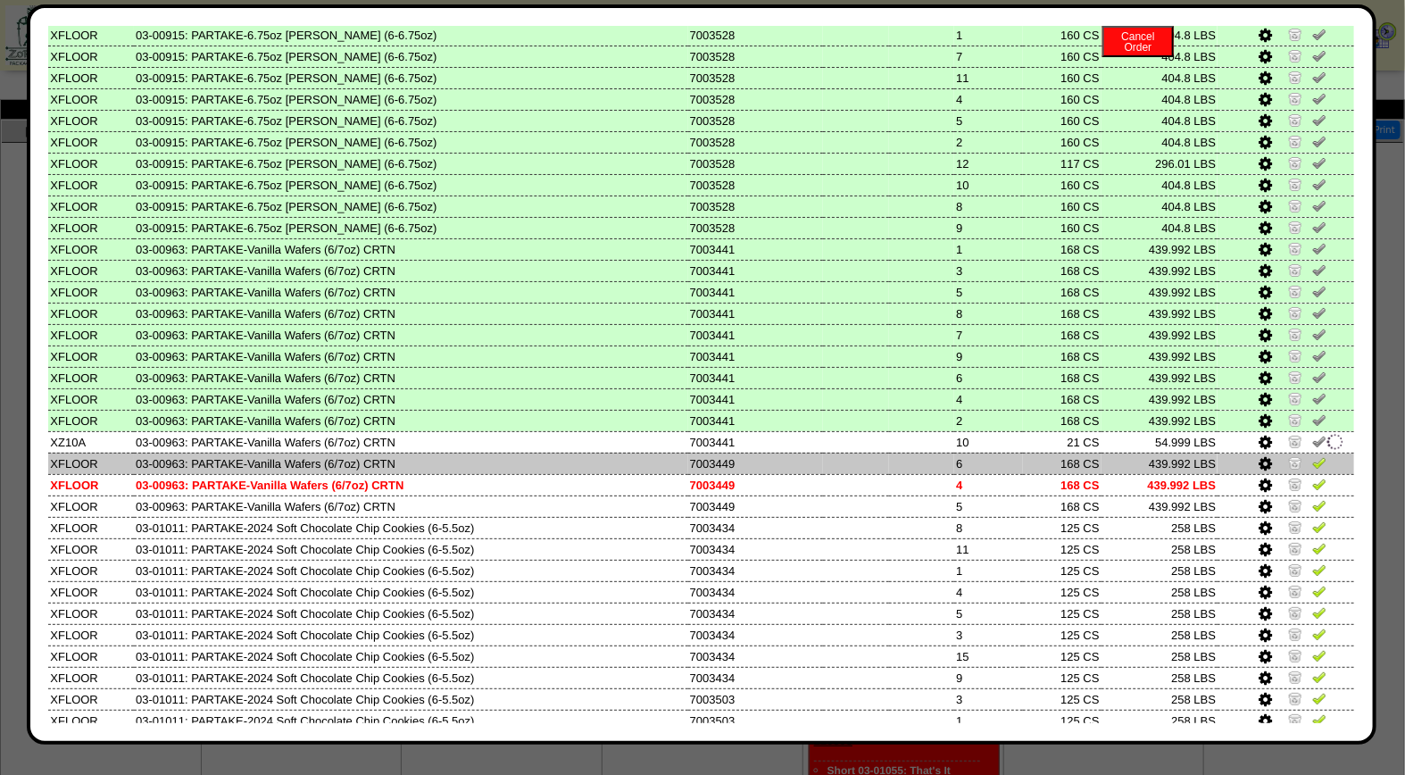
click at [1312, 455] on img at bounding box center [1319, 462] width 14 height 14
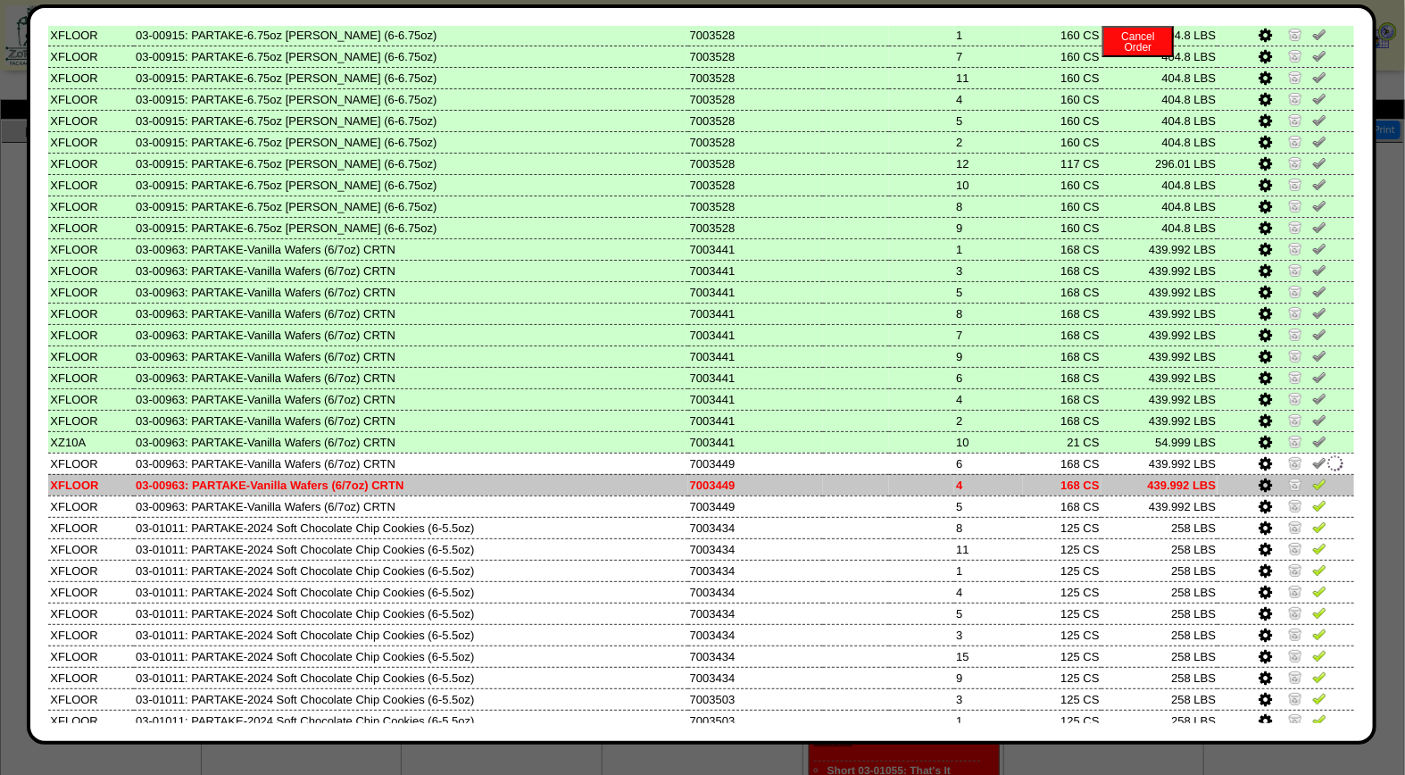
click at [1312, 477] on img at bounding box center [1319, 484] width 14 height 14
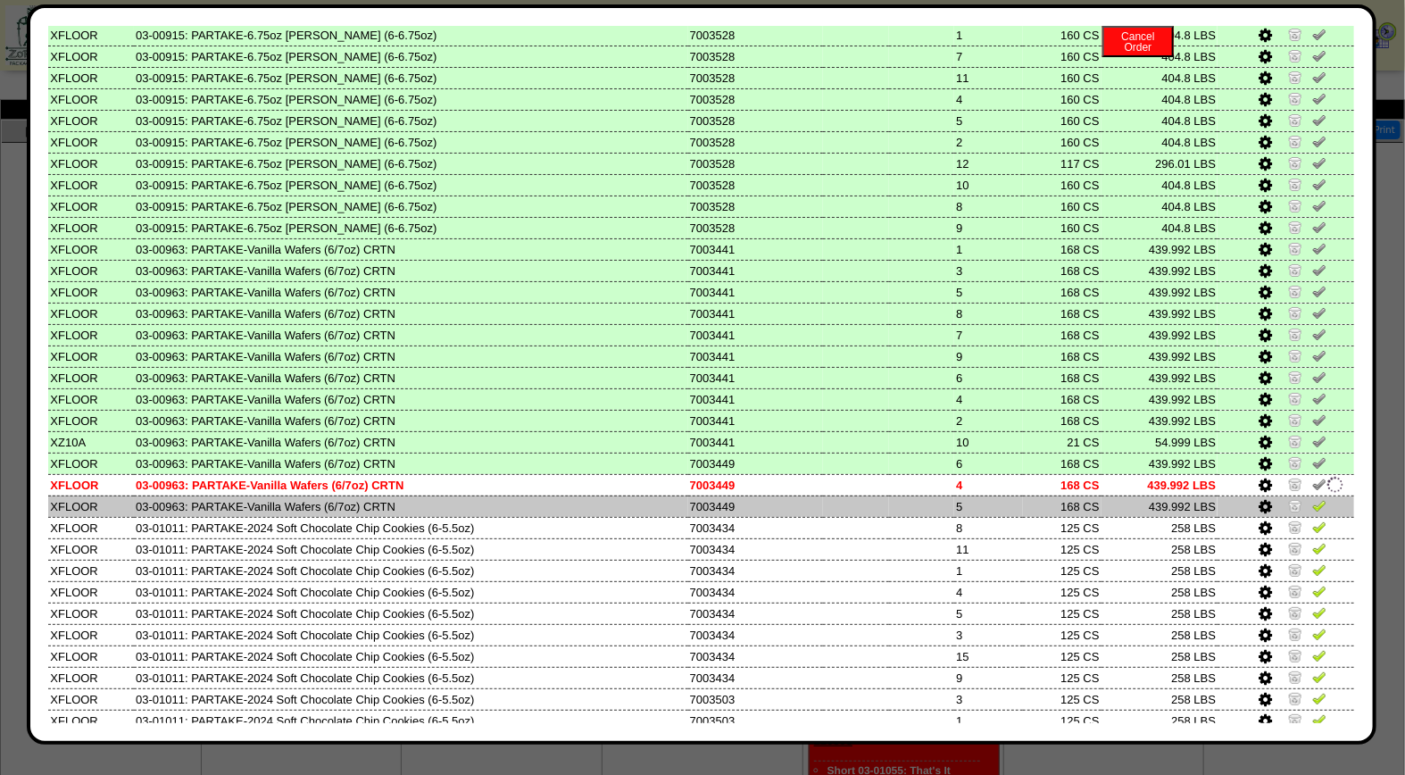
click at [1312, 498] on img at bounding box center [1319, 505] width 14 height 14
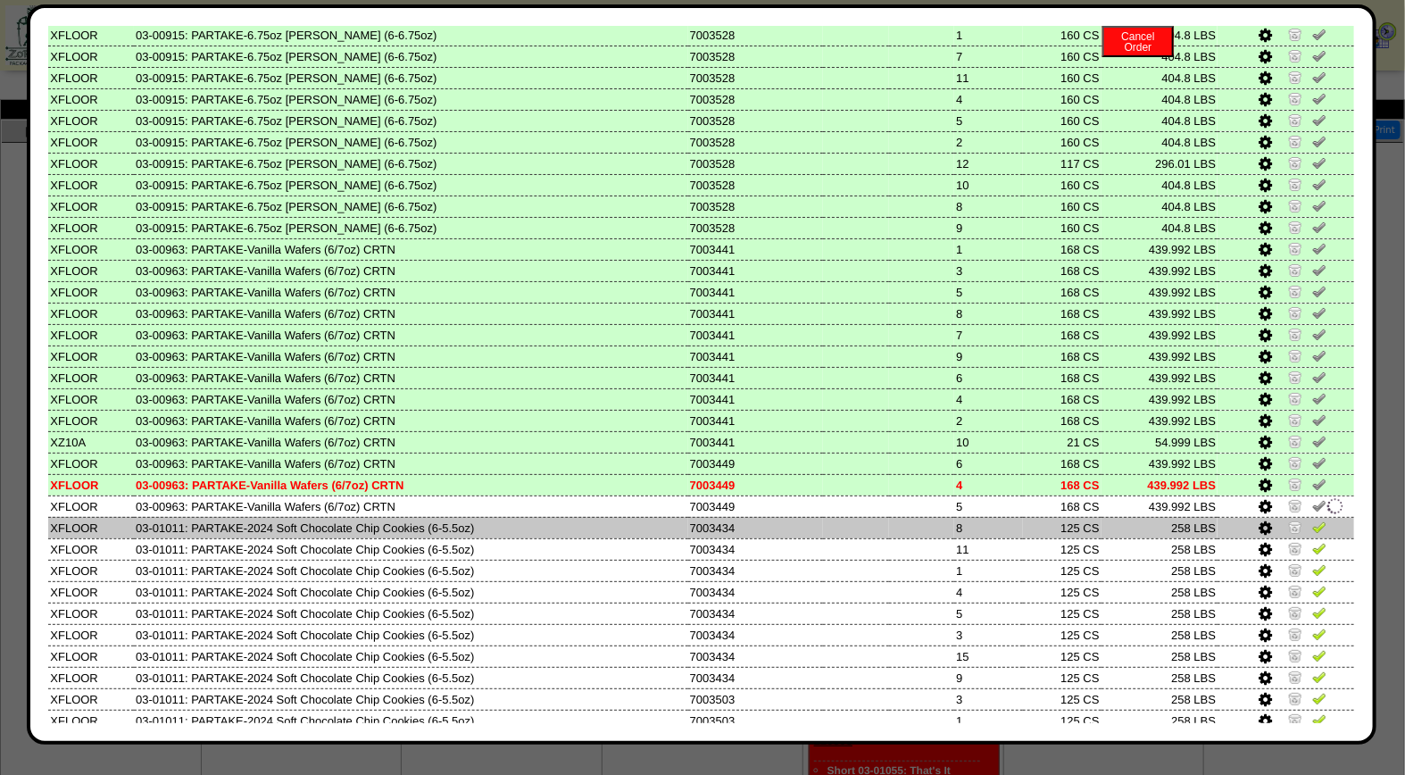
click at [1312, 519] on img at bounding box center [1319, 526] width 14 height 14
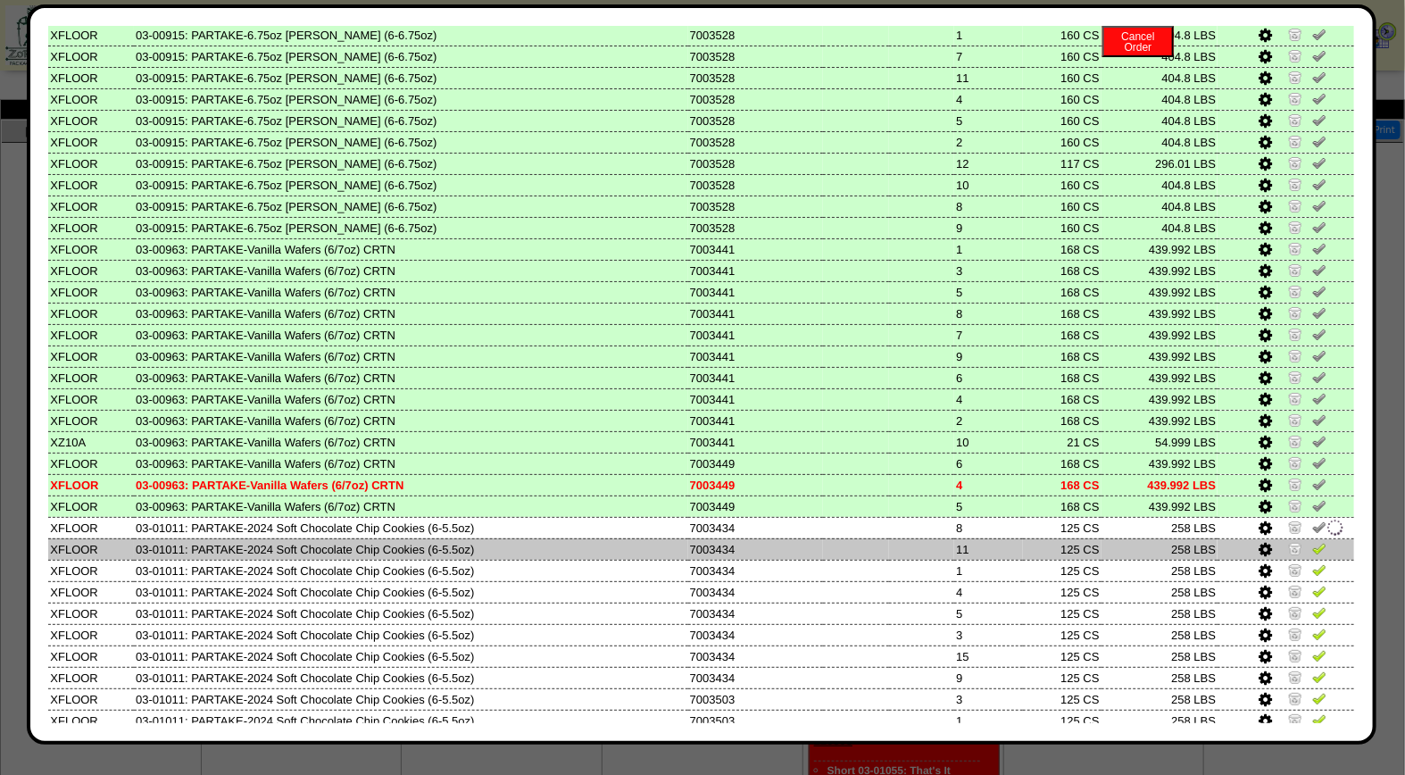
click at [1312, 541] on img at bounding box center [1319, 548] width 14 height 14
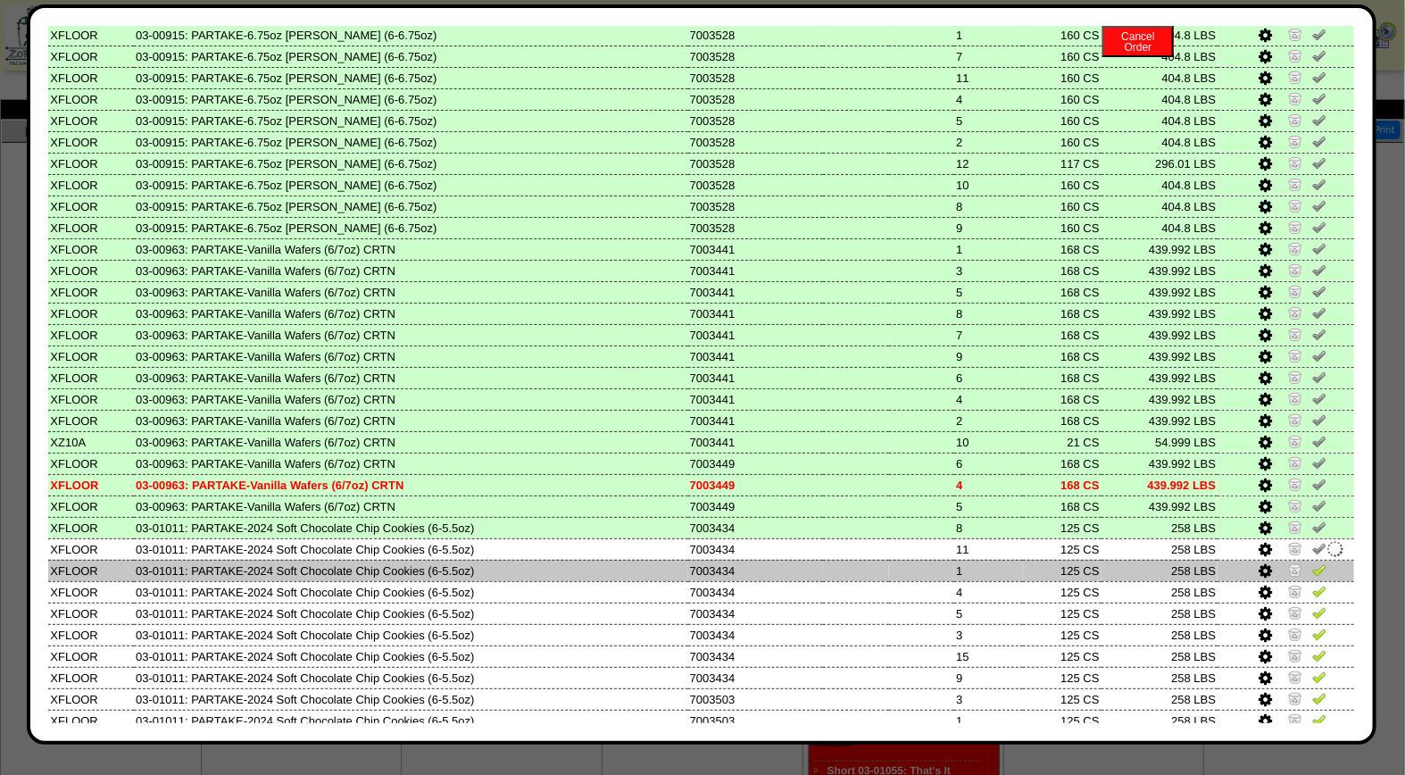
click at [1312, 562] on img at bounding box center [1319, 569] width 14 height 14
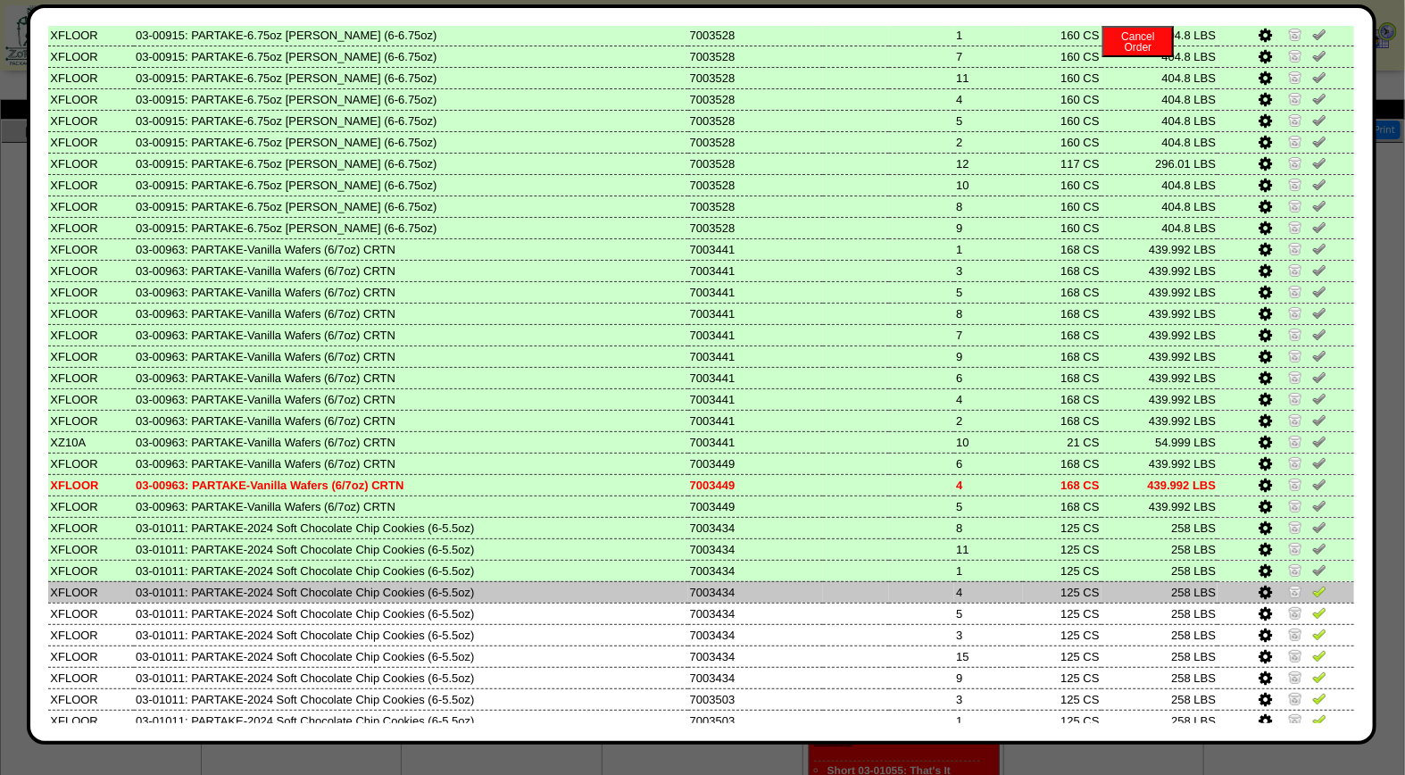
click at [1312, 584] on img at bounding box center [1319, 591] width 14 height 14
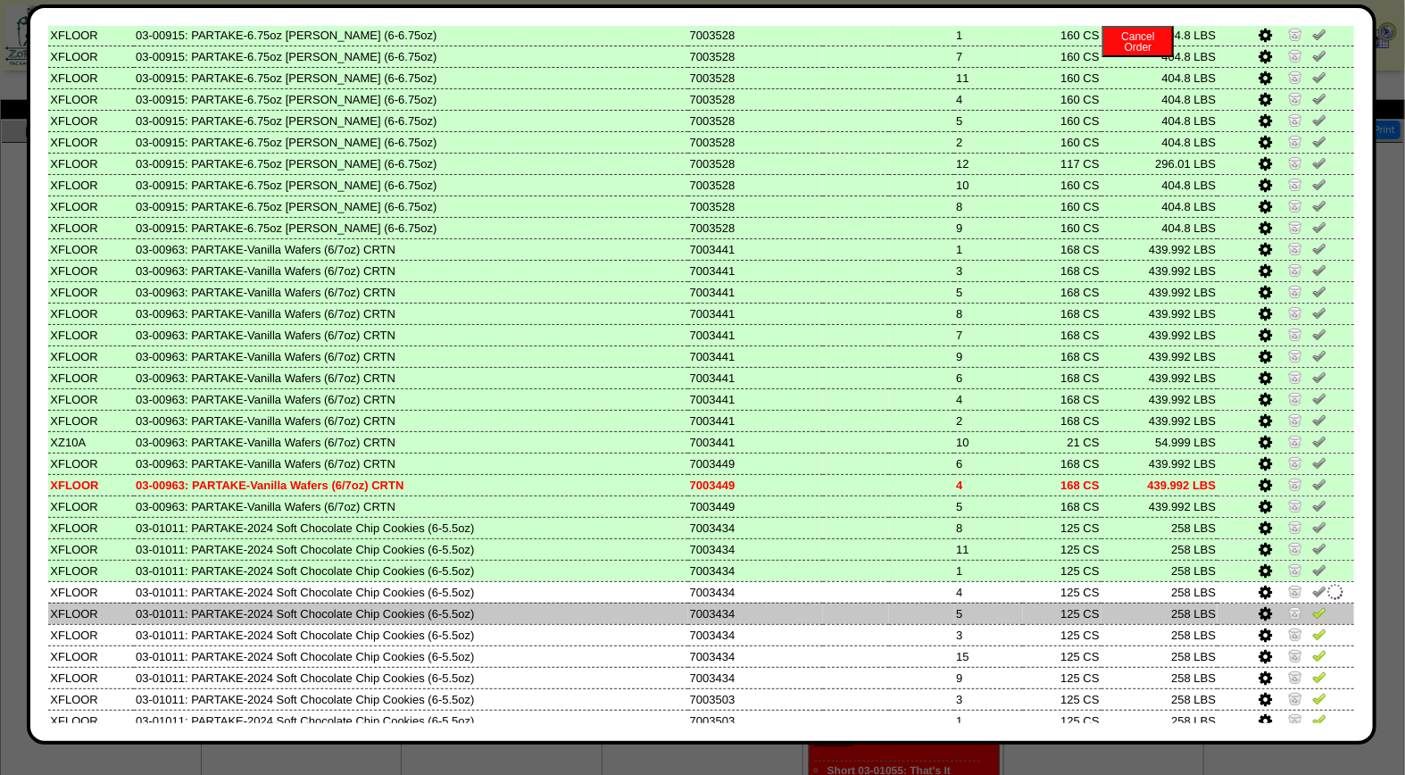
click at [1312, 605] on img at bounding box center [1319, 612] width 14 height 14
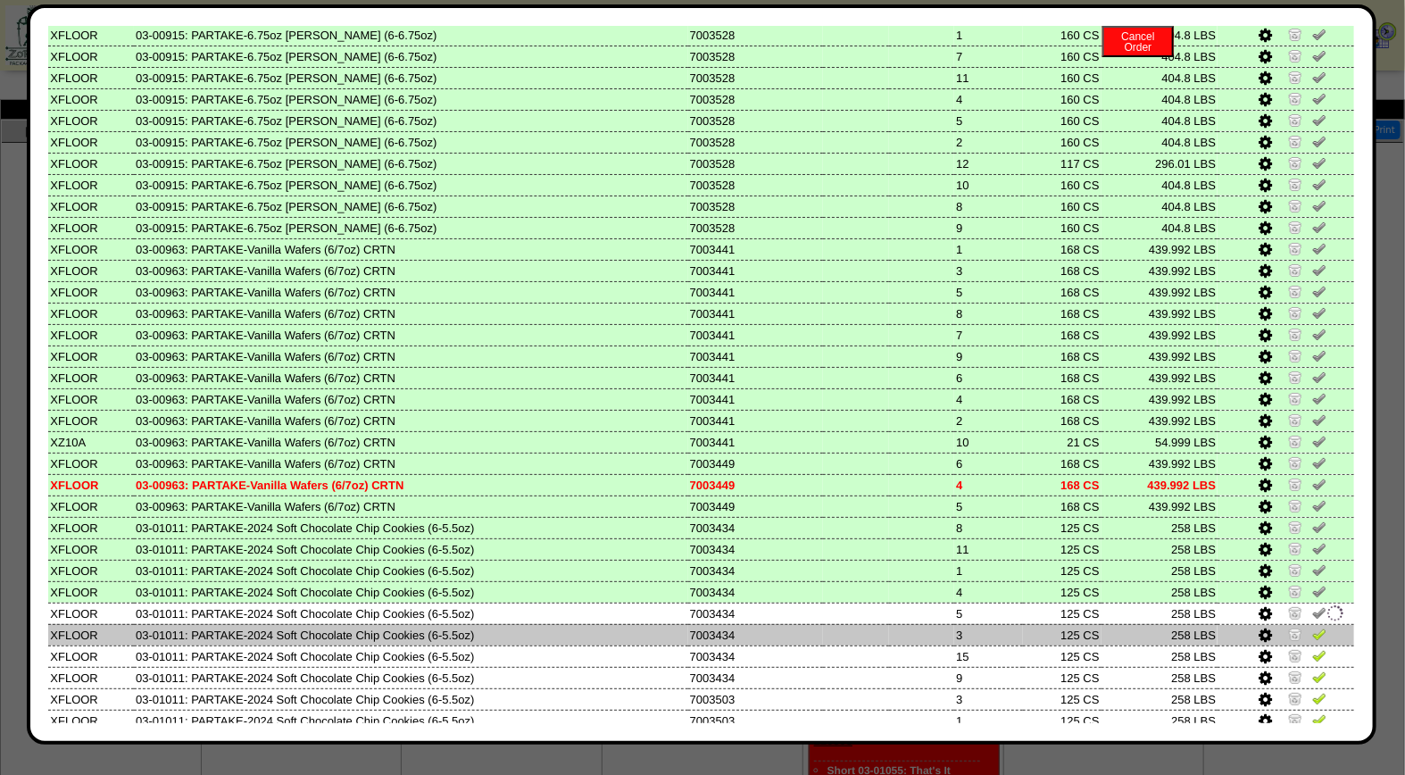
click at [1312, 627] on img at bounding box center [1319, 634] width 14 height 14
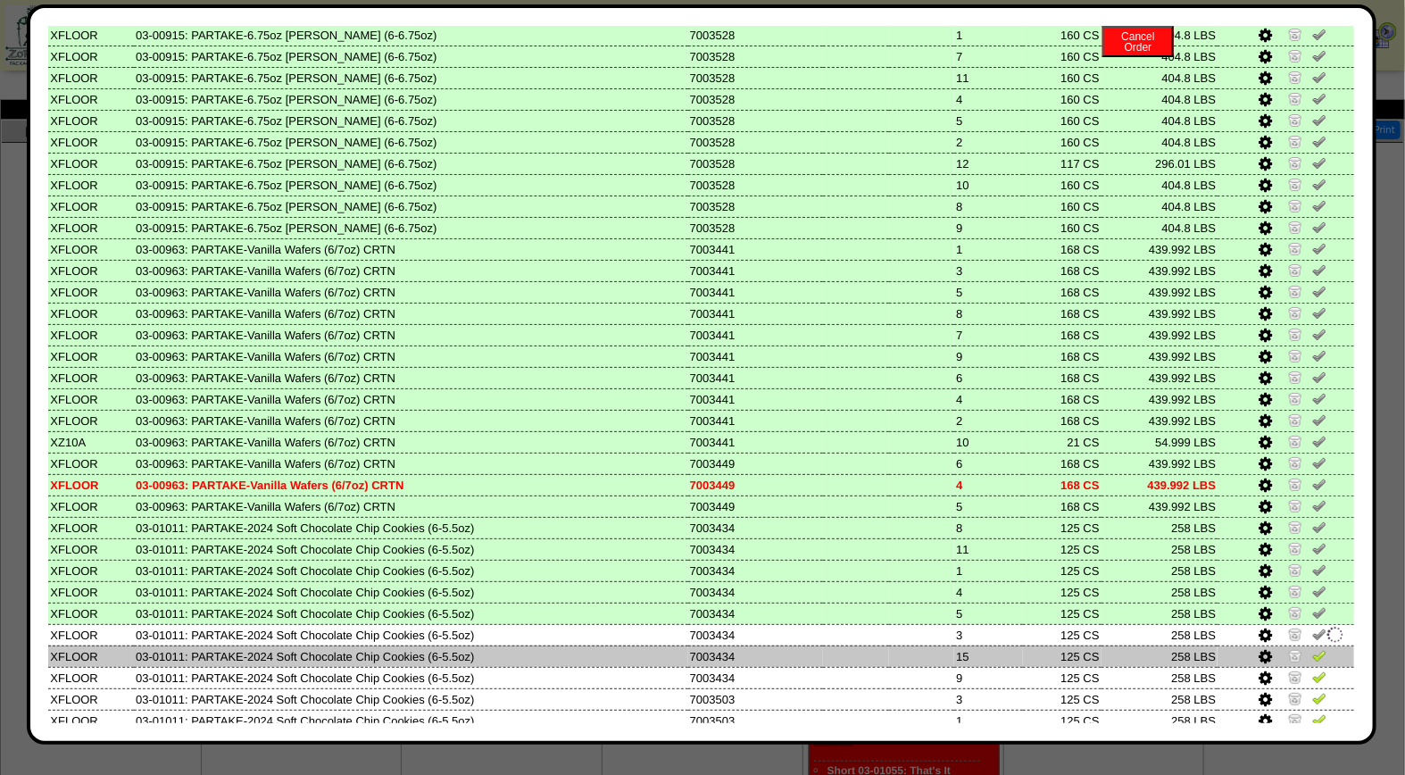
click at [1312, 648] on img at bounding box center [1319, 655] width 14 height 14
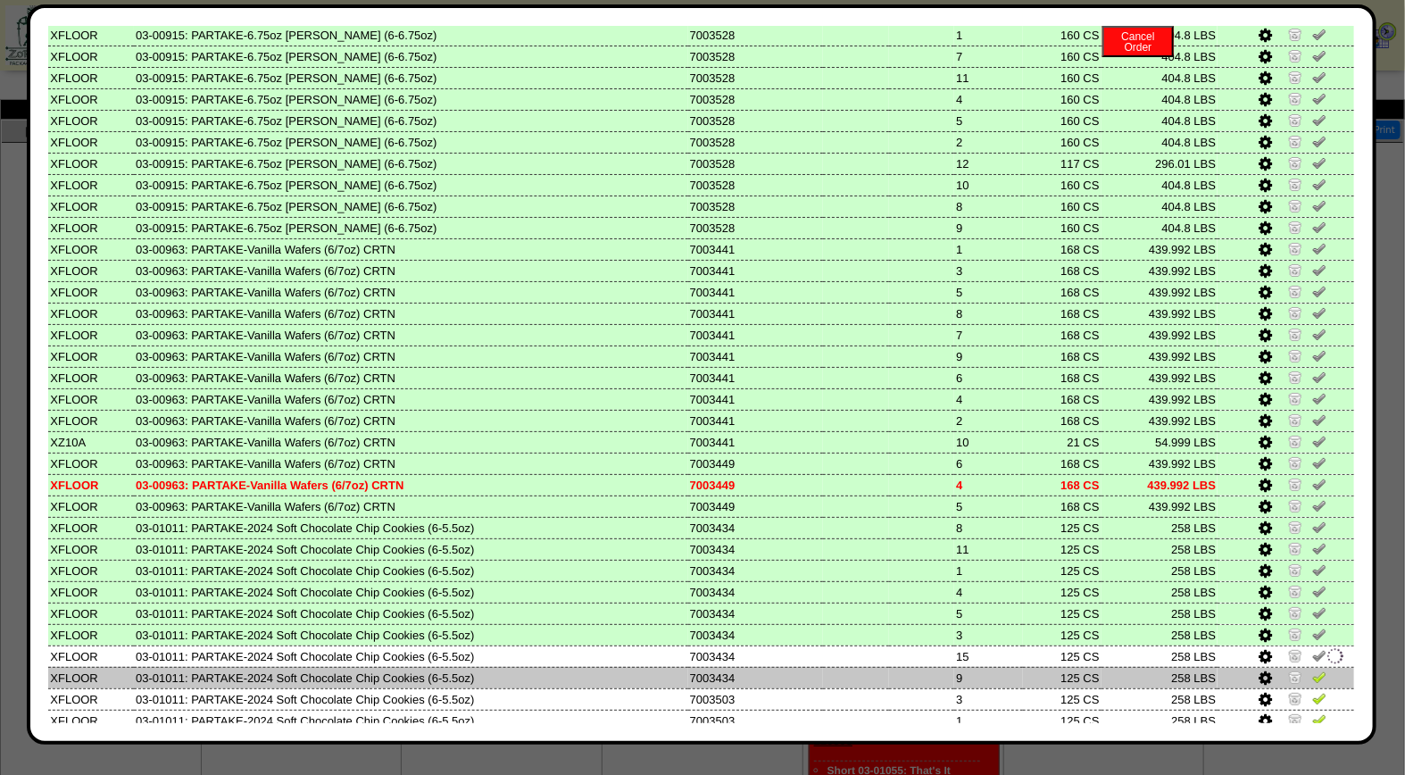
click at [1312, 669] on img at bounding box center [1319, 676] width 14 height 14
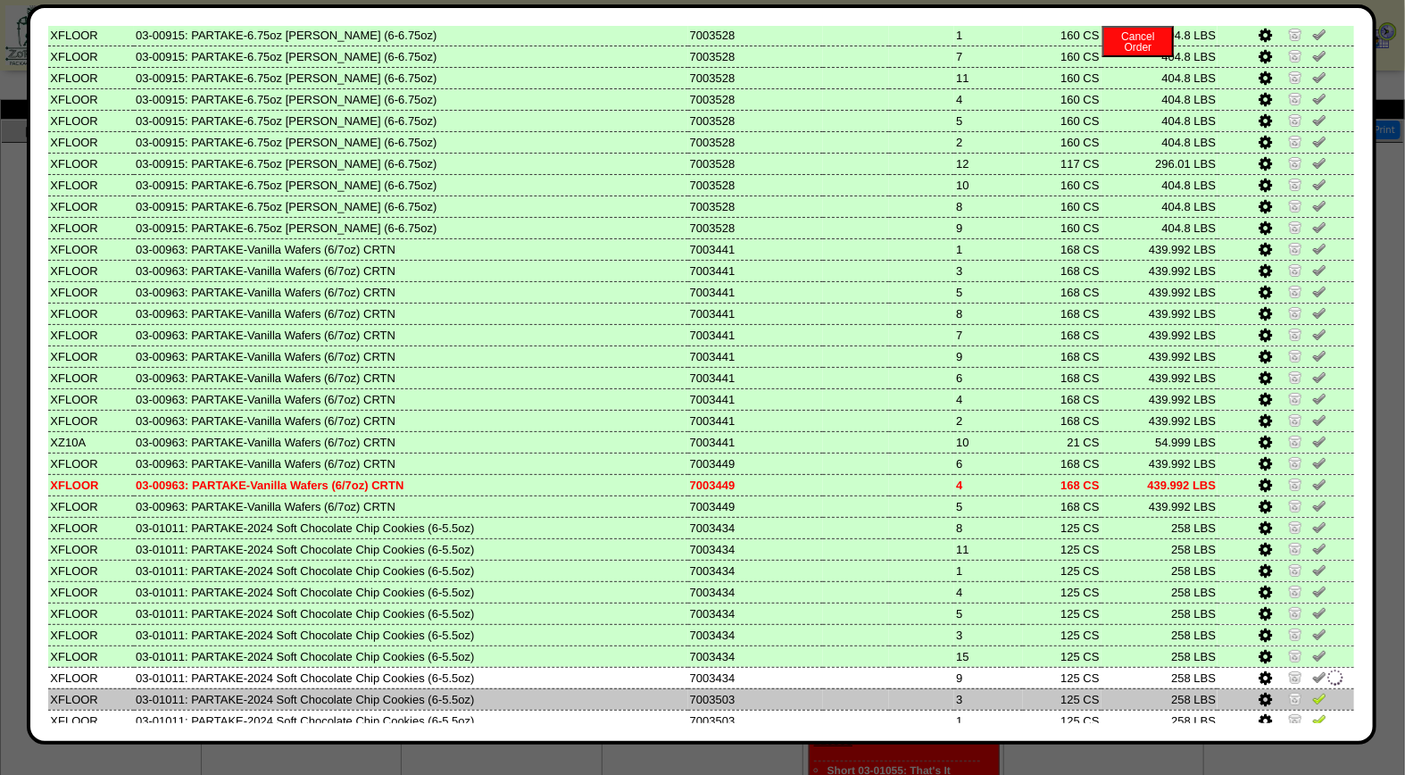
click at [1312, 694] on link at bounding box center [1319, 700] width 14 height 13
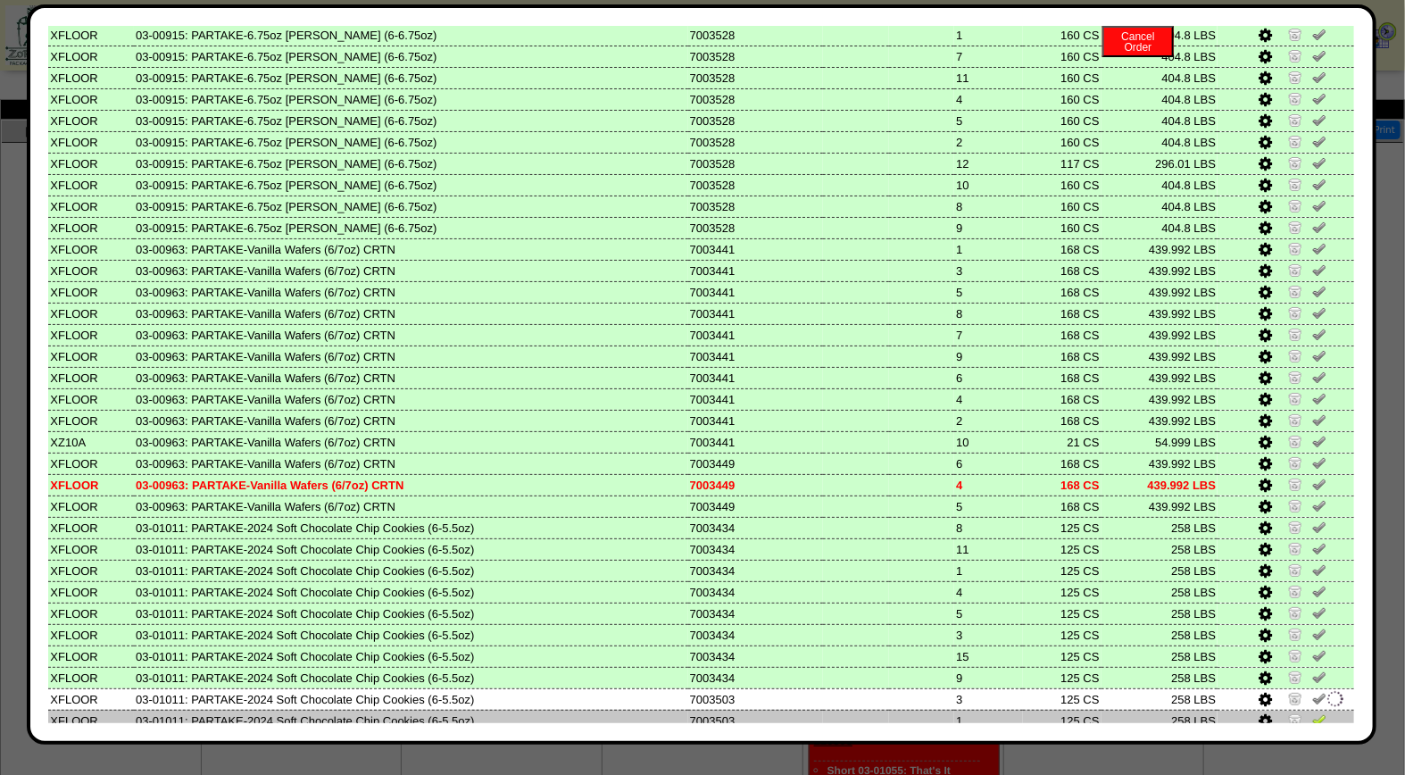
click at [1312, 712] on img at bounding box center [1319, 719] width 14 height 14
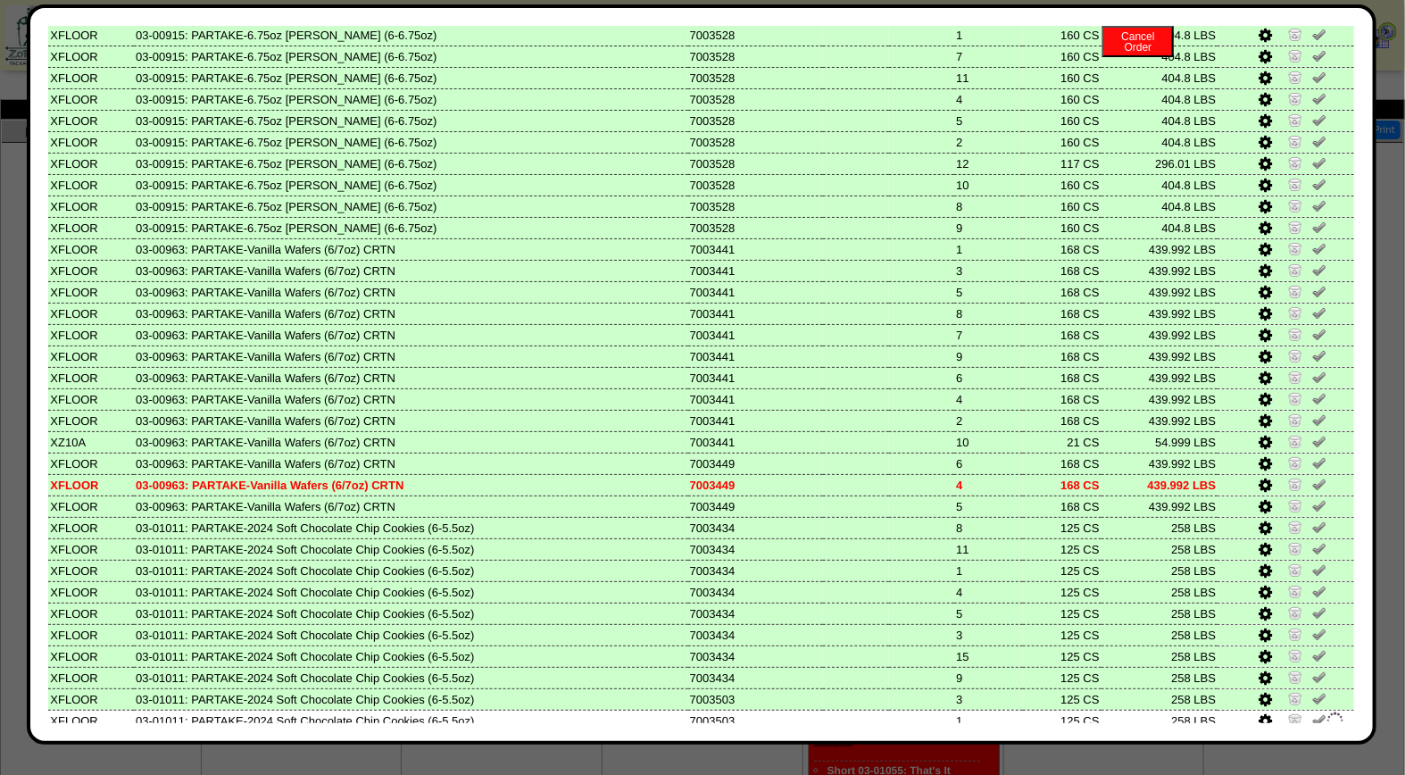
click at [1312, 734] on img at bounding box center [1319, 741] width 14 height 14
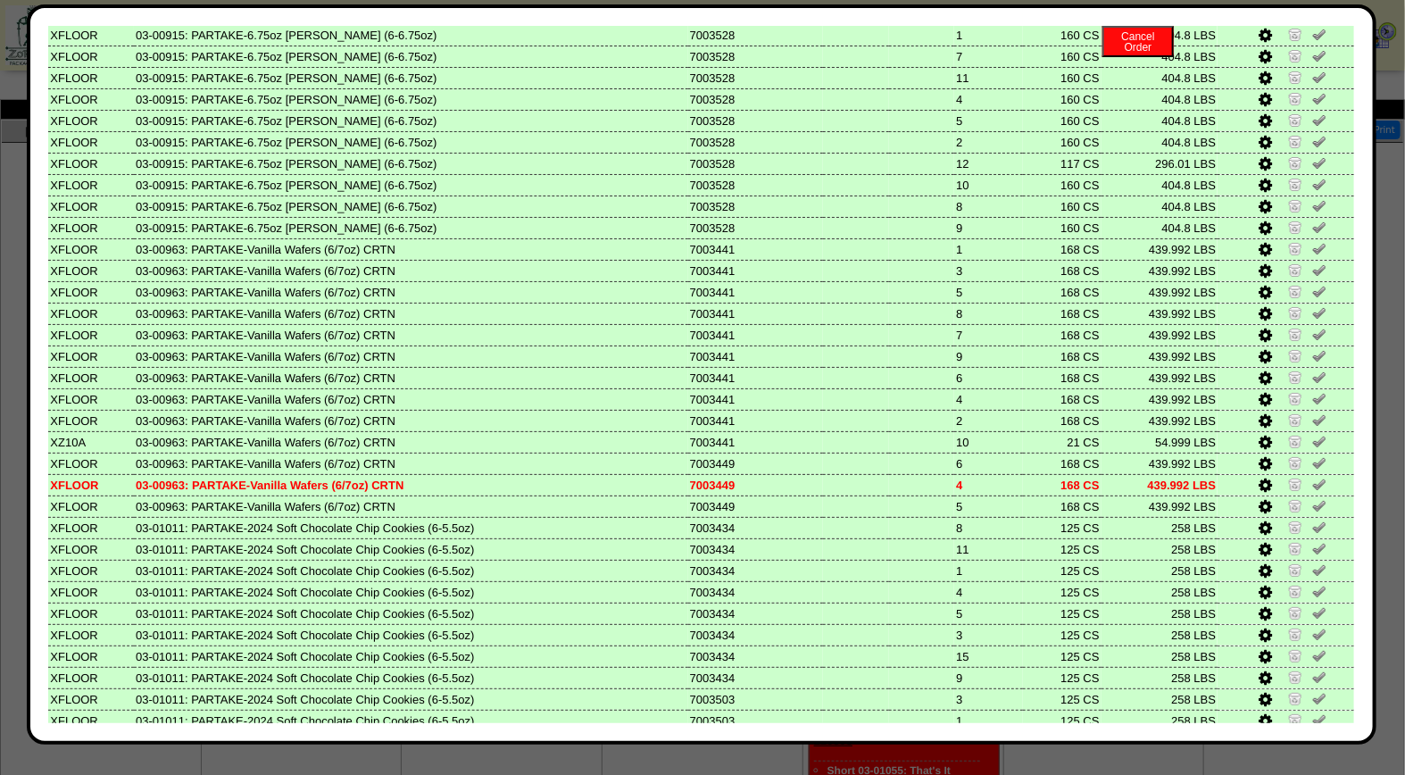
scroll to position [726, 0]
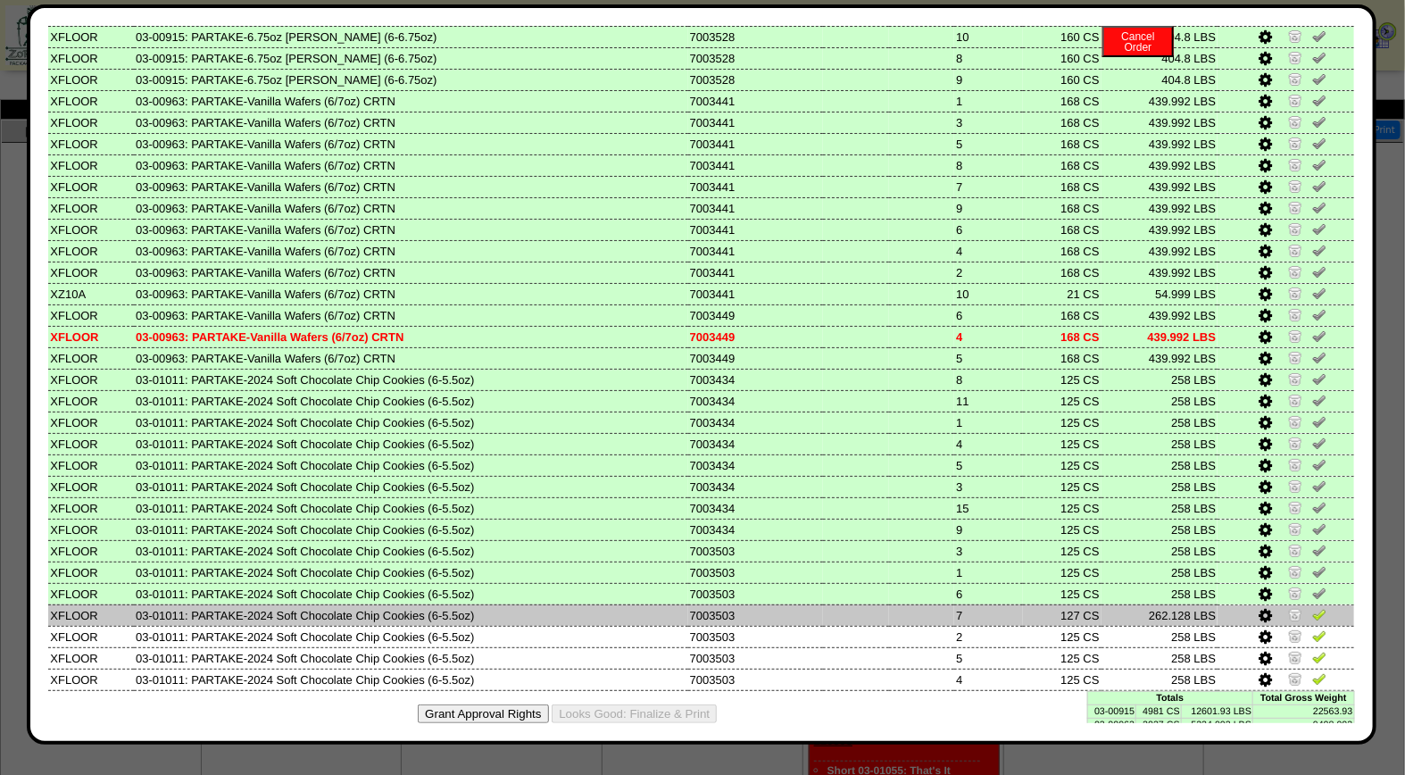
click at [1312, 607] on img at bounding box center [1319, 614] width 14 height 14
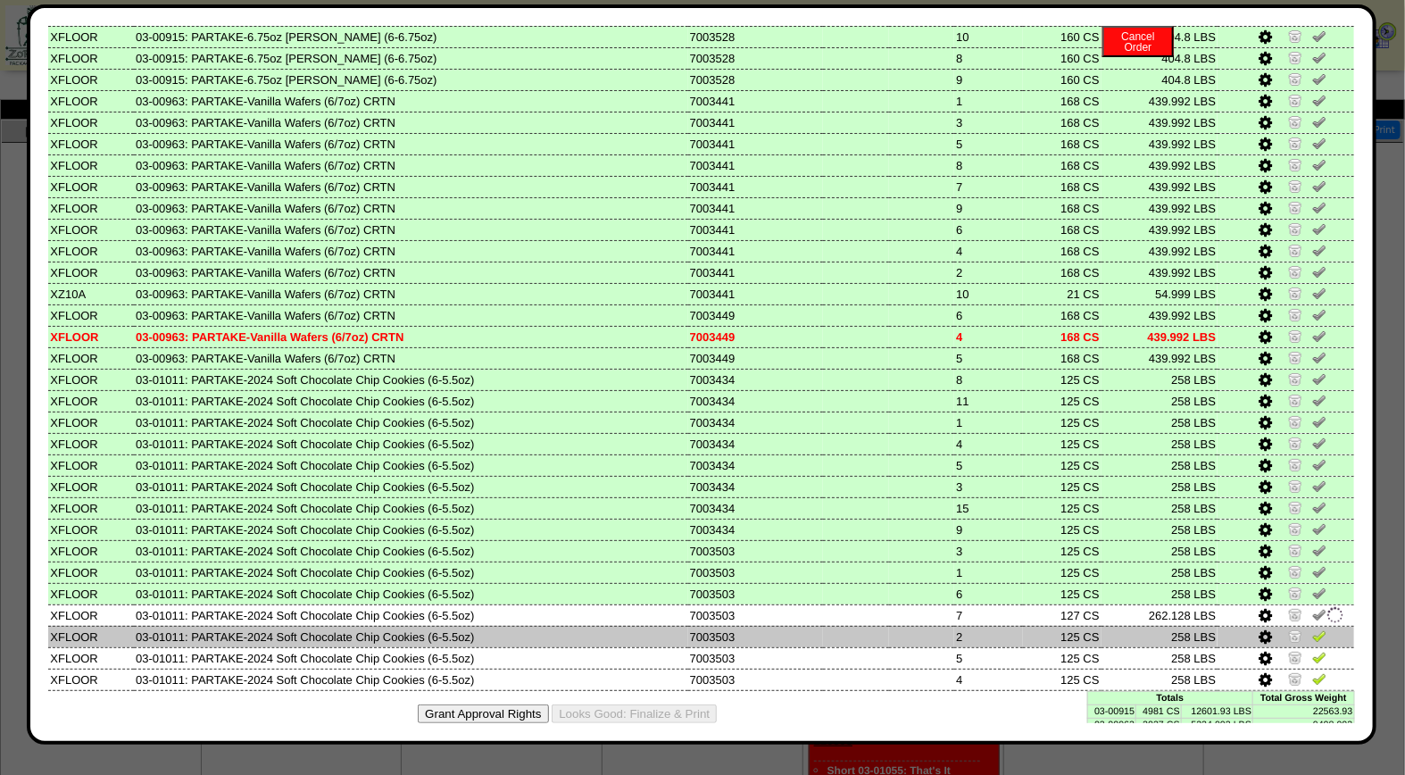
click at [1312, 628] on img at bounding box center [1319, 635] width 14 height 14
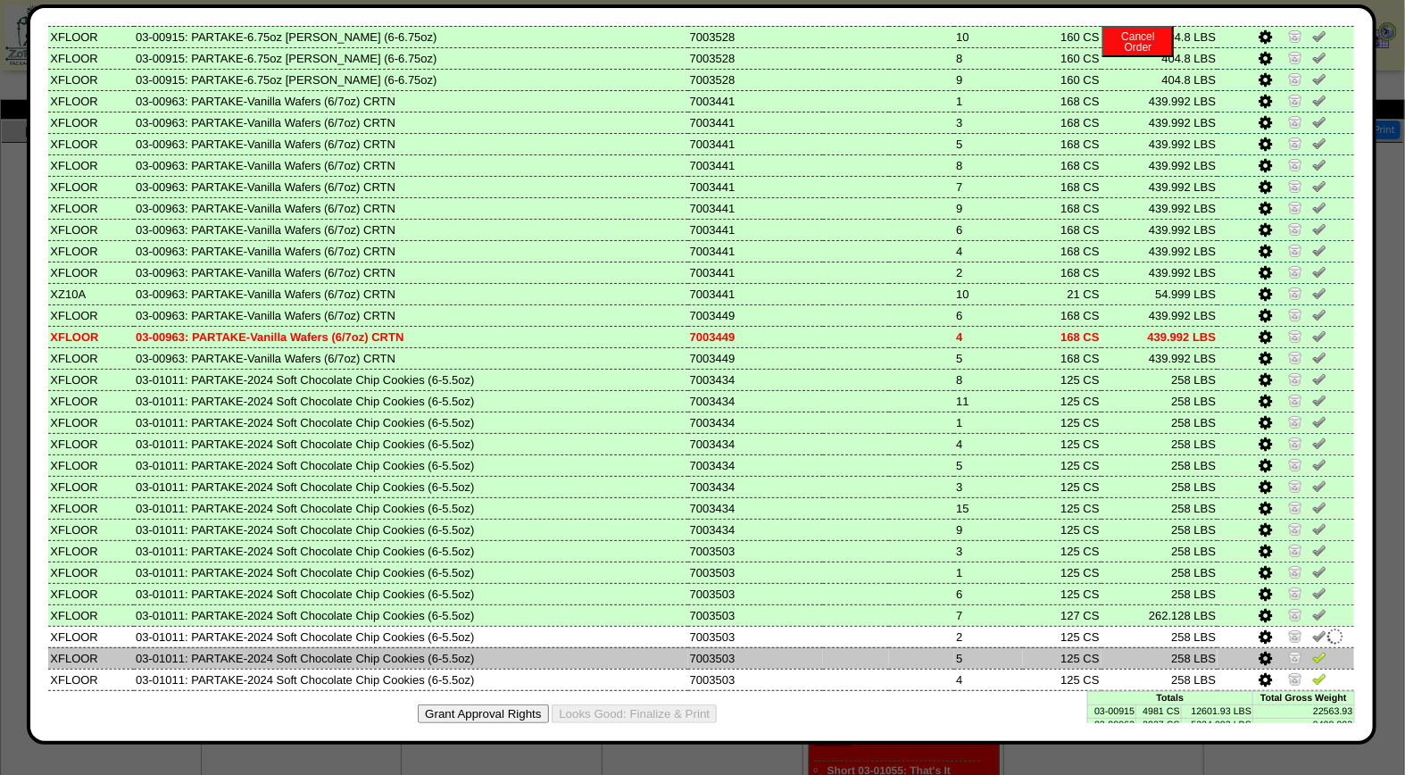
click at [1312, 650] on img at bounding box center [1319, 657] width 14 height 14
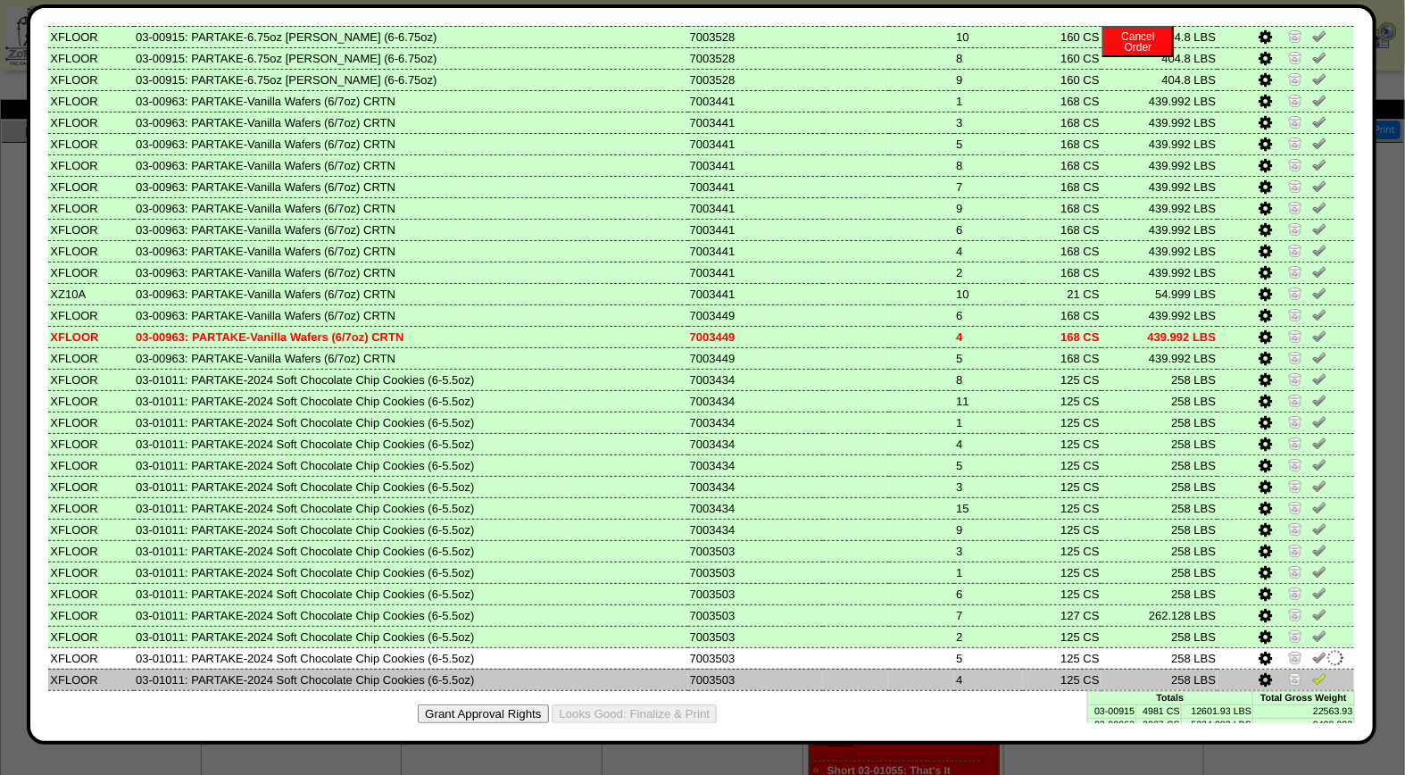
click at [1312, 671] on img at bounding box center [1319, 678] width 14 height 14
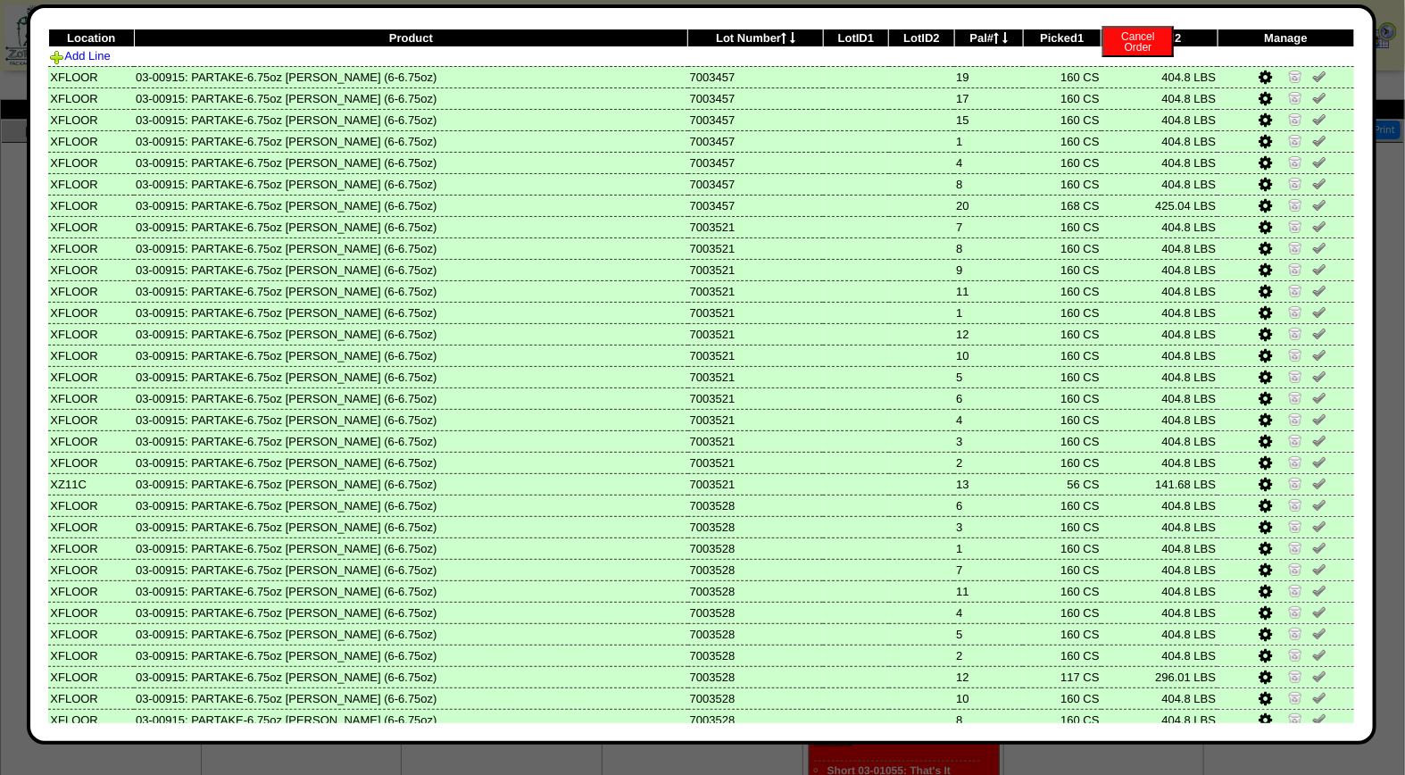
scroll to position [0, 0]
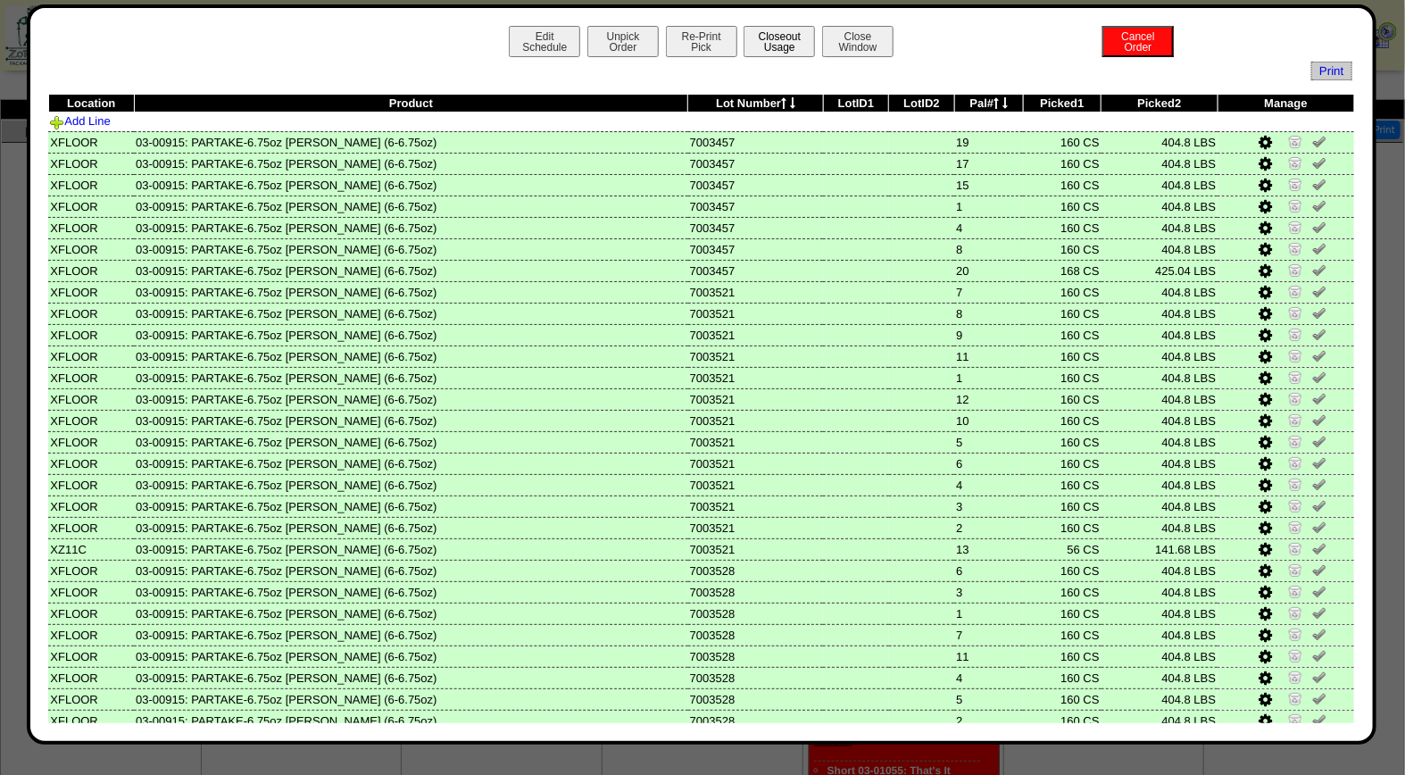
click at [786, 29] on button "Closeout Usage" at bounding box center [778, 41] width 71 height 31
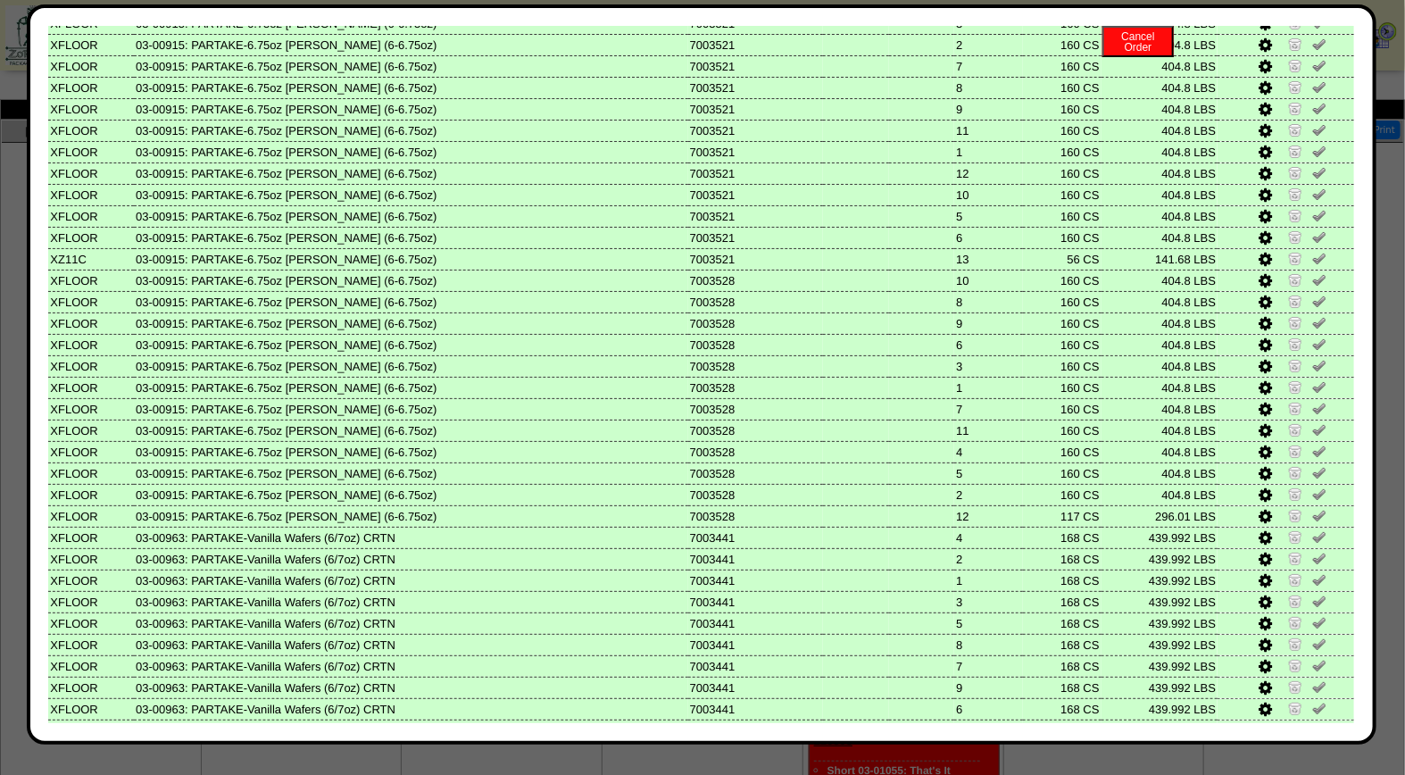
scroll to position [726, 0]
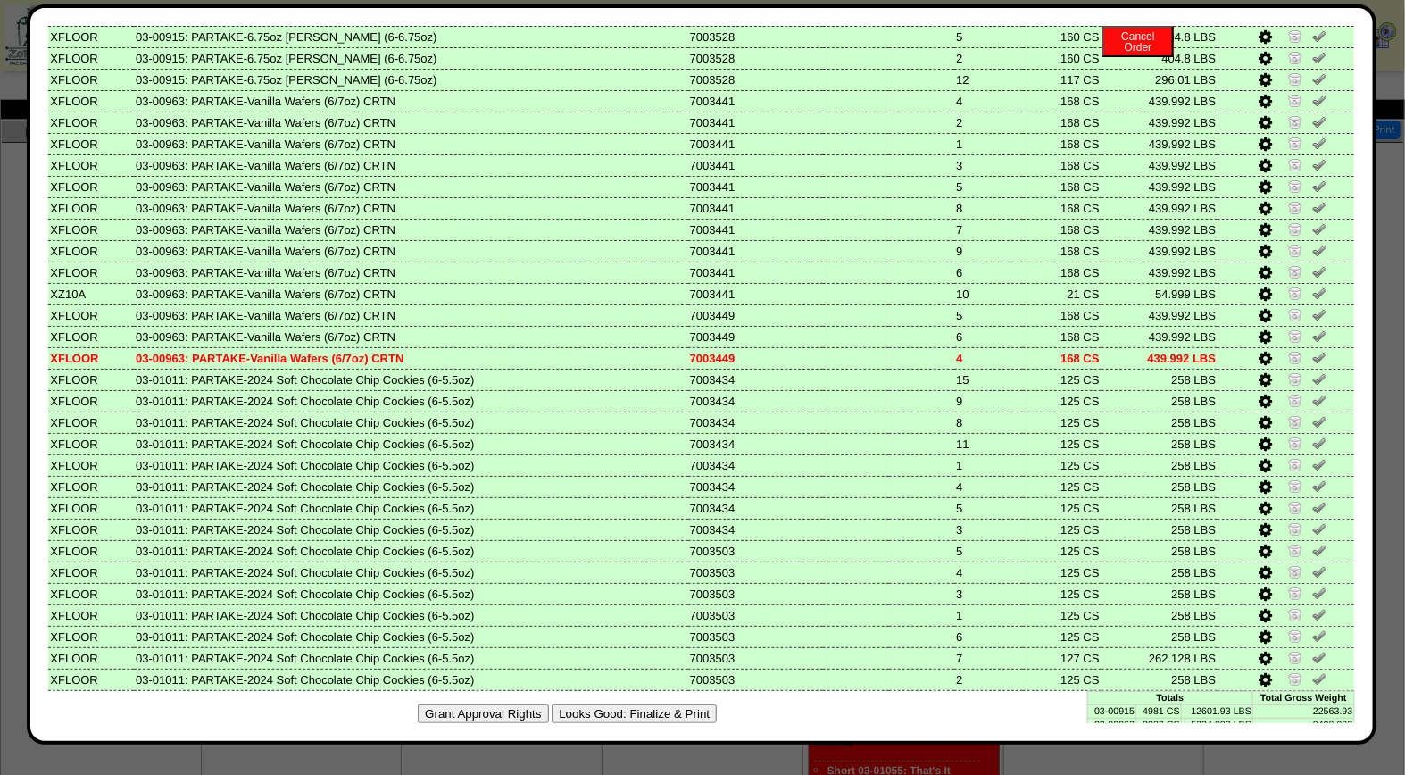
drag, startPoint x: 656, startPoint y: 693, endPoint x: 801, endPoint y: 179, distance: 534.2
click at [656, 704] on button "Looks Good: Finalize & Print" at bounding box center [634, 713] width 165 height 19
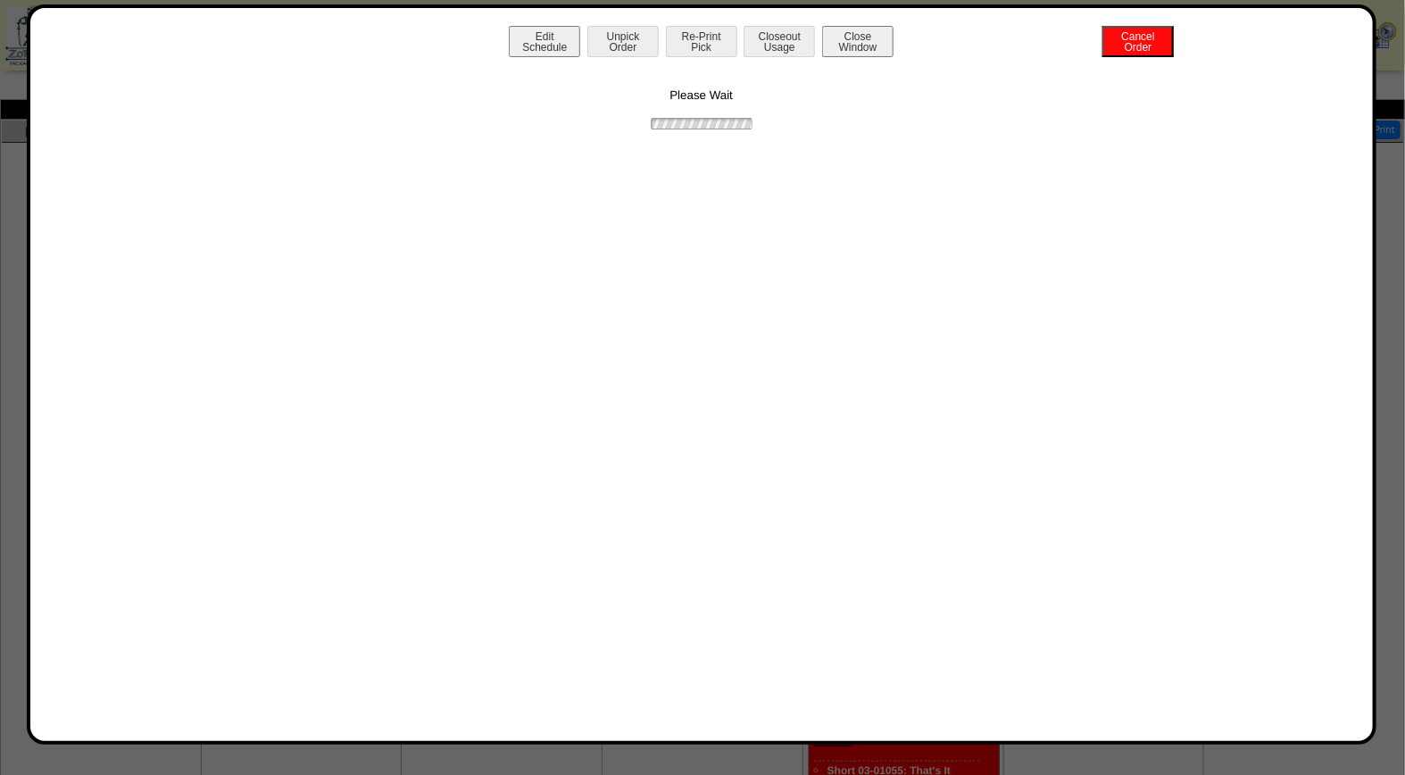
scroll to position [0, 0]
click at [705, 36] on button "Print BOL" at bounding box center [701, 41] width 71 height 31
